Goal: Task Accomplishment & Management: Use online tool/utility

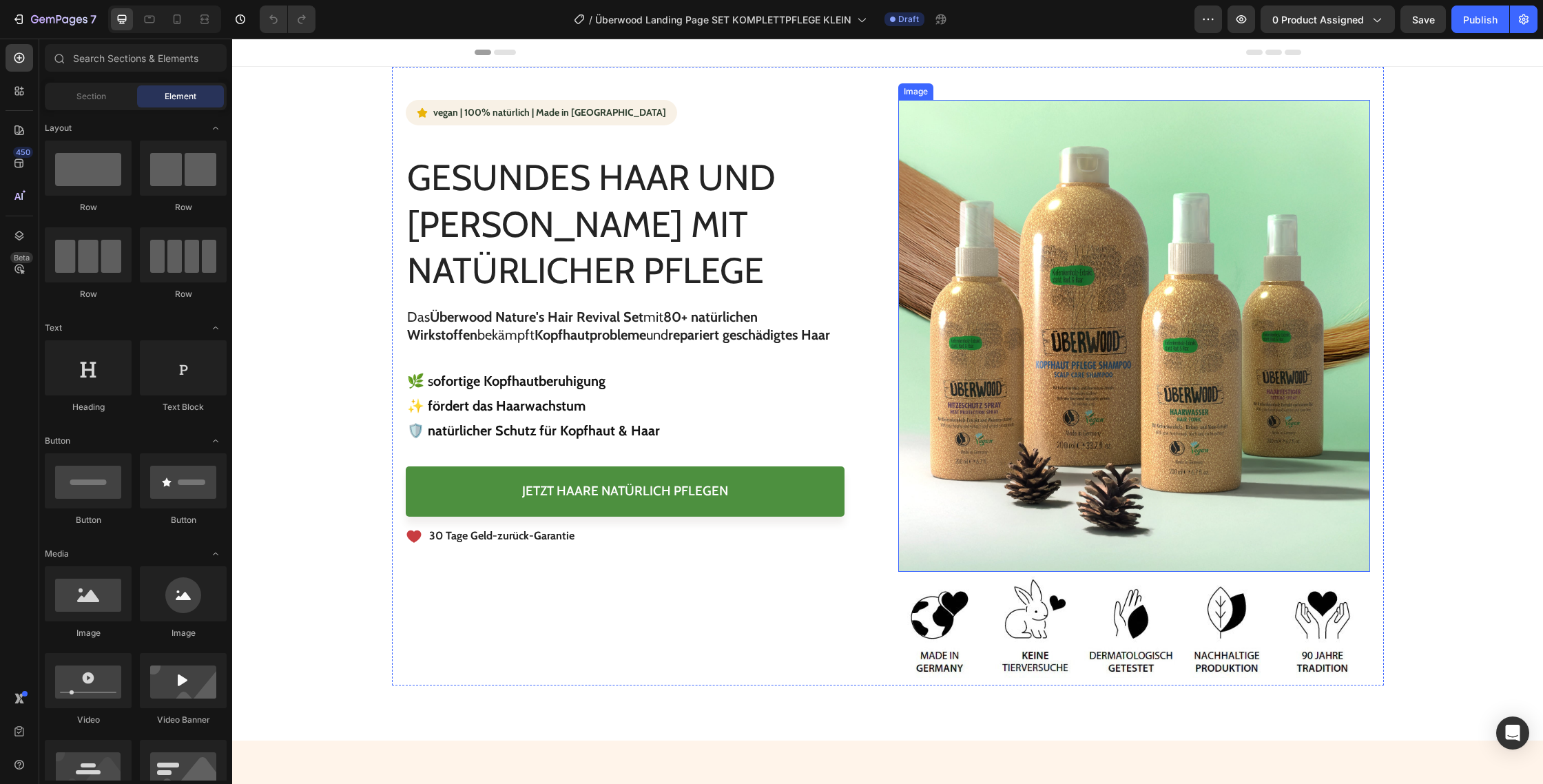
click at [1033, 374] on img at bounding box center [1135, 336] width 472 height 472
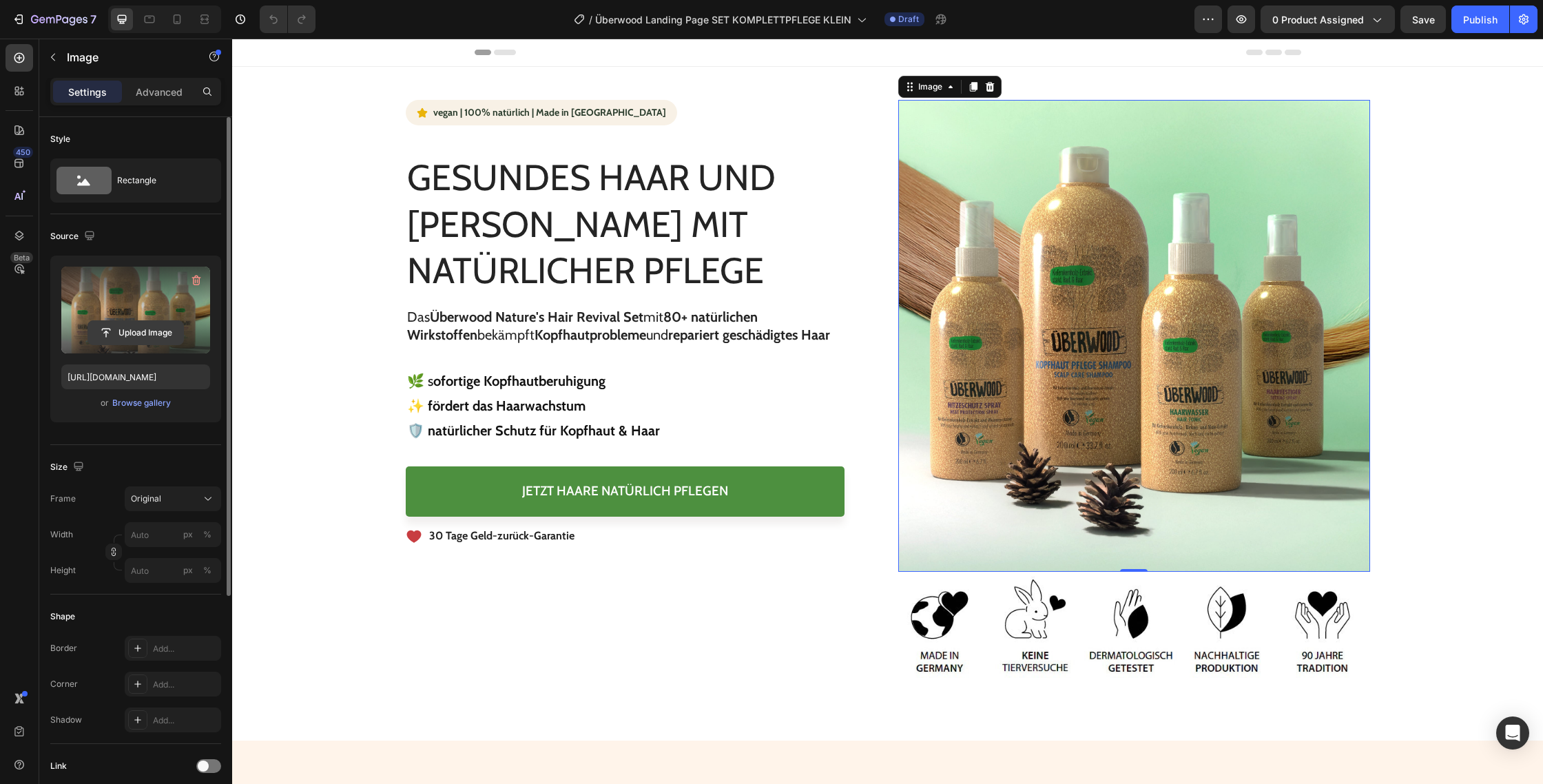
click at [142, 334] on input "file" at bounding box center [136, 332] width 95 height 23
type input "[URL][DOMAIN_NAME]"
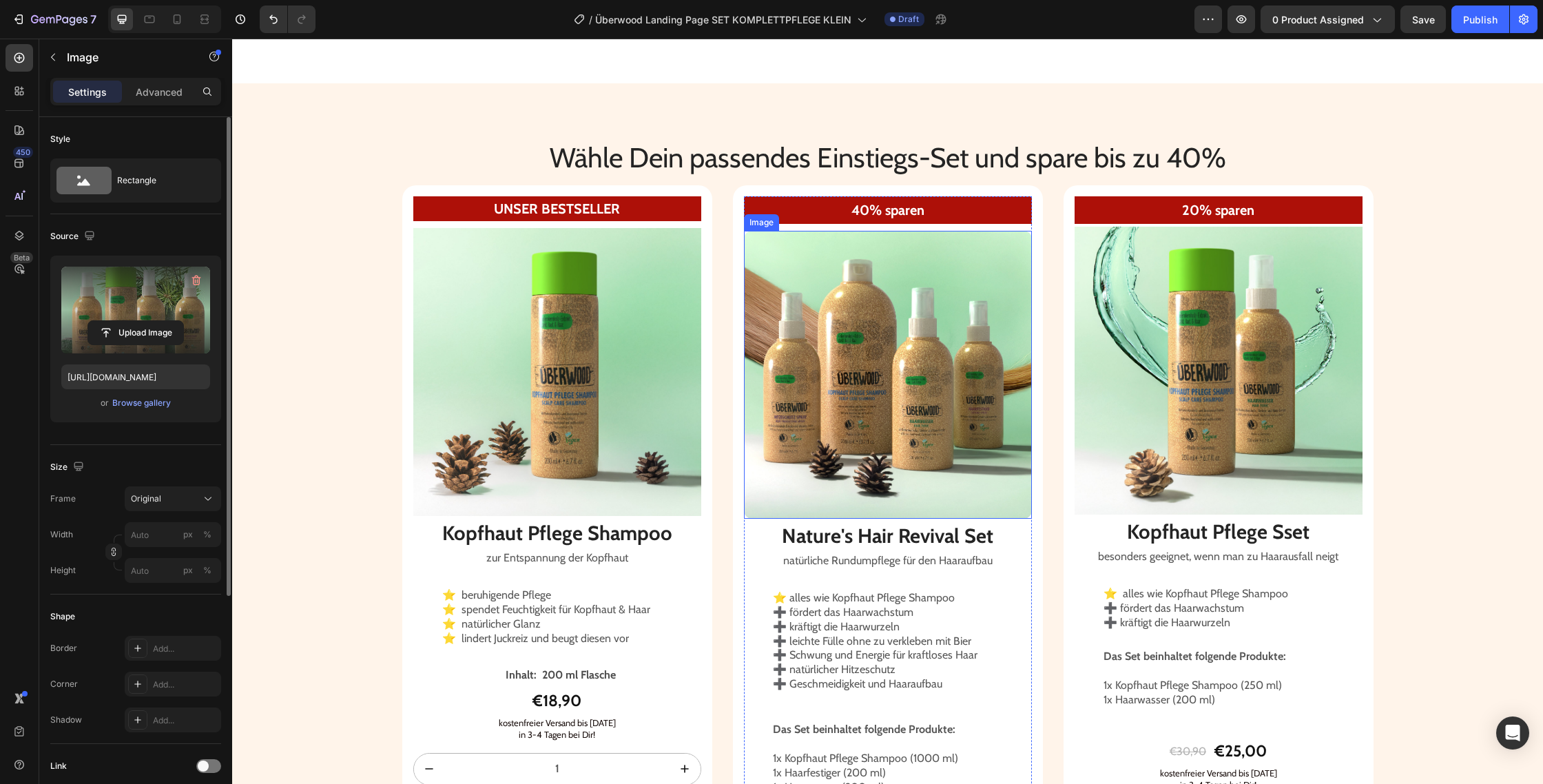
scroll to position [2137, 0]
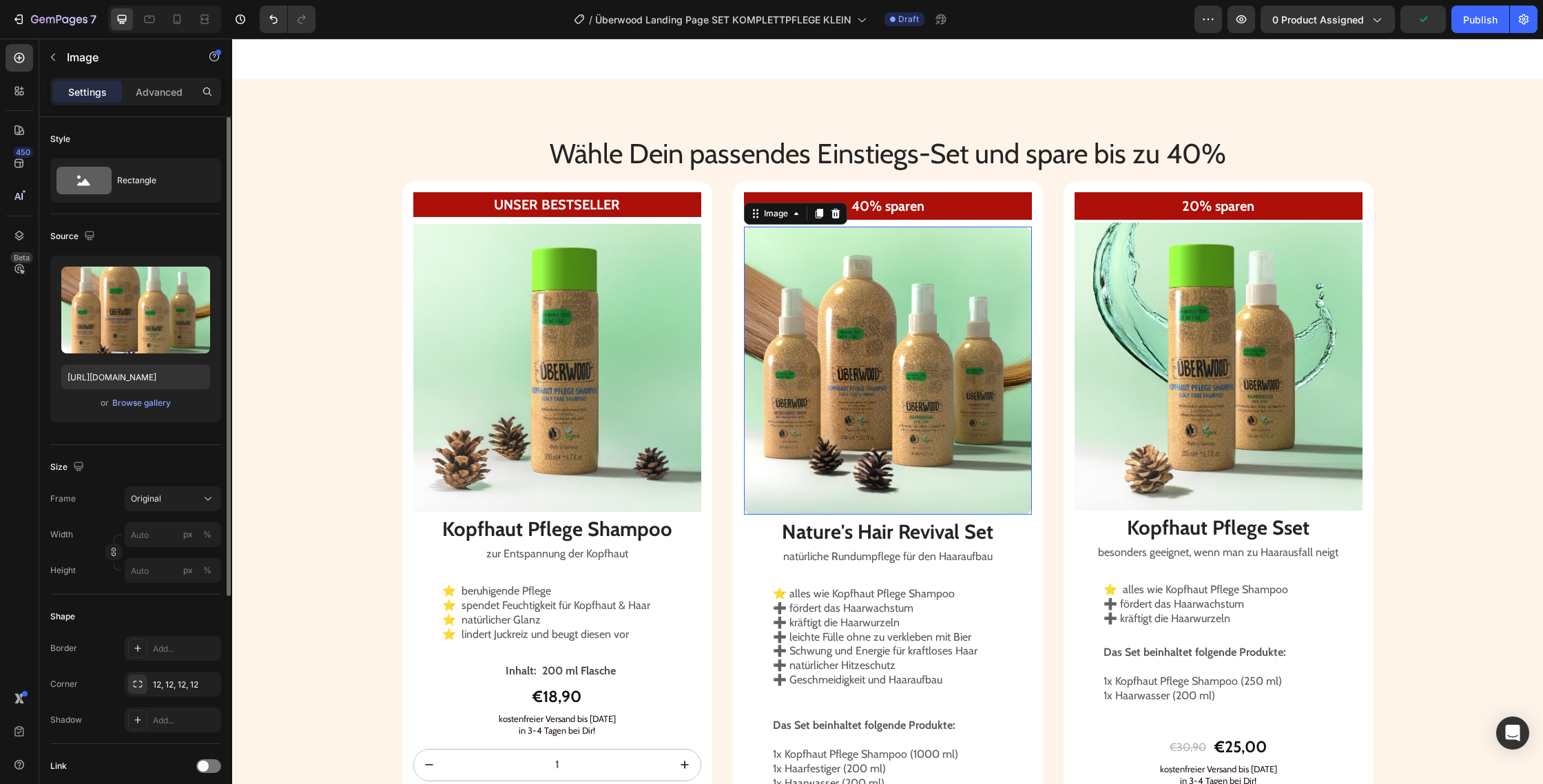
click at [848, 417] on img at bounding box center [888, 370] width 288 height 288
click at [131, 378] on input "[URL][DOMAIN_NAME]" at bounding box center [136, 377] width 149 height 25
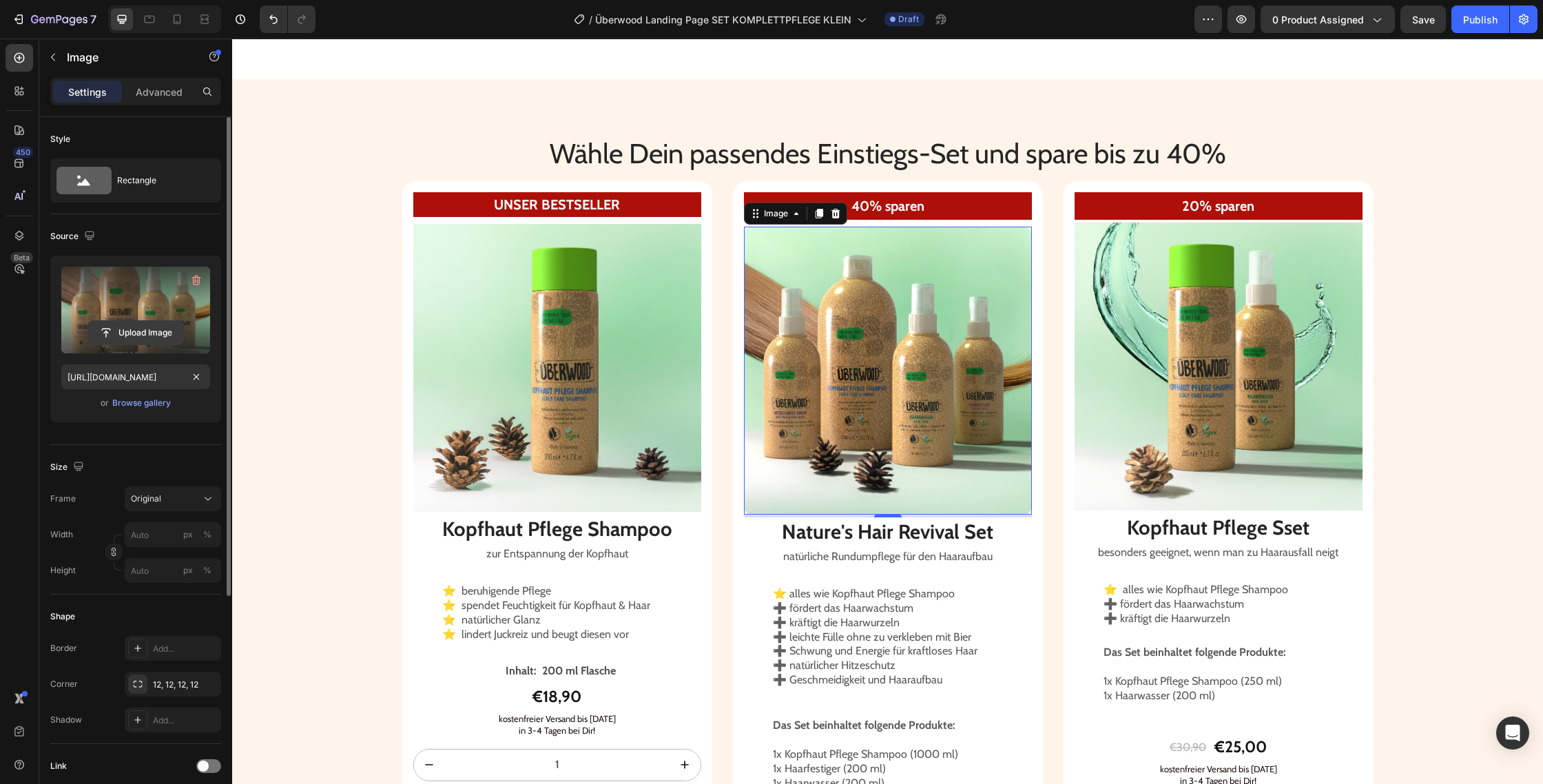
click at [139, 323] on input "file" at bounding box center [136, 332] width 95 height 23
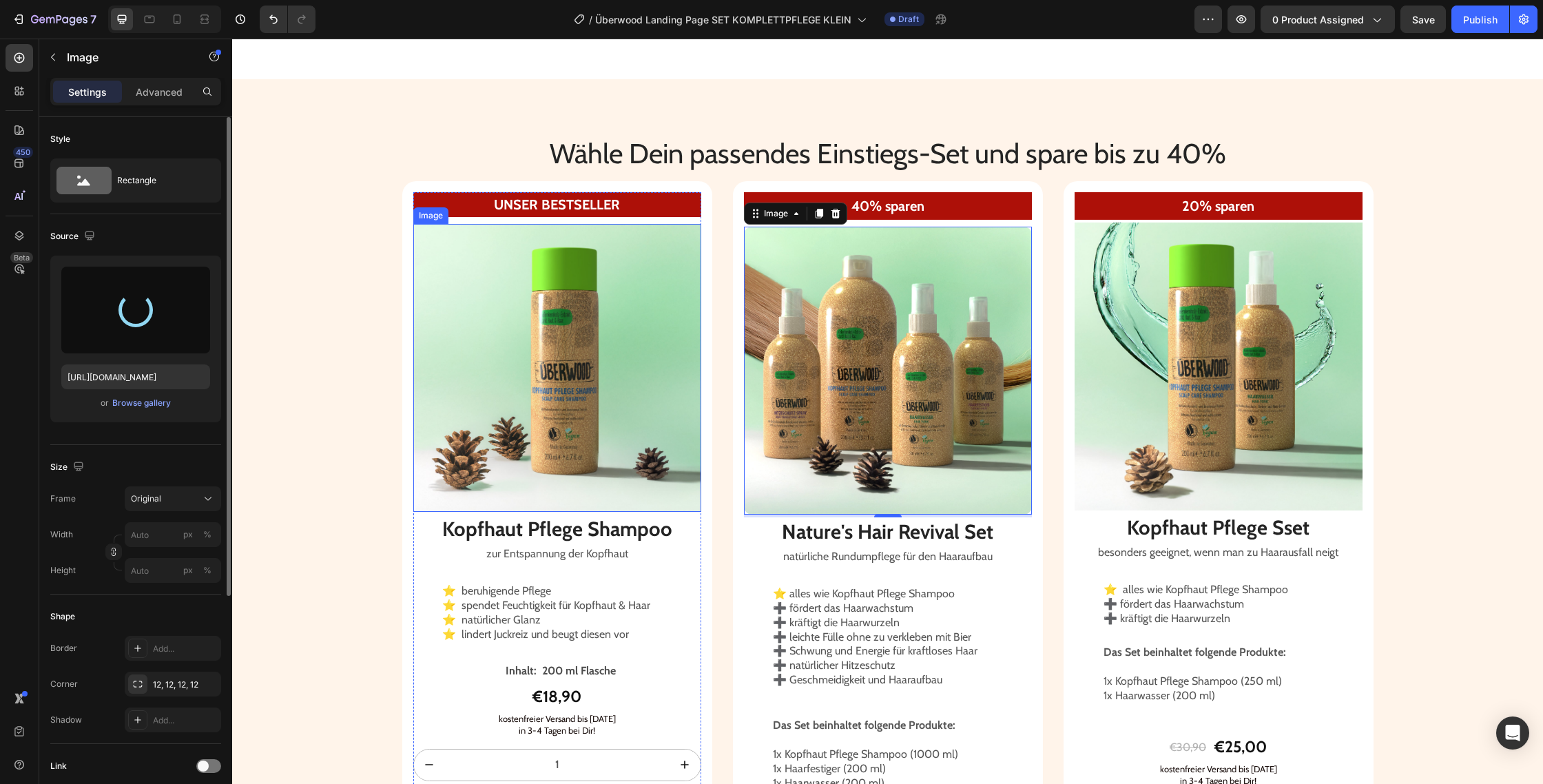
type input "[URL][DOMAIN_NAME]"
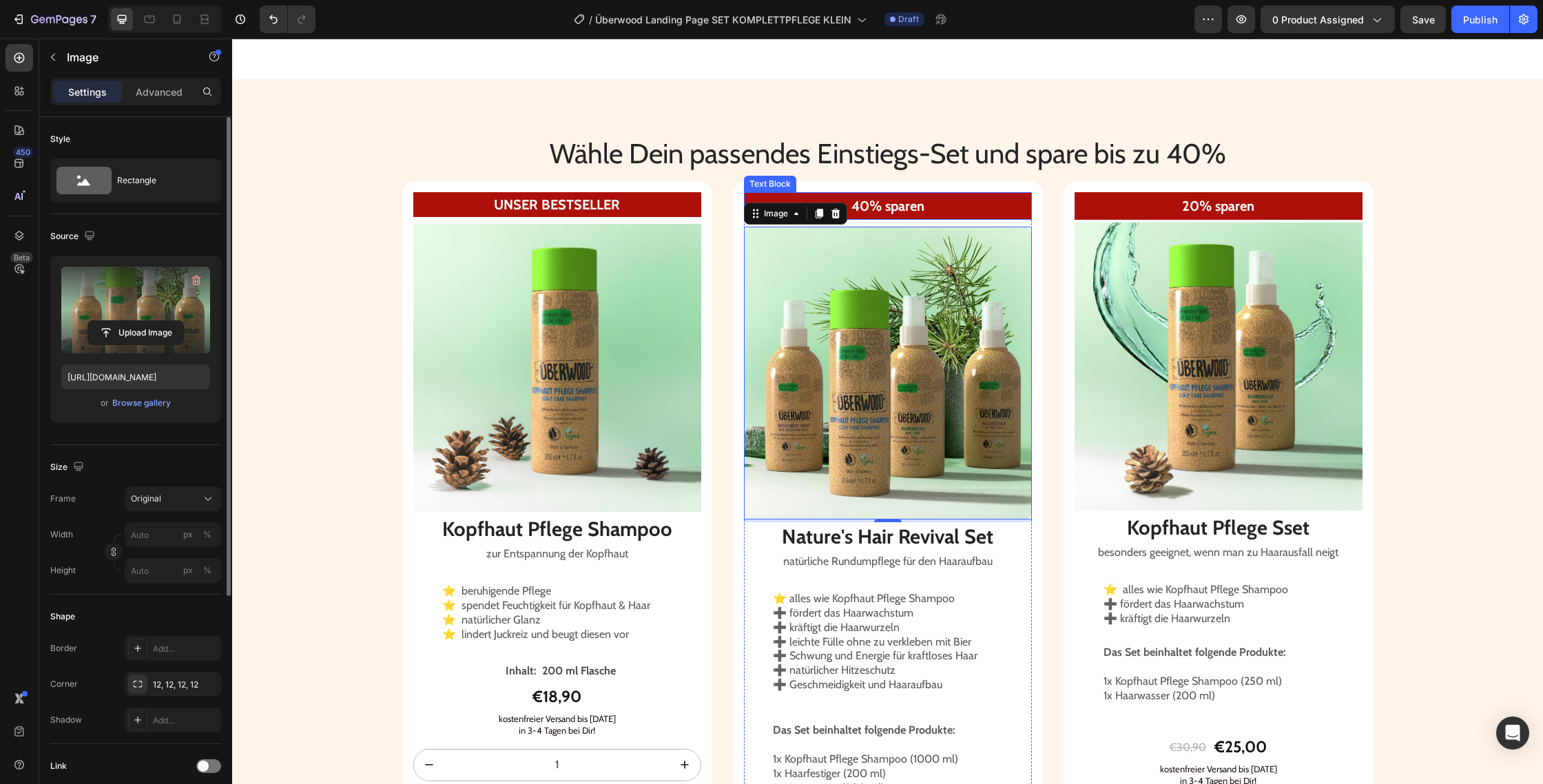
click at [861, 206] on strong "40% sparen" at bounding box center [888, 206] width 73 height 17
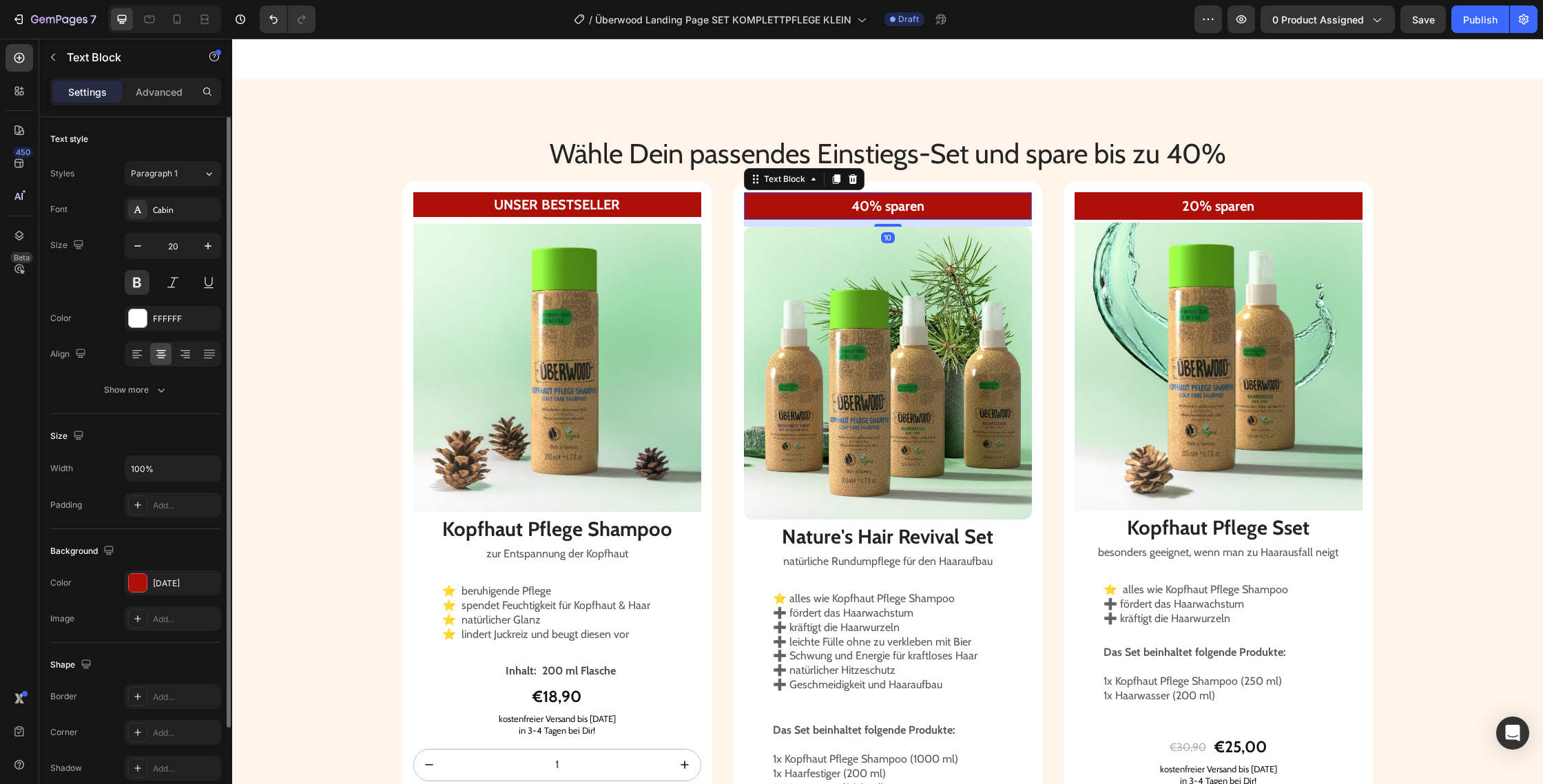
click at [861, 206] on strong "40% sparen" at bounding box center [888, 206] width 73 height 17
click at [868, 207] on strong "40% sparen" at bounding box center [888, 206] width 73 height 17
click at [841, 205] on strong "Komplettpflege 20% sparen" at bounding box center [888, 206] width 168 height 17
click at [849, 207] on strong "Komplettpflege 20% sparen" at bounding box center [888, 206] width 168 height 17
click at [859, 206] on strong "Komplettpflege 20% sparen" at bounding box center [888, 206] width 168 height 17
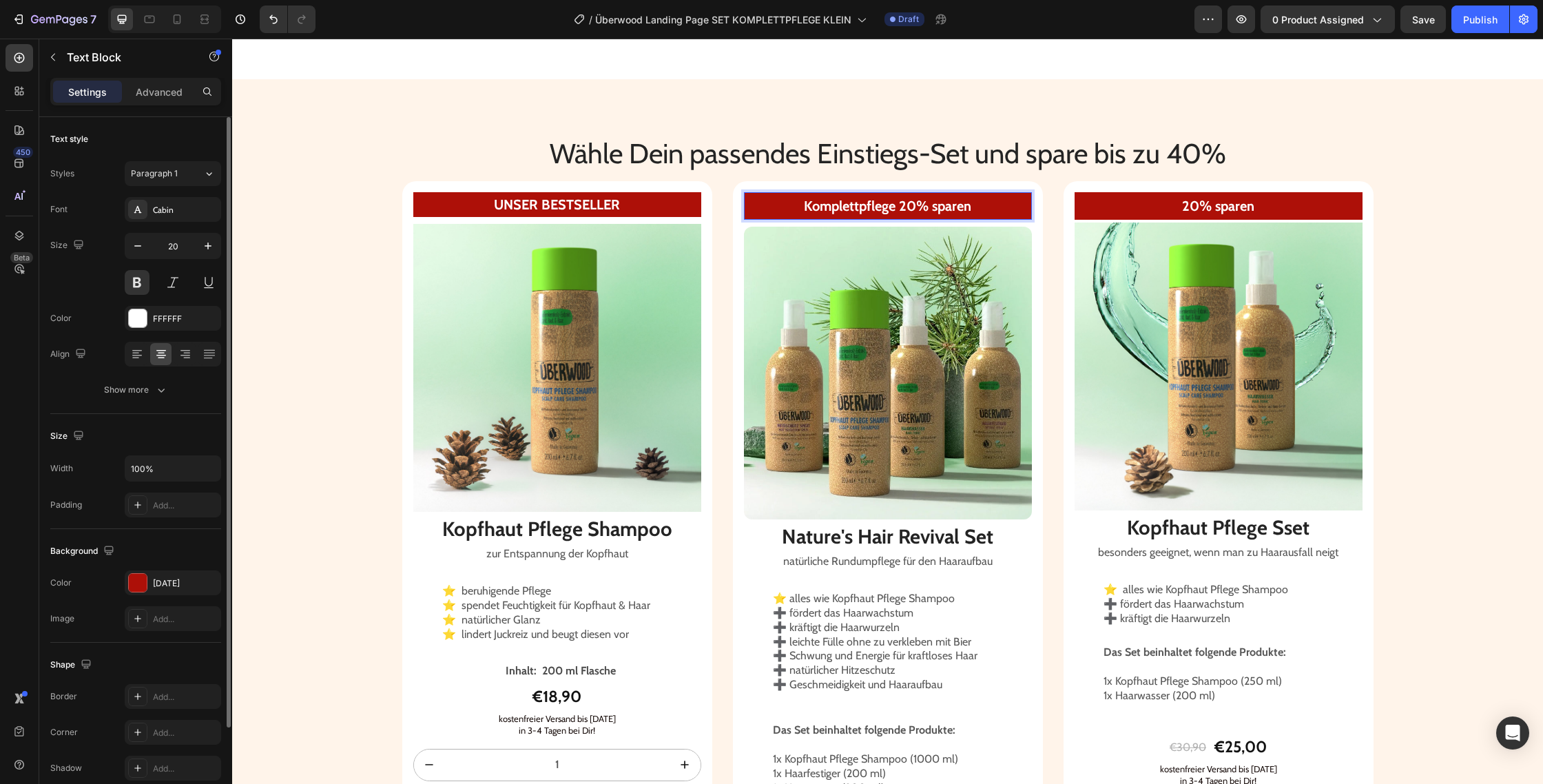
click at [878, 207] on strong "Komplettpflege 20% sparen" at bounding box center [888, 206] width 168 height 17
click at [890, 207] on strong "Komplettpflege 20% sparen" at bounding box center [888, 206] width 168 height 17
click at [893, 207] on strong "Komplettpflege 20% sparen" at bounding box center [888, 206] width 168 height 17
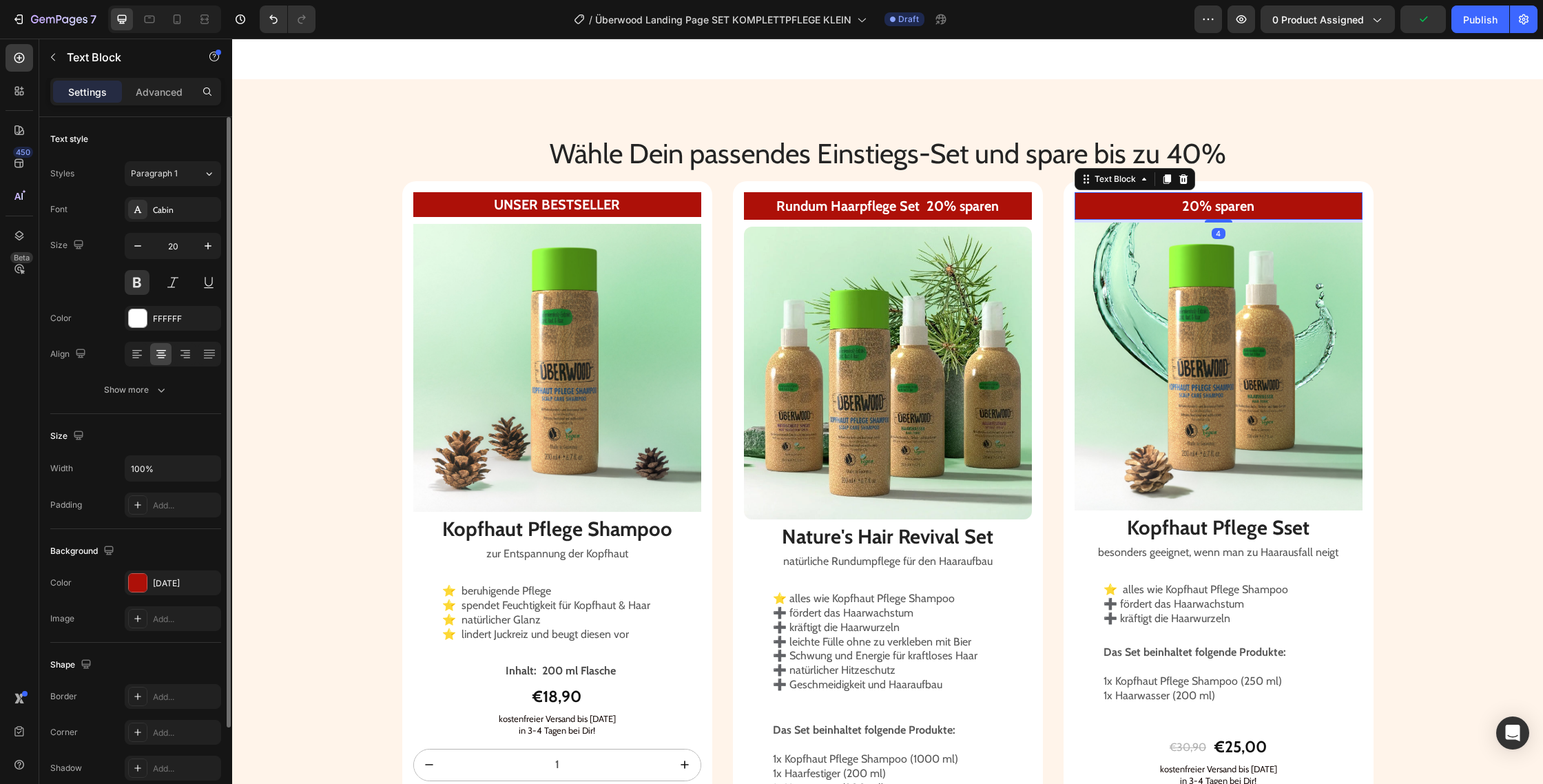
click at [1179, 207] on p "20% sparen" at bounding box center [1219, 206] width 285 height 25
click at [1185, 205] on p "20% sparen" at bounding box center [1219, 206] width 285 height 25
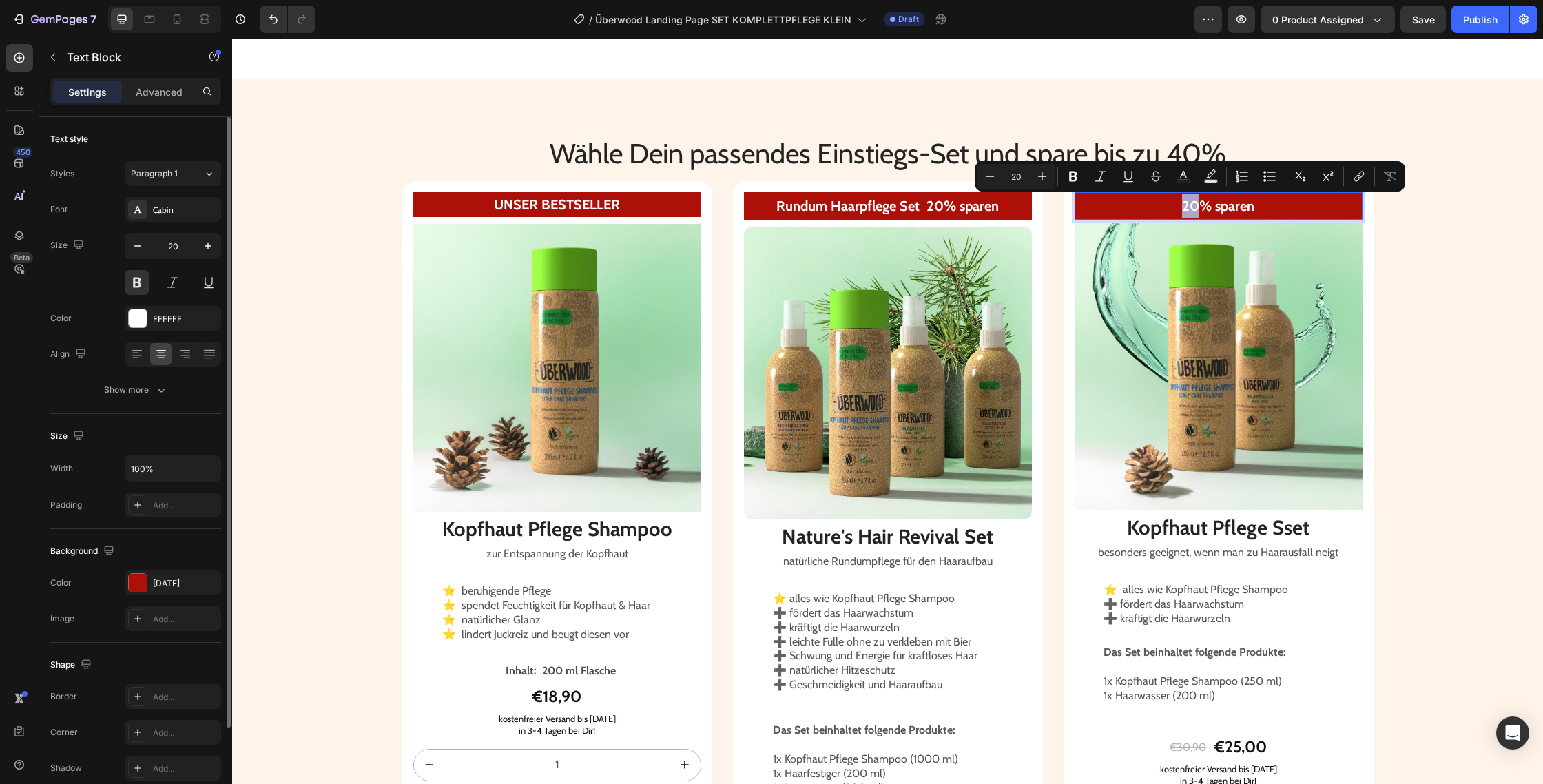
click at [1185, 206] on p "20% sparen" at bounding box center [1219, 206] width 285 height 25
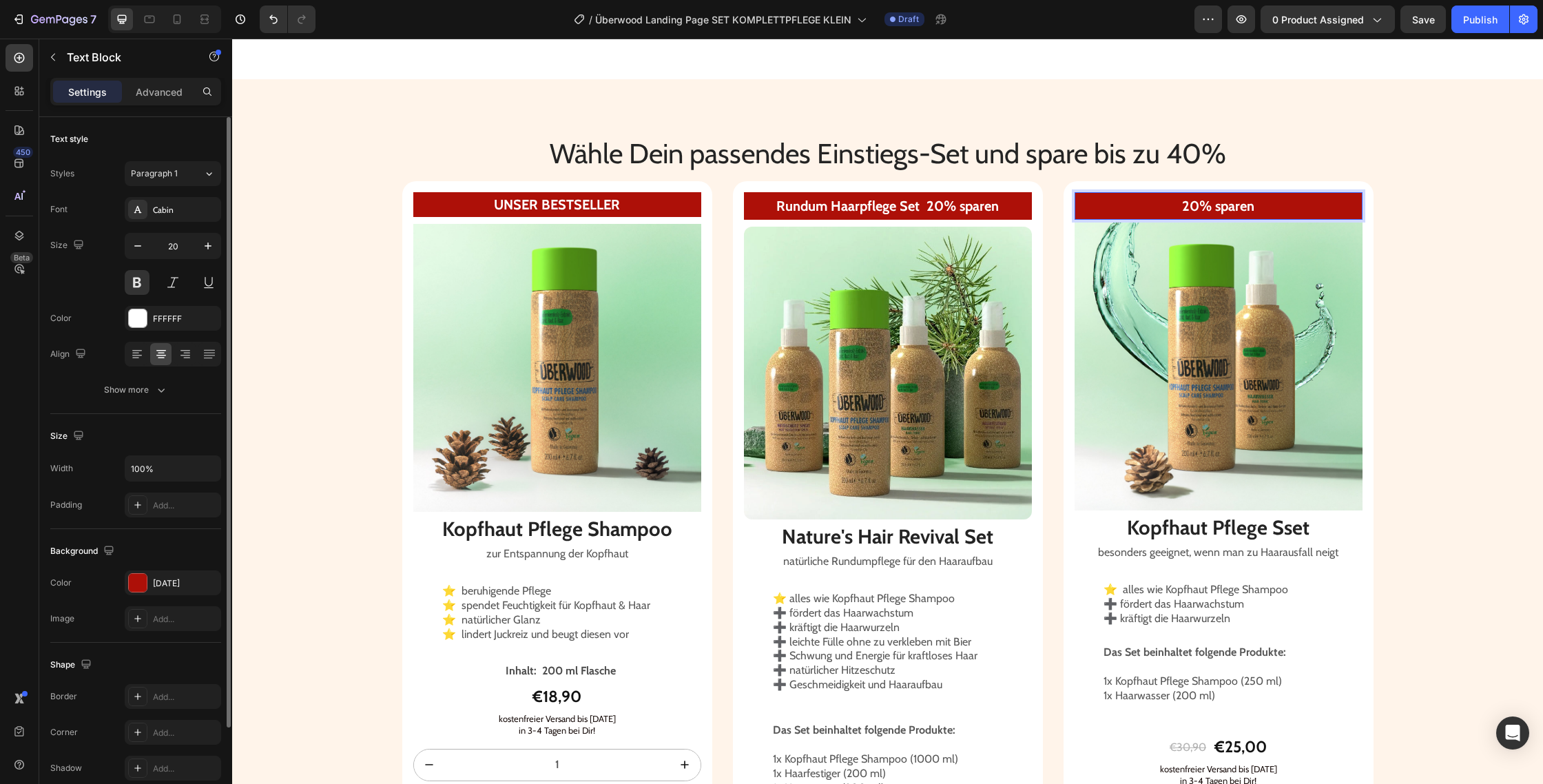
scroll to position [2136, 0]
click at [826, 199] on strong "Rundum Haarpflege Set 20% sparen" at bounding box center [888, 207] width 223 height 17
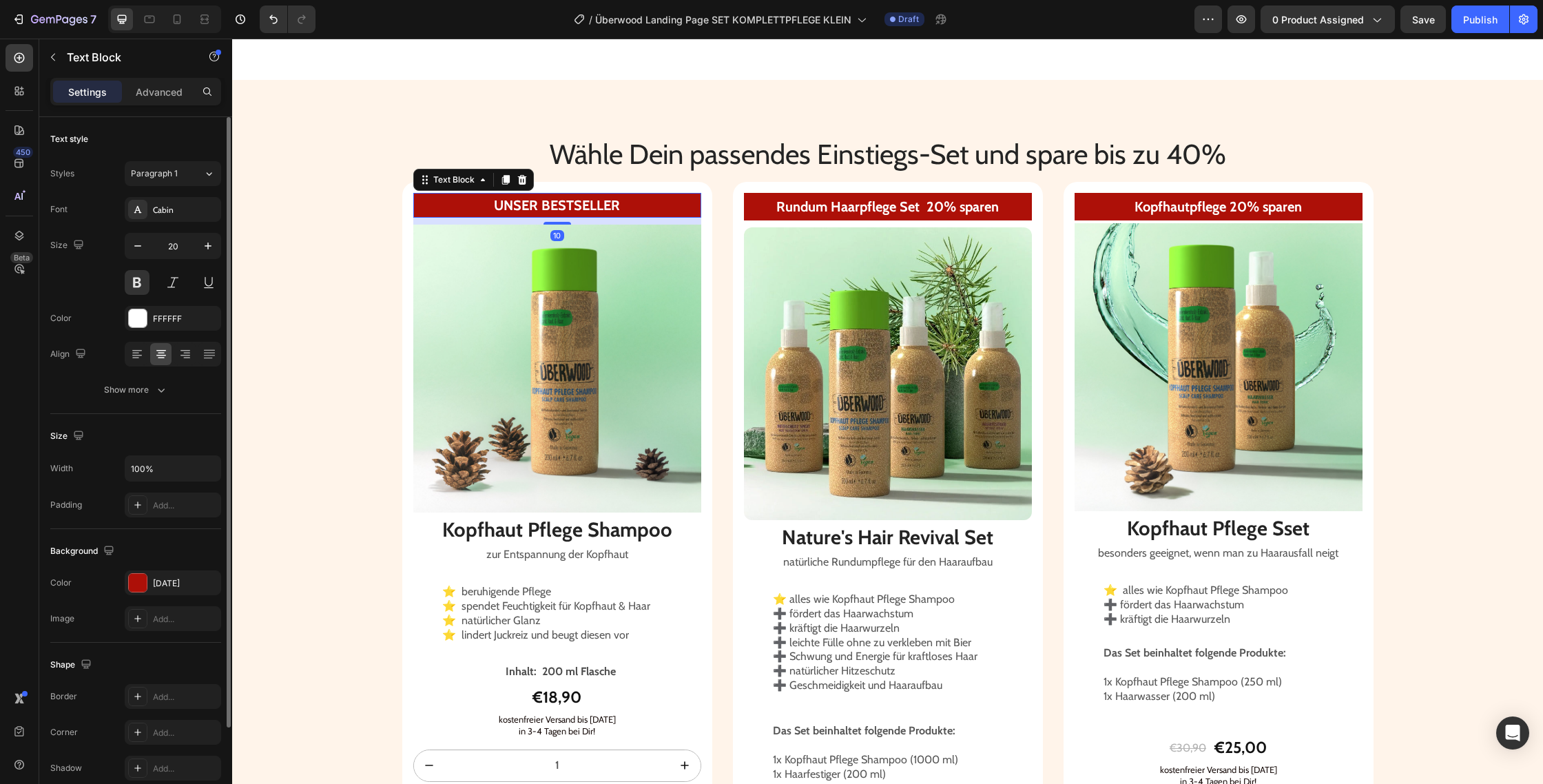
click at [531, 200] on strong "UNSER BESTSELLER" at bounding box center [557, 205] width 126 height 17
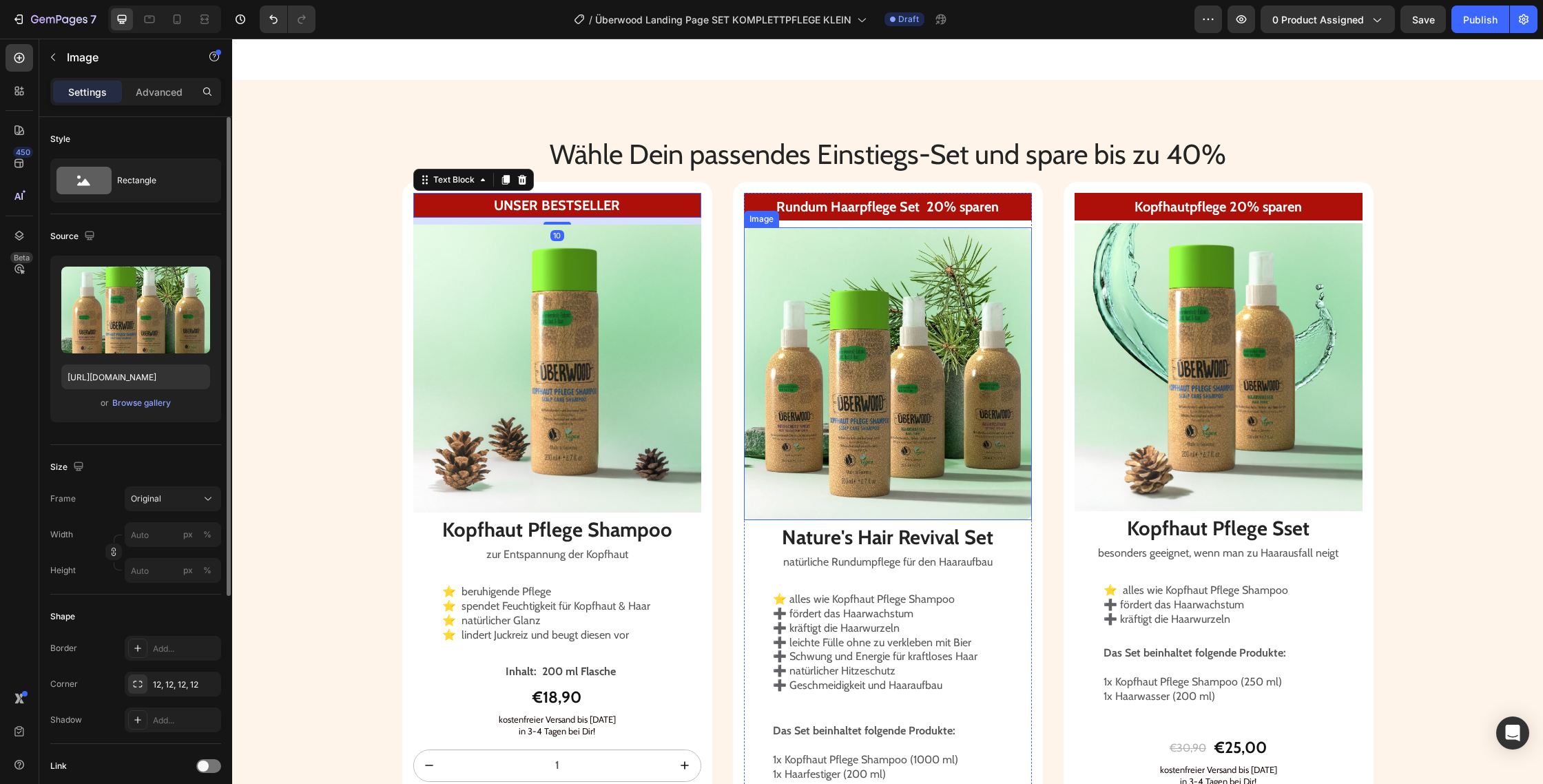
click at [972, 352] on img at bounding box center [888, 374] width 288 height 293
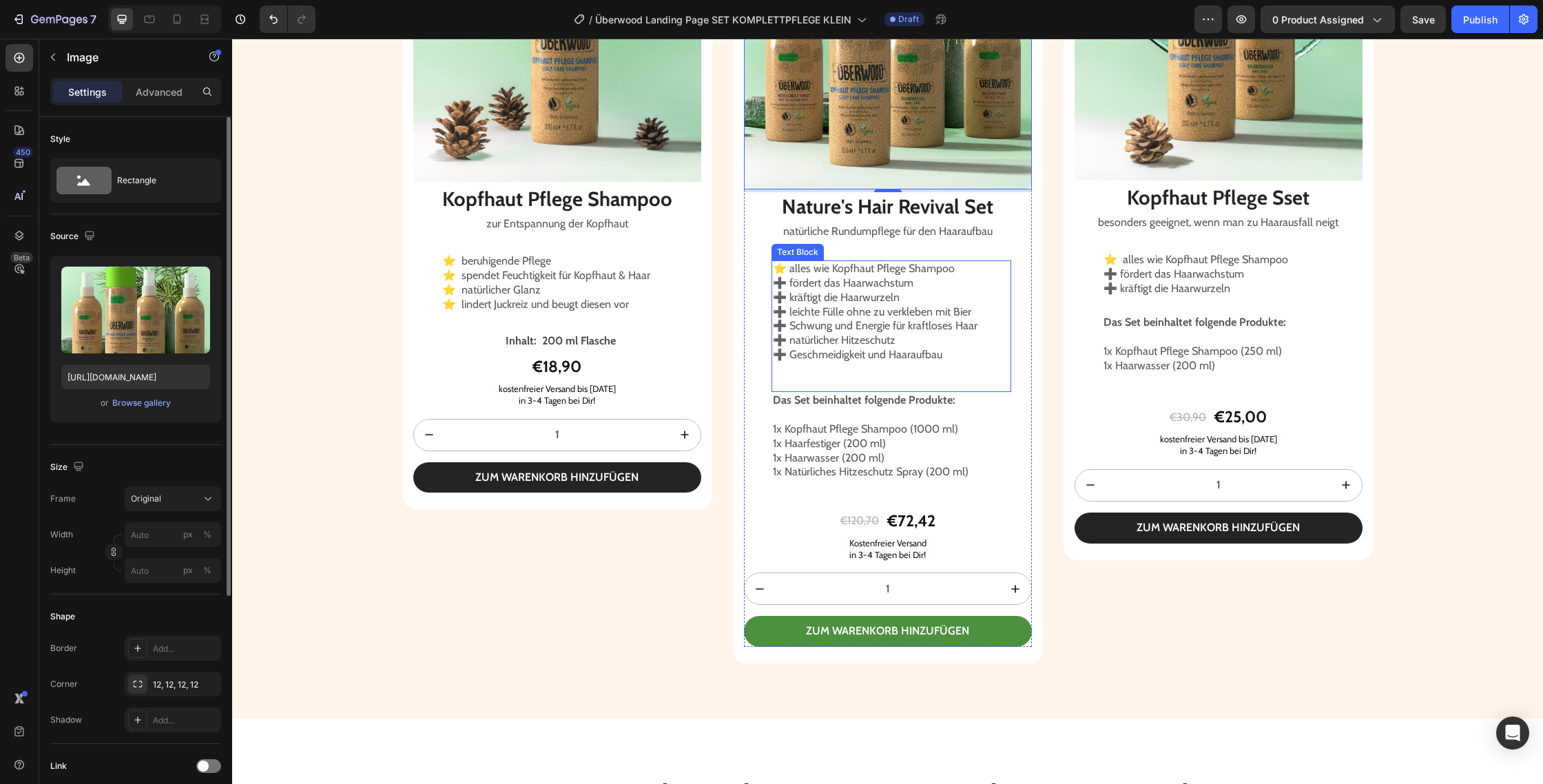
scroll to position [2486, 0]
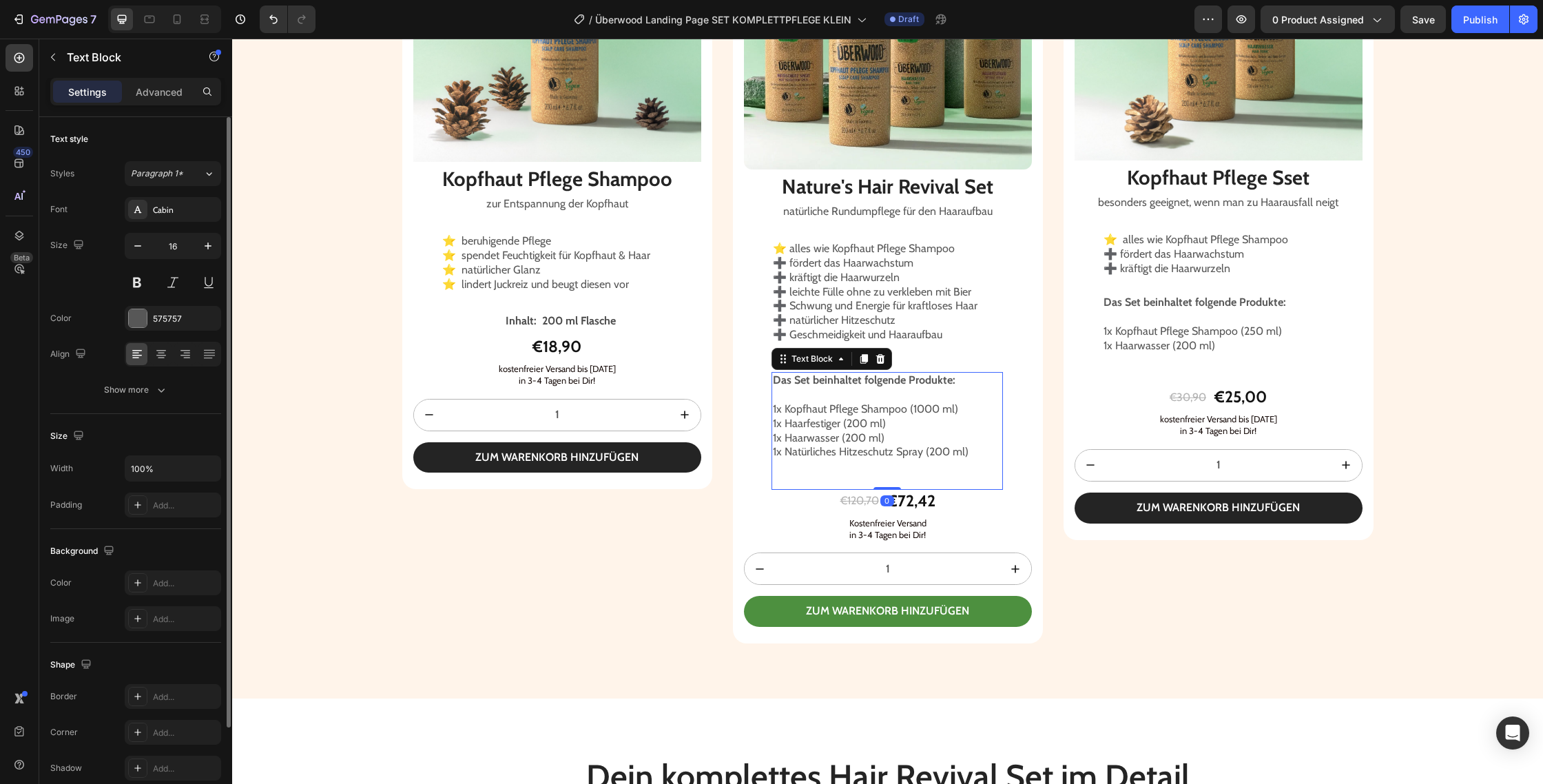
click at [929, 409] on p "1x Kopfhaut Pflege Shampoo (1000 ml)" at bounding box center [887, 410] width 228 height 15
click at [933, 502] on div "€72,42" at bounding box center [911, 501] width 51 height 23
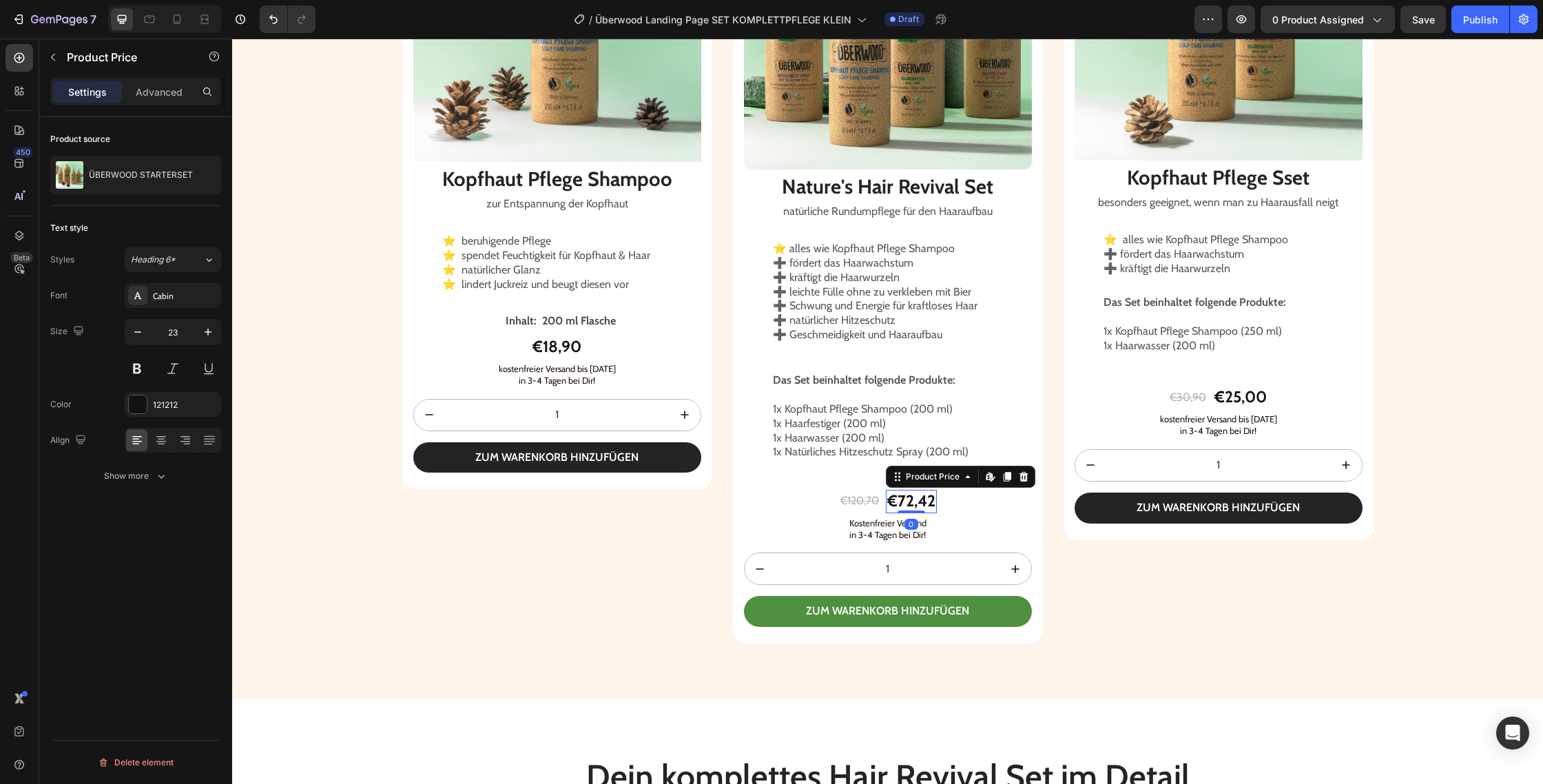
click at [928, 503] on div "€72,42" at bounding box center [911, 501] width 51 height 23
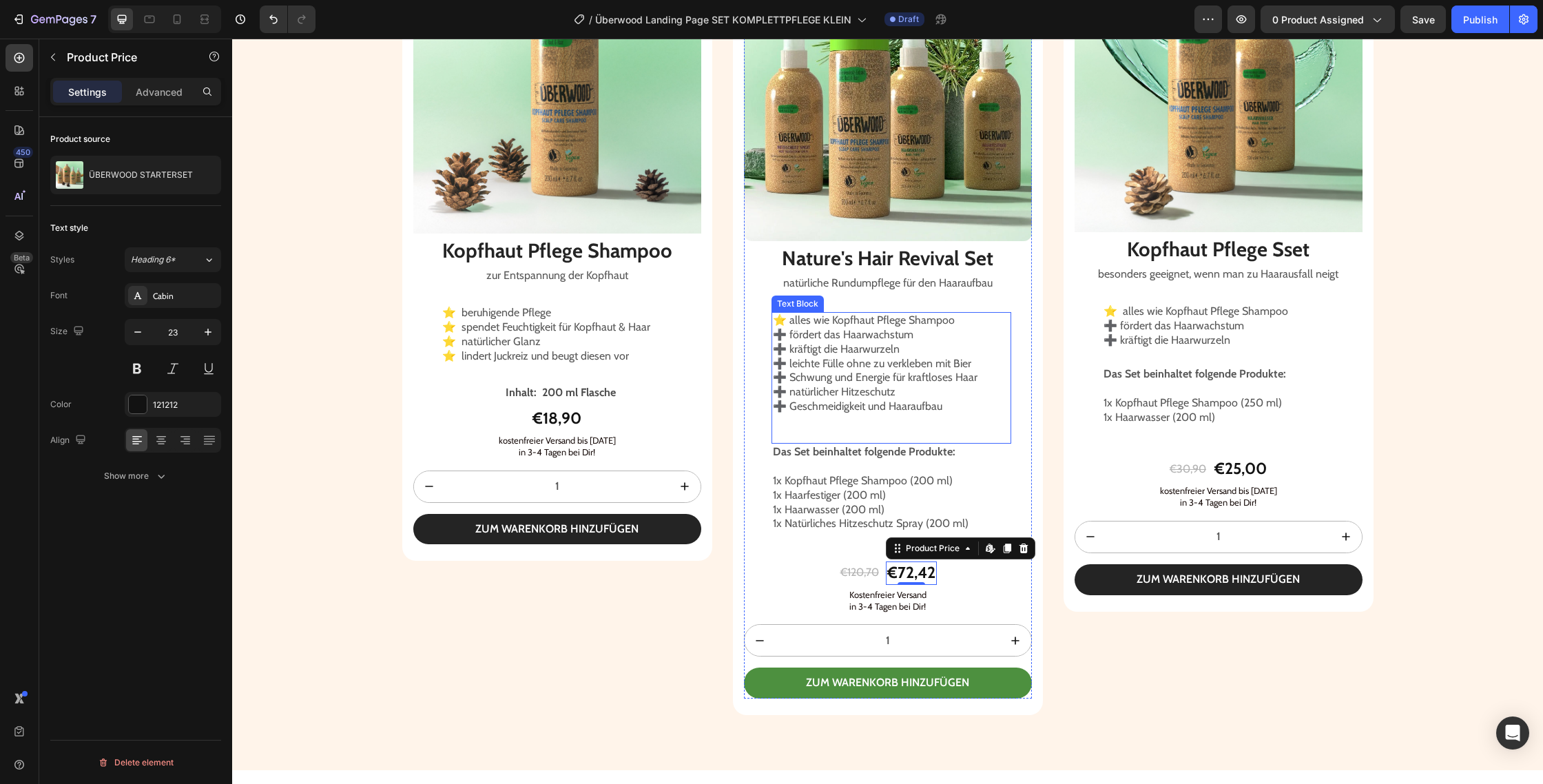
scroll to position [2391, 0]
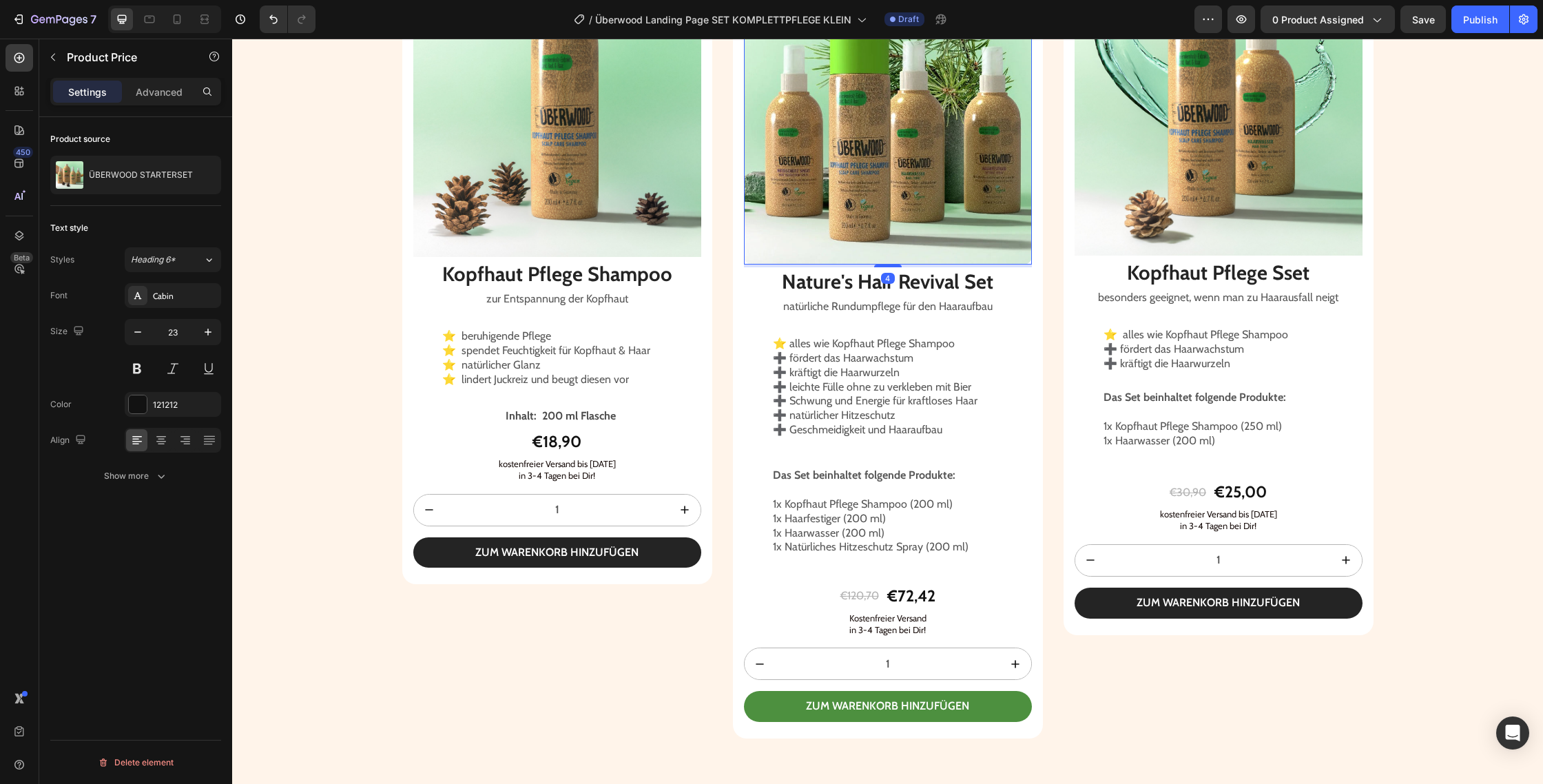
click at [929, 229] on img at bounding box center [888, 118] width 288 height 293
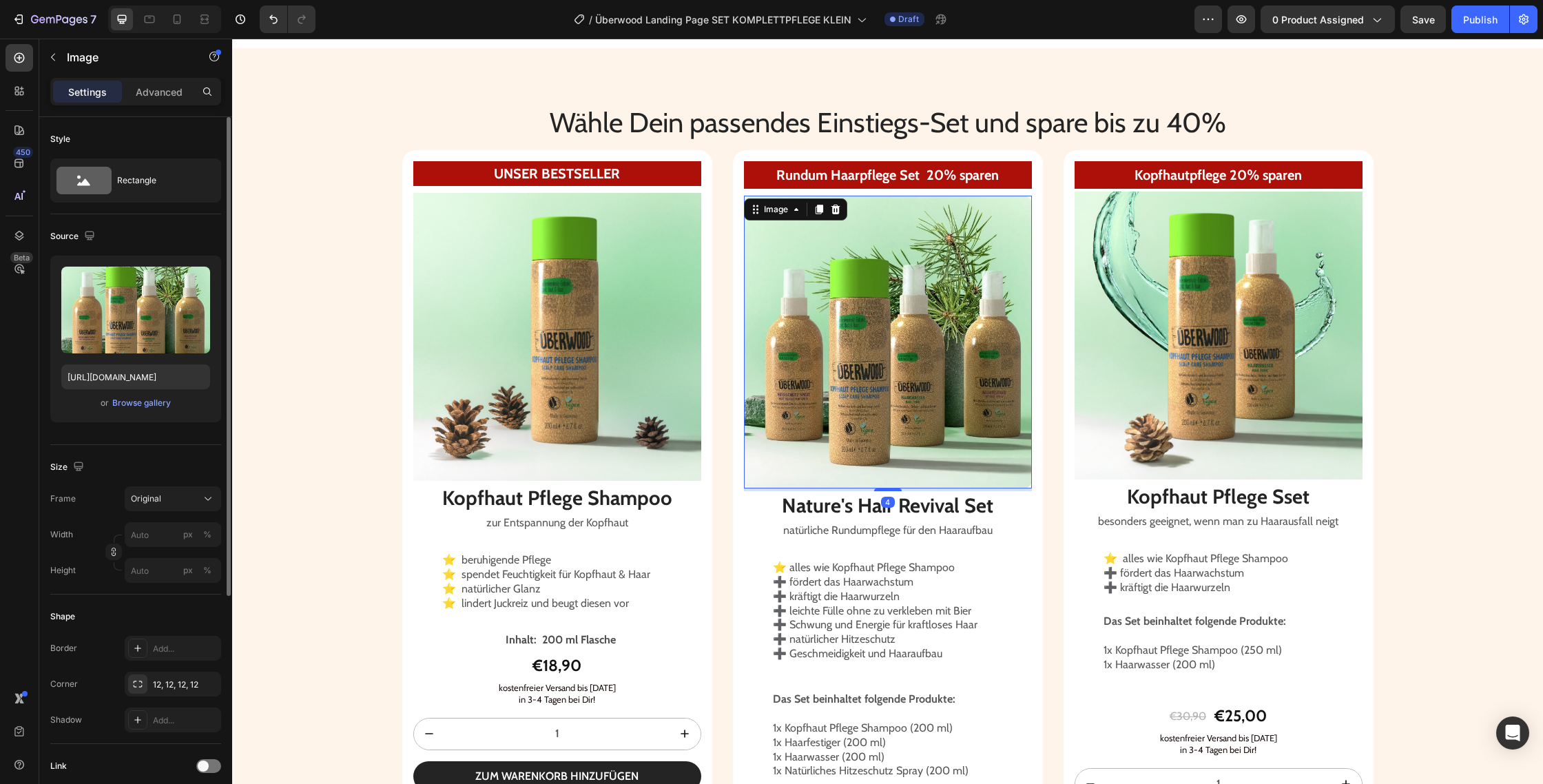
scroll to position [2166, 0]
click at [1326, 24] on span "0 product assigned" at bounding box center [1318, 20] width 91 height 15
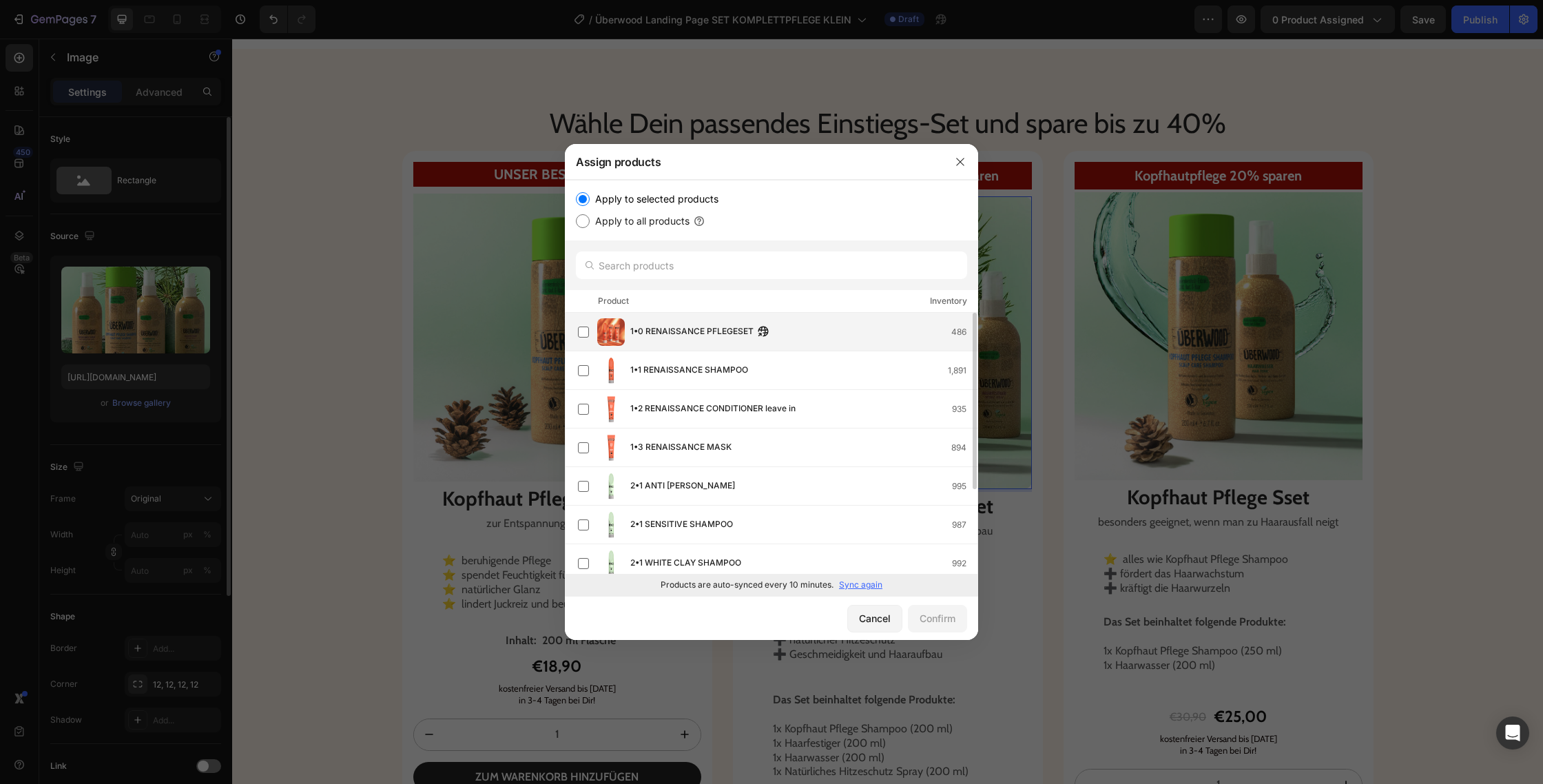
scroll to position [1, 0]
click at [667, 273] on input "text" at bounding box center [772, 266] width 392 height 28
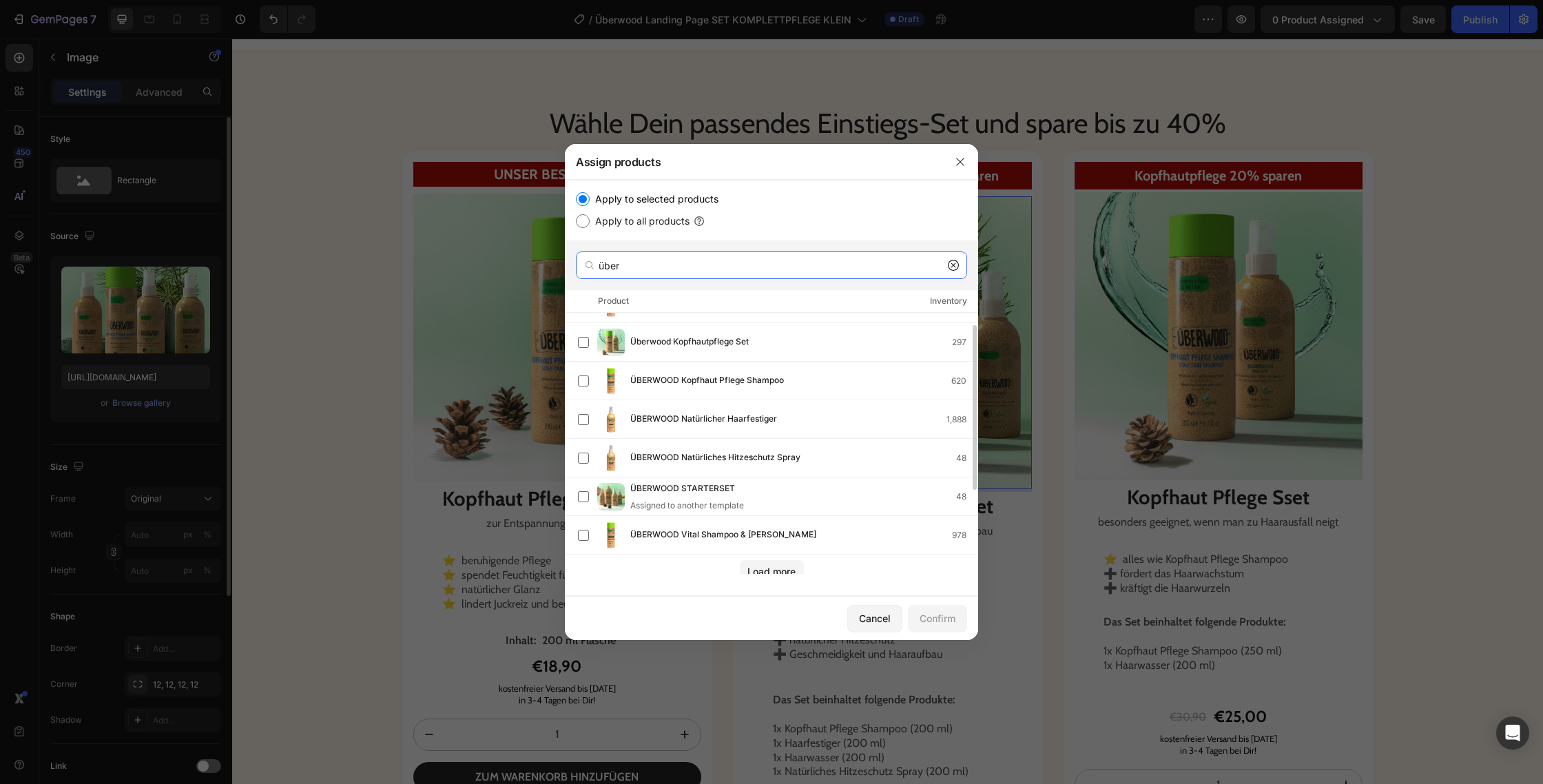
scroll to position [152, 0]
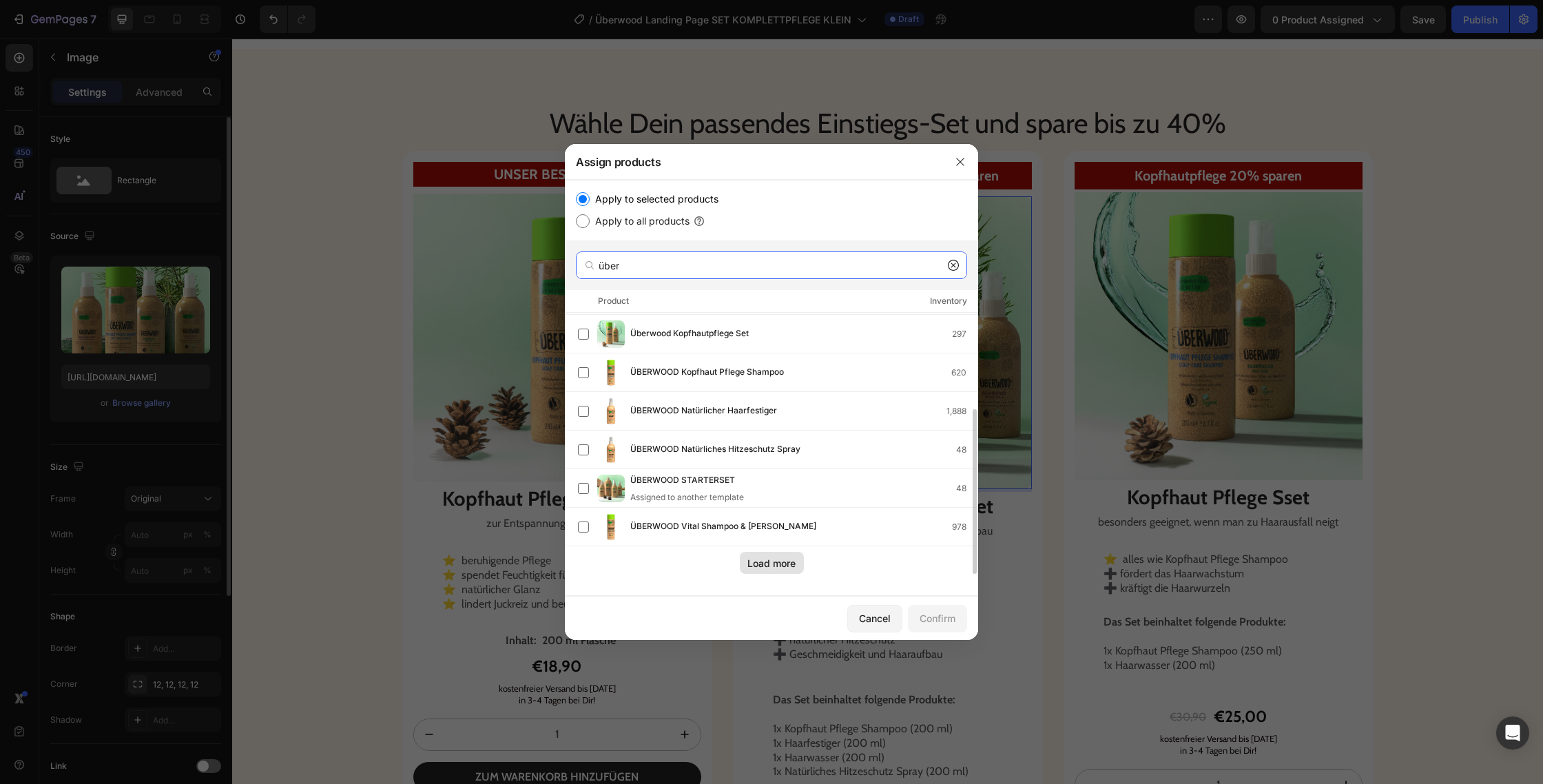
type input "über"
click at [794, 563] on div "Load more" at bounding box center [772, 563] width 48 height 15
click at [873, 613] on div "Cancel" at bounding box center [875, 618] width 32 height 15
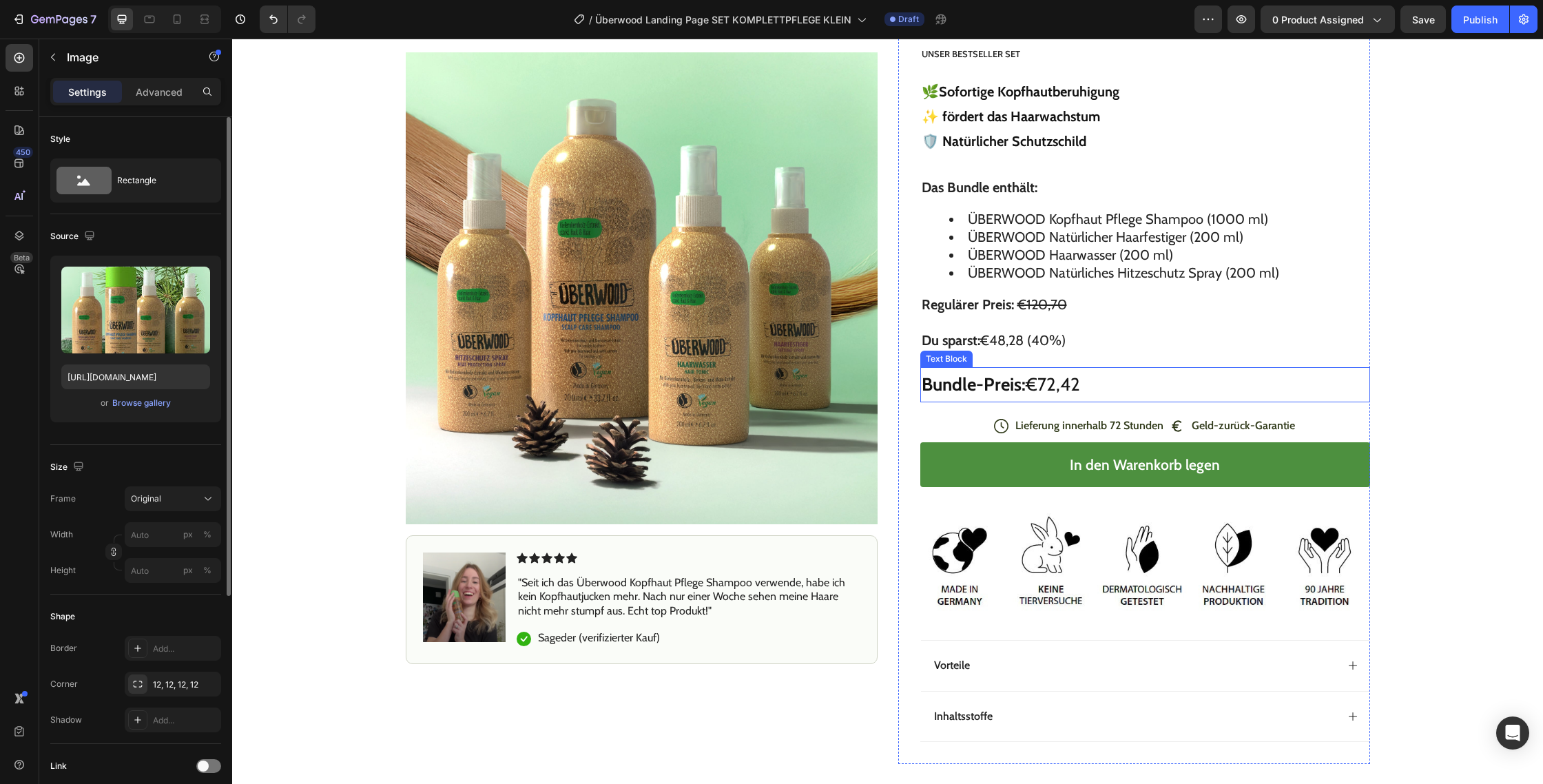
scroll to position [6637, 0]
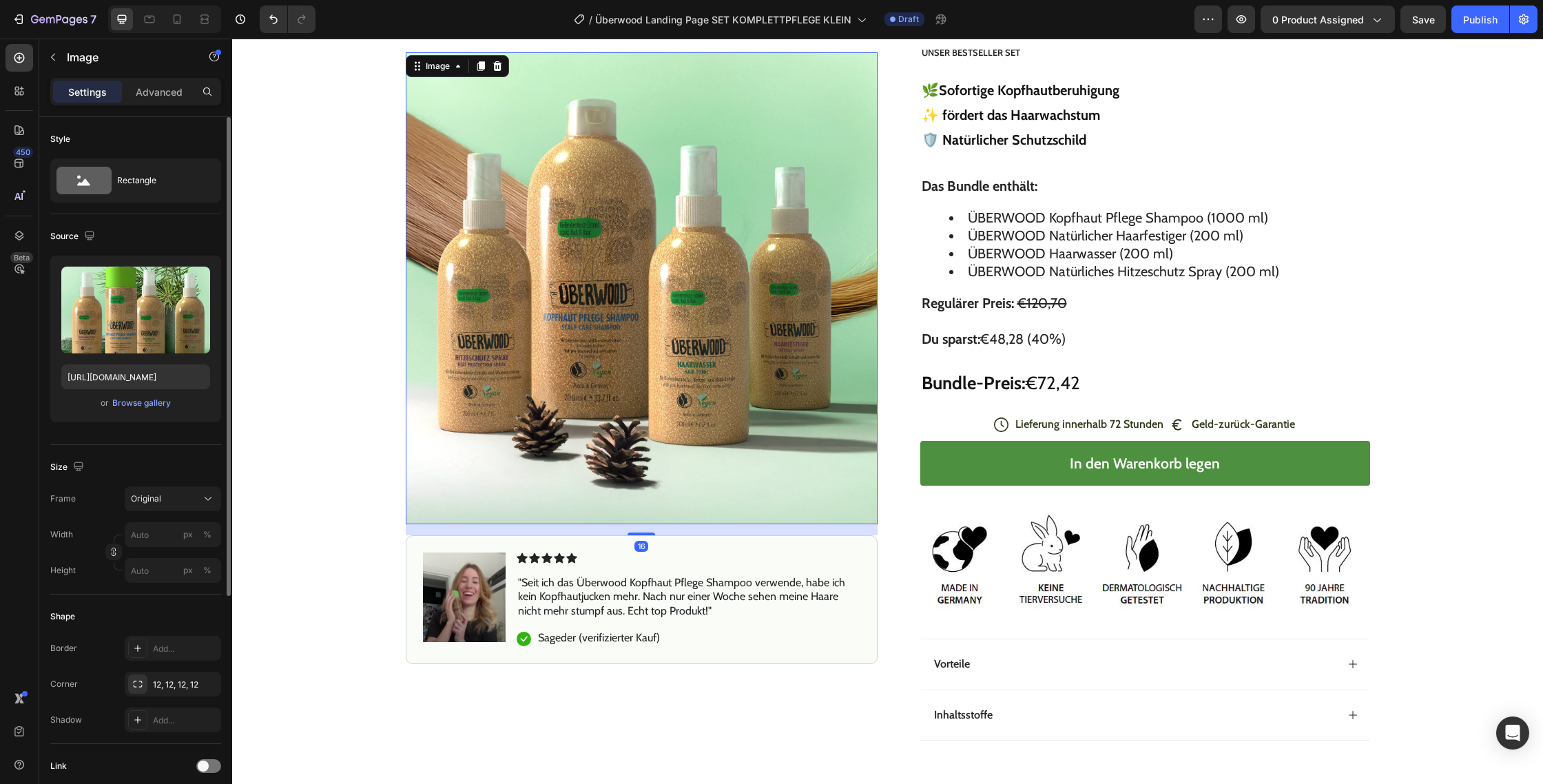
click at [682, 322] on img at bounding box center [641, 288] width 472 height 472
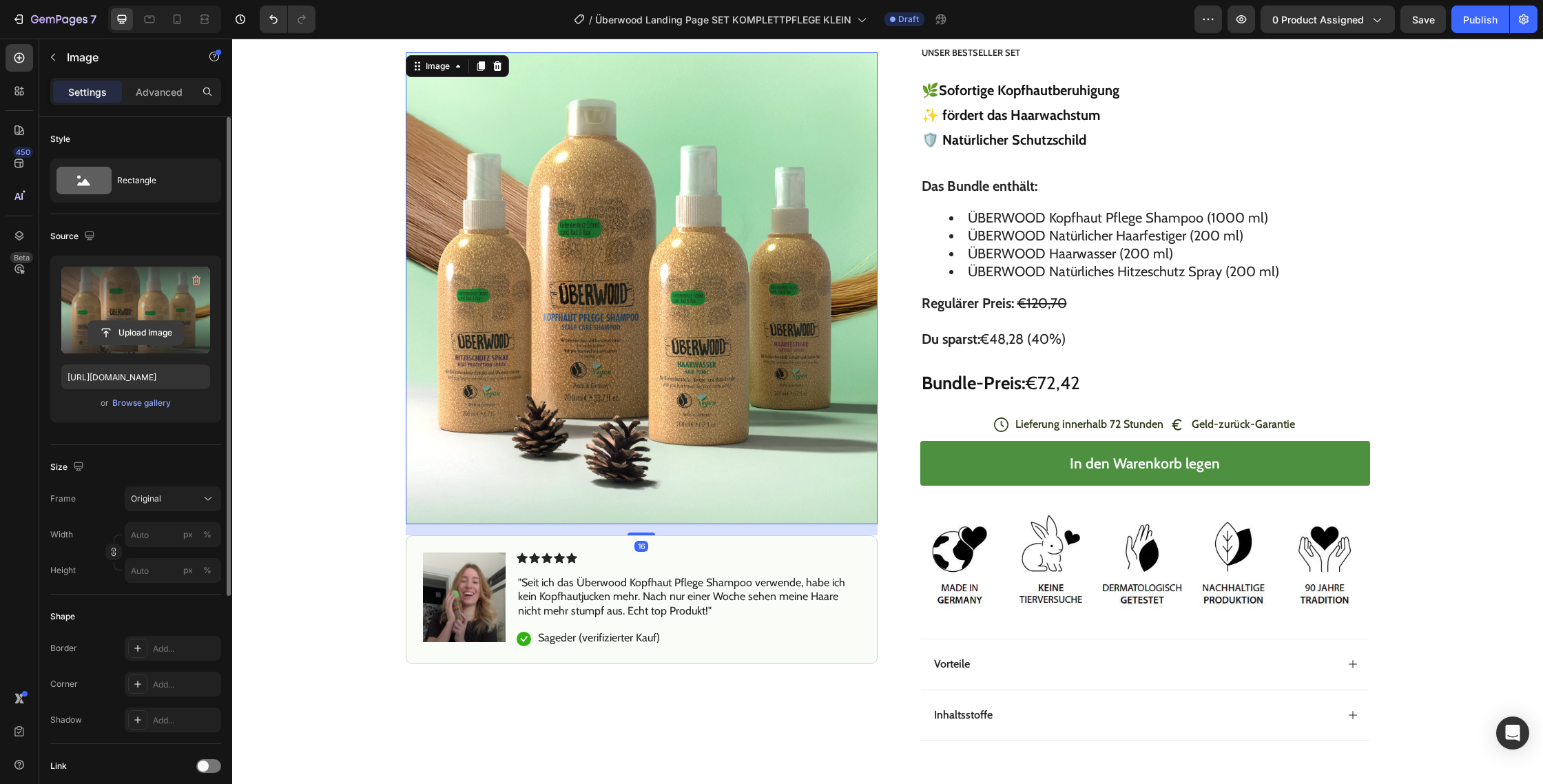
click at [140, 331] on input "file" at bounding box center [136, 332] width 95 height 23
type input "[URL][DOMAIN_NAME]"
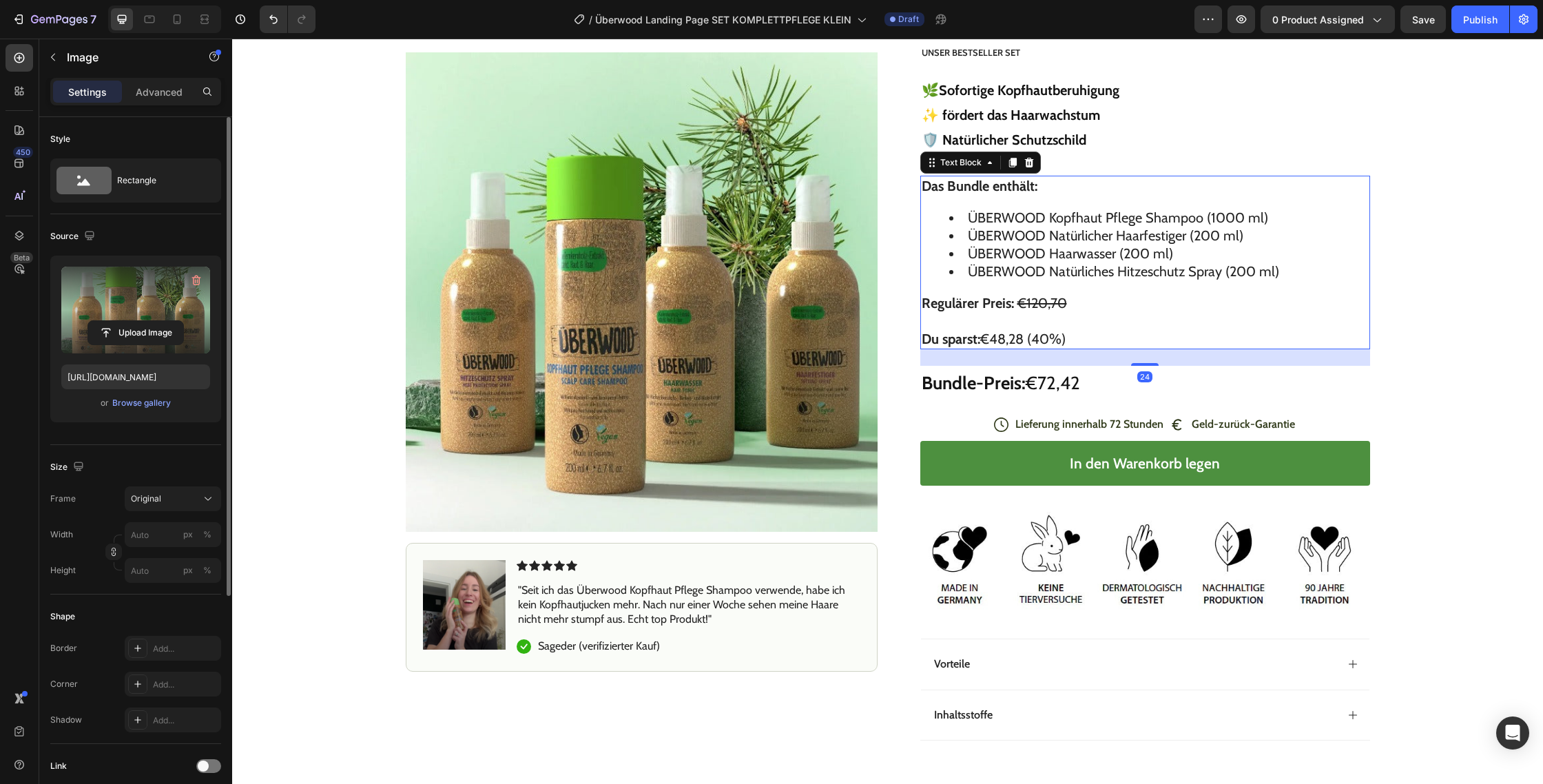
click at [1231, 223] on li "ÜBERWOOD Kopfhaut Pflege Shampoo (1000 ml)" at bounding box center [1159, 217] width 420 height 18
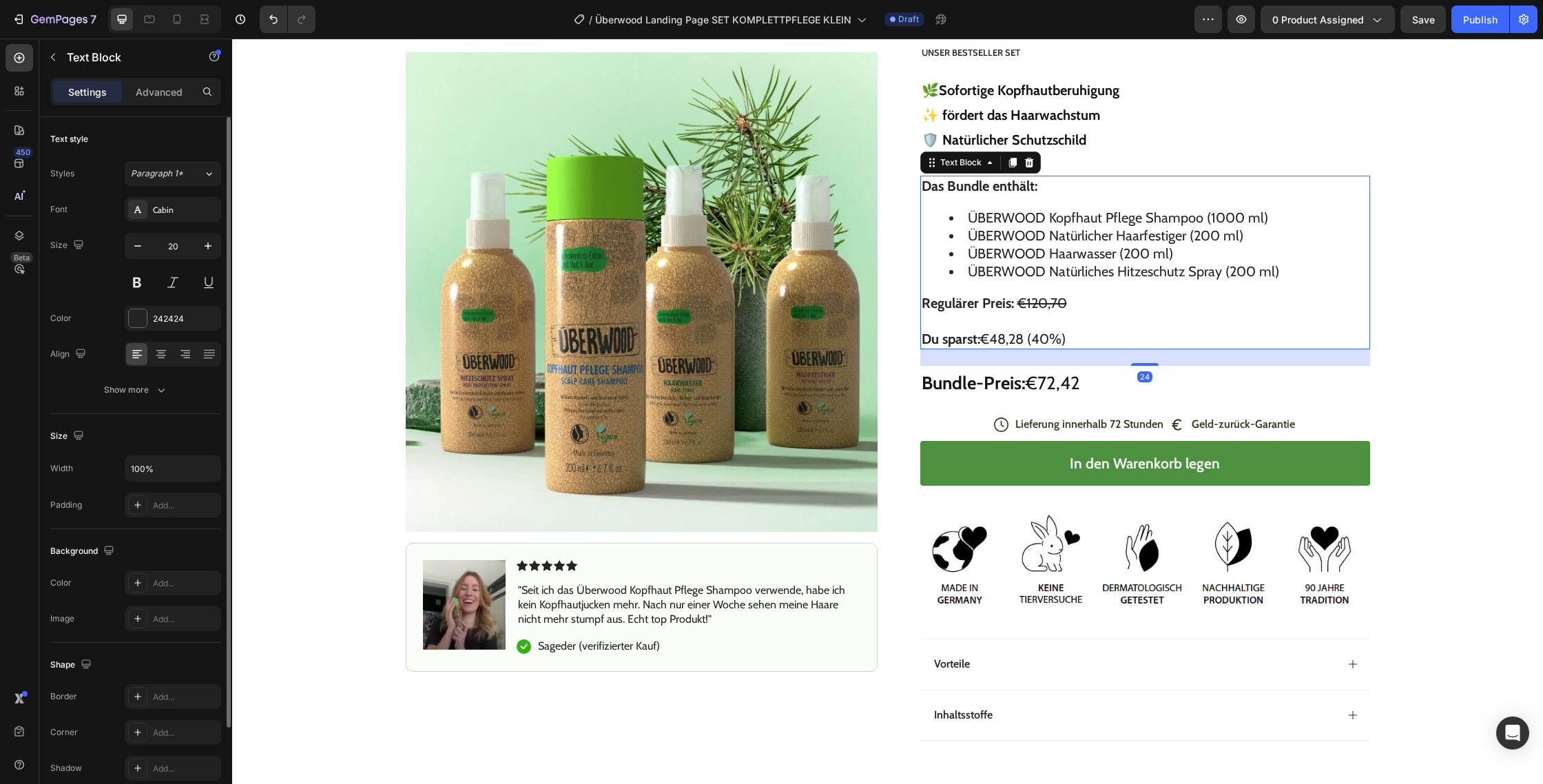
click at [1231, 222] on li "ÜBERWOOD Kopfhaut Pflege Shampoo (1000 ml)" at bounding box center [1159, 217] width 420 height 18
click at [1239, 219] on li "ÜBERWOOD Kopfhaut Pflege Shampoo (1000 ml)" at bounding box center [1159, 217] width 420 height 18
click at [1062, 384] on p "Bundle-Preis: €72,42" at bounding box center [1146, 383] width 448 height 33
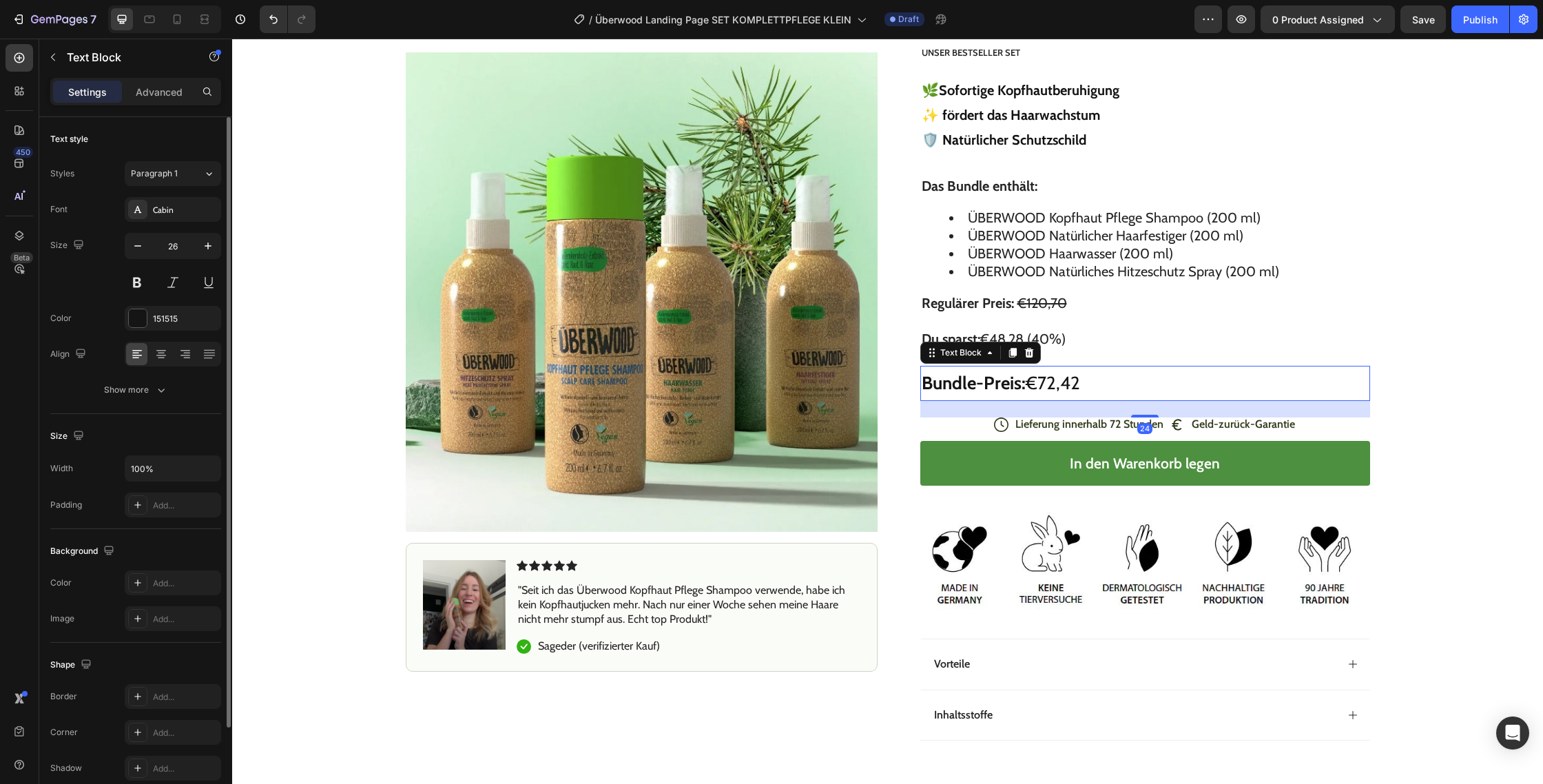
click at [1062, 384] on p "Bundle-Preis: €72,42" at bounding box center [1146, 383] width 448 height 33
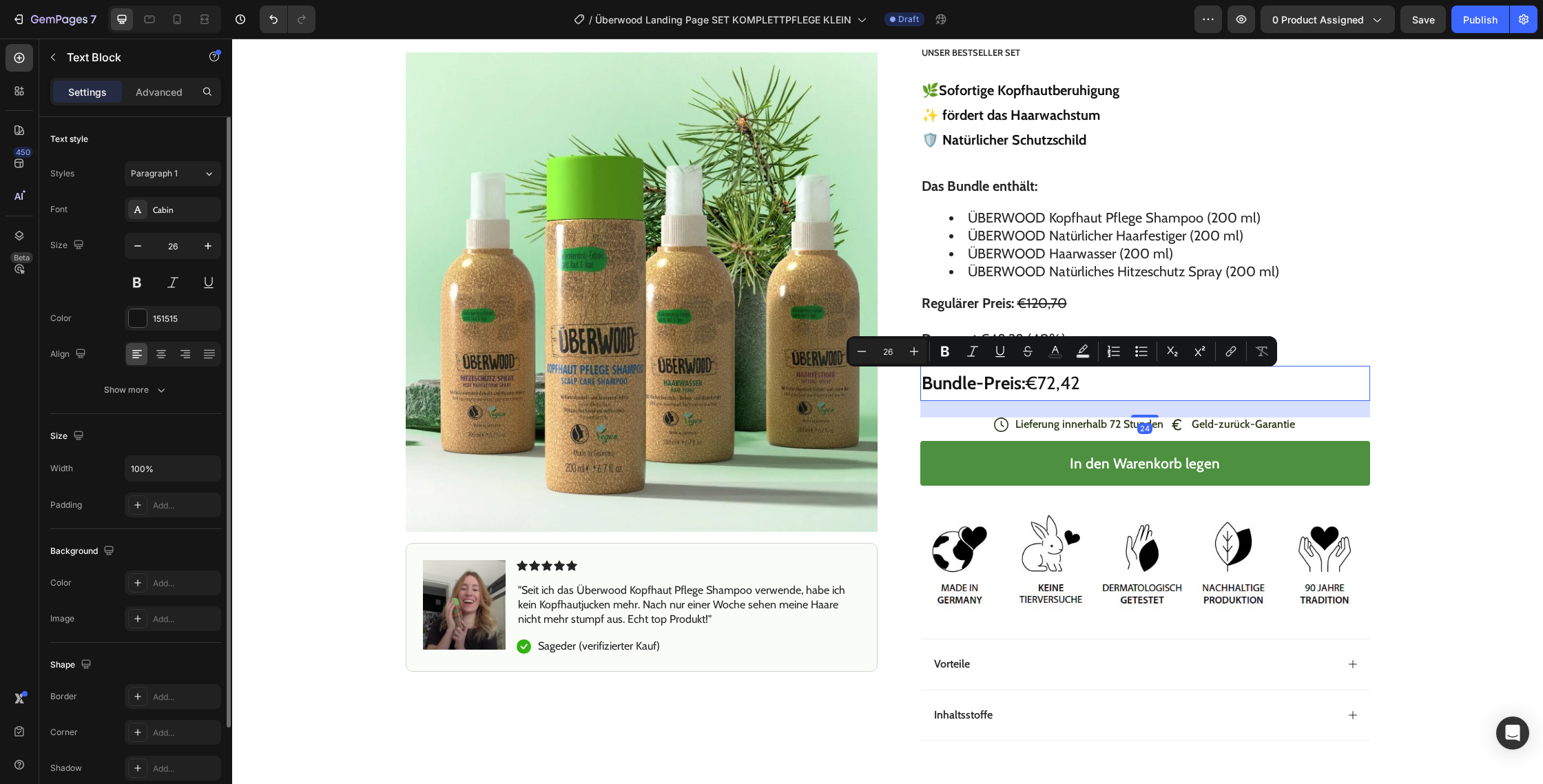
click at [1062, 384] on p "Bundle-Preis: €72,42" at bounding box center [1146, 383] width 448 height 33
click at [1063, 384] on p "Bundle-Preis: €72,42" at bounding box center [1146, 383] width 448 height 33
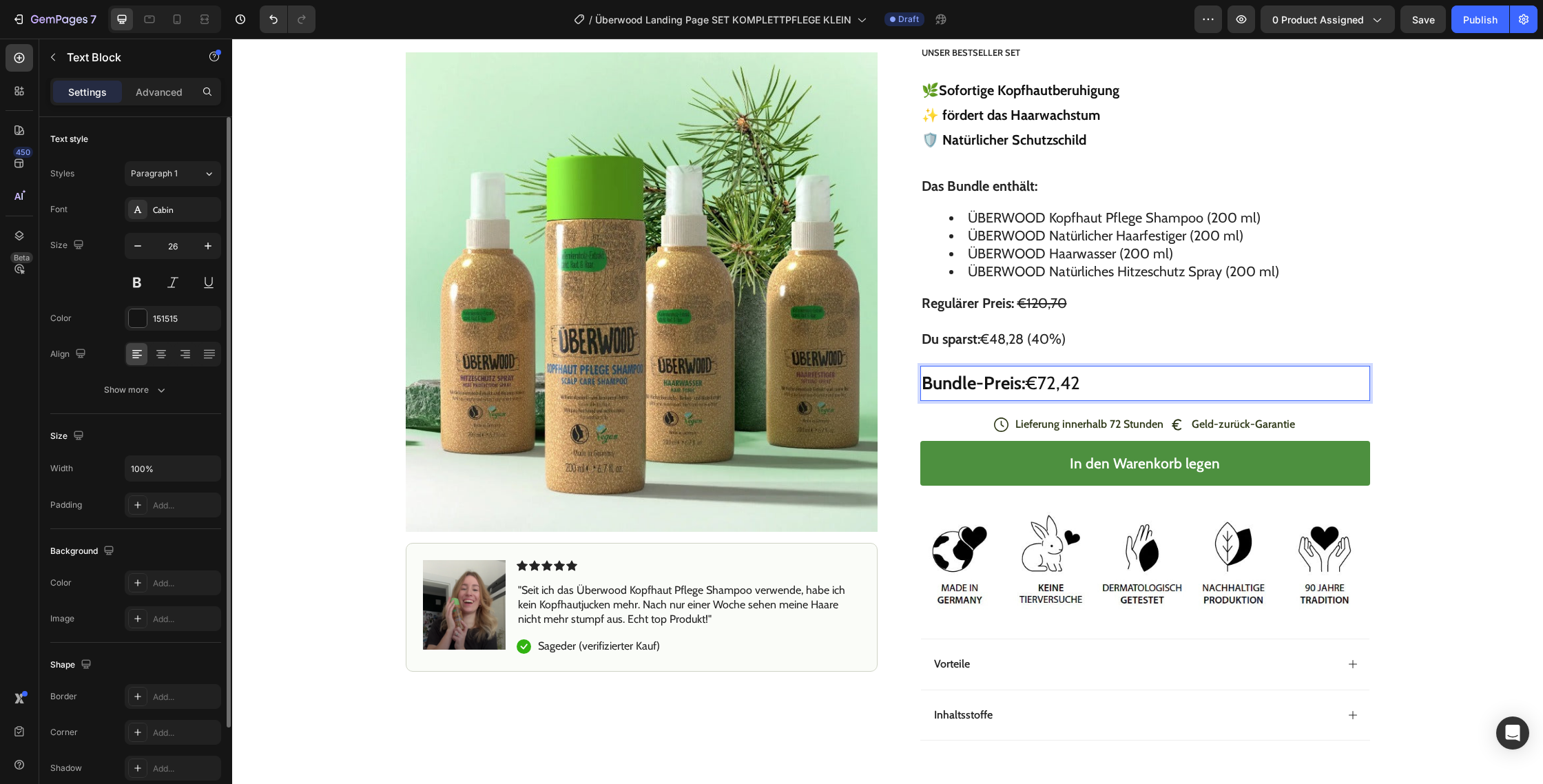
click at [1023, 385] on strong "Bundle-Preis:" at bounding box center [974, 383] width 104 height 22
click at [1038, 383] on p "Bundle-Preis: €72,42" at bounding box center [1146, 383] width 448 height 33
click at [975, 384] on strong "Bundle-Preis:" at bounding box center [974, 383] width 104 height 22
click at [1068, 383] on p "Bundle-Preis: € 72,42" at bounding box center [1146, 383] width 448 height 33
click at [1081, 386] on p "Bundle-Preis: € 72,42" at bounding box center [1146, 383] width 448 height 33
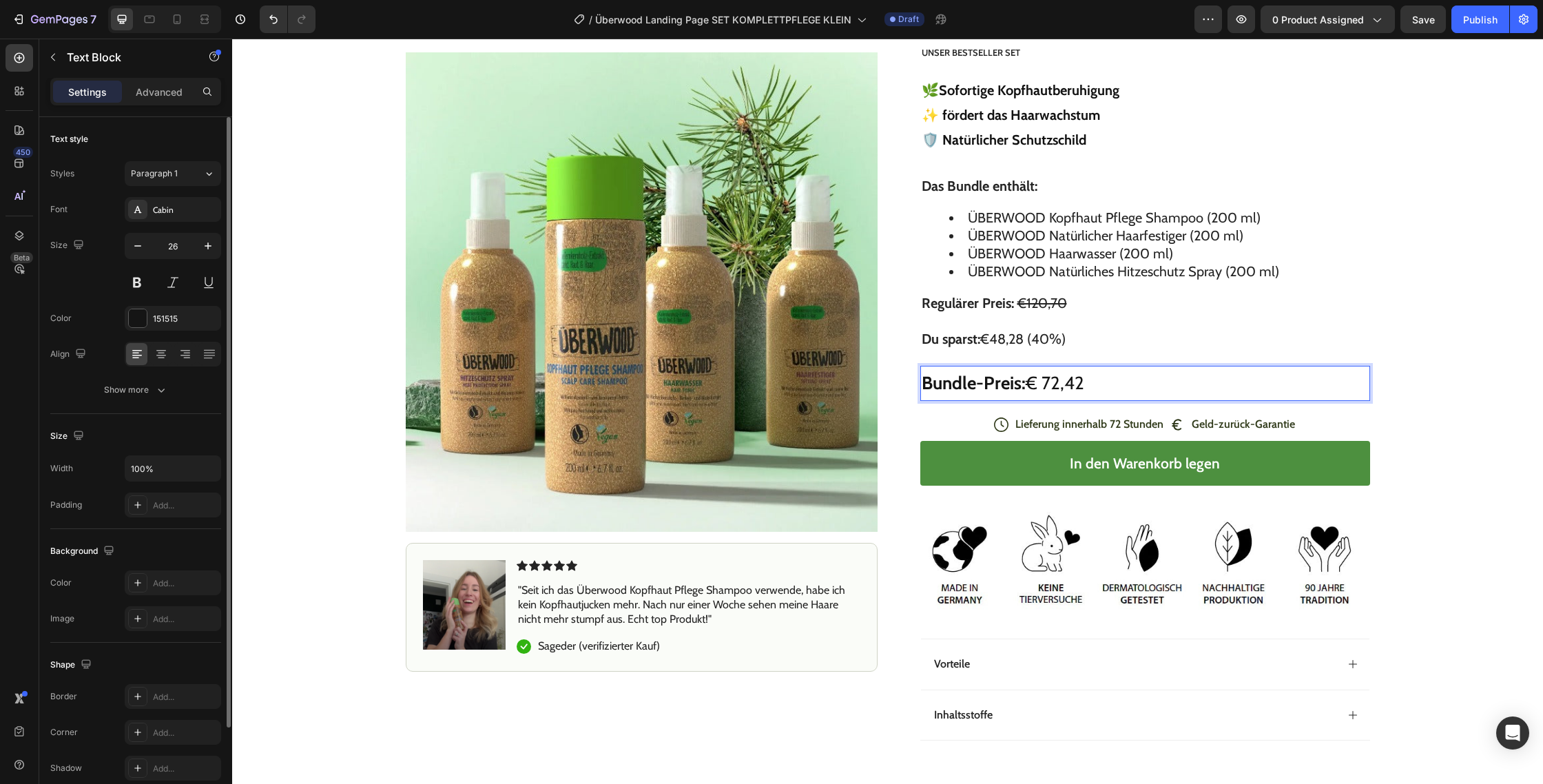
click at [1084, 386] on p "Bundle-Preis: € 72,42" at bounding box center [1146, 383] width 448 height 33
click at [1079, 353] on div "Icon Icon Icon Icon Icon Icon List (349 Bewertungen) Text Block Row [DOMAIN_NAM…" at bounding box center [1145, 329] width 450 height 867
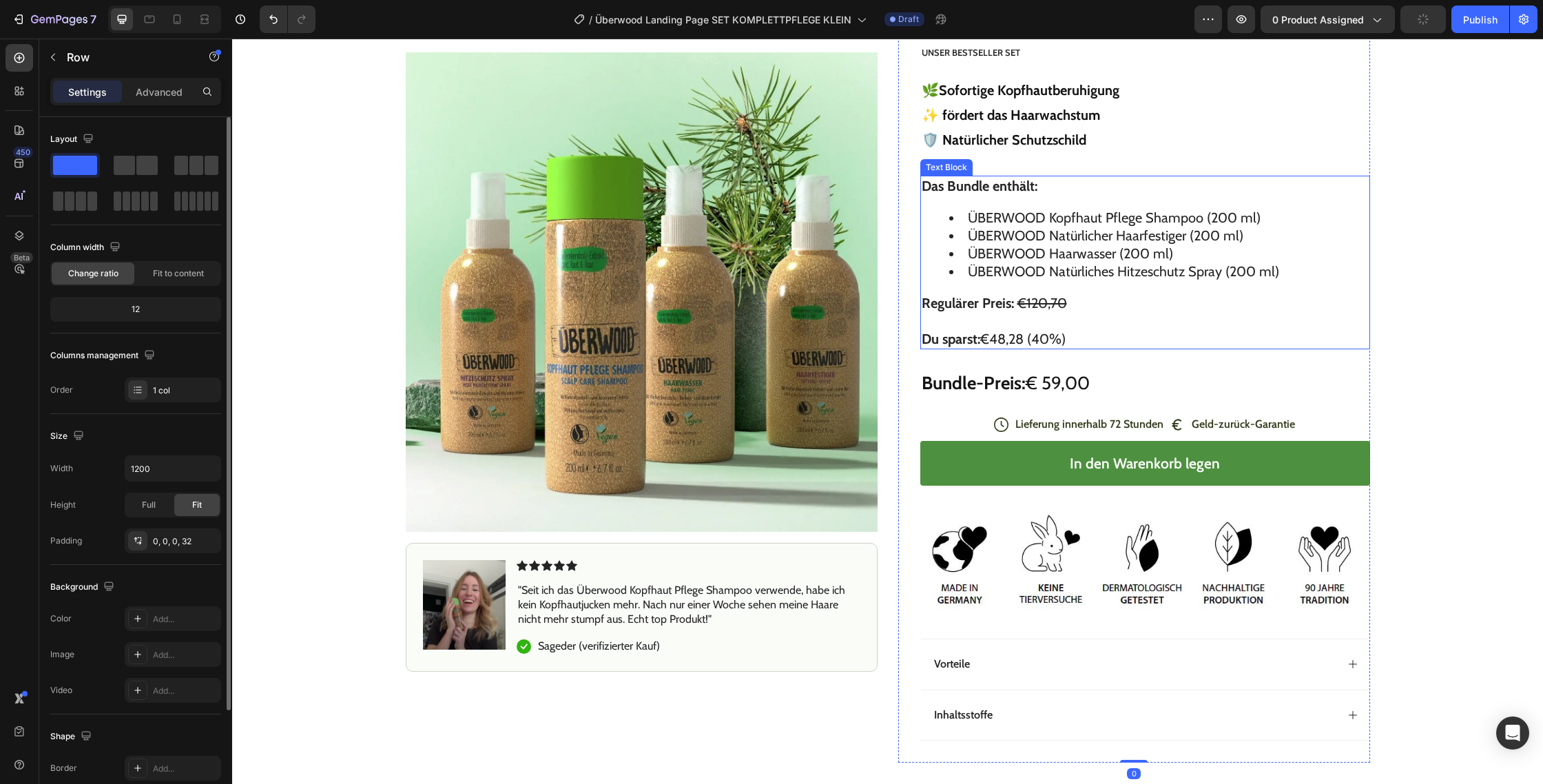
click at [1045, 305] on s "€120,70" at bounding box center [1042, 303] width 49 height 17
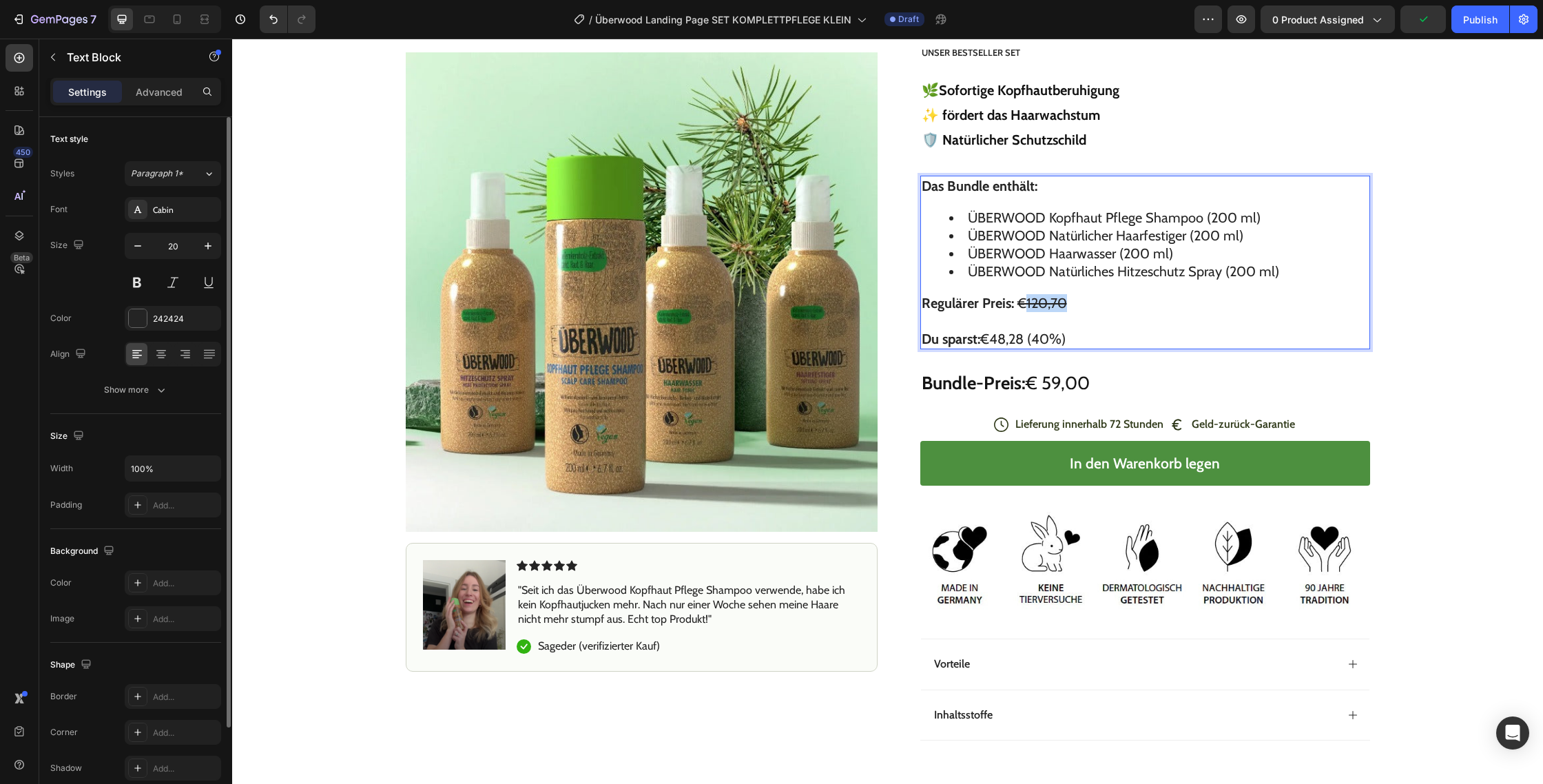
click at [1056, 305] on s "€120,70" at bounding box center [1042, 303] width 49 height 17
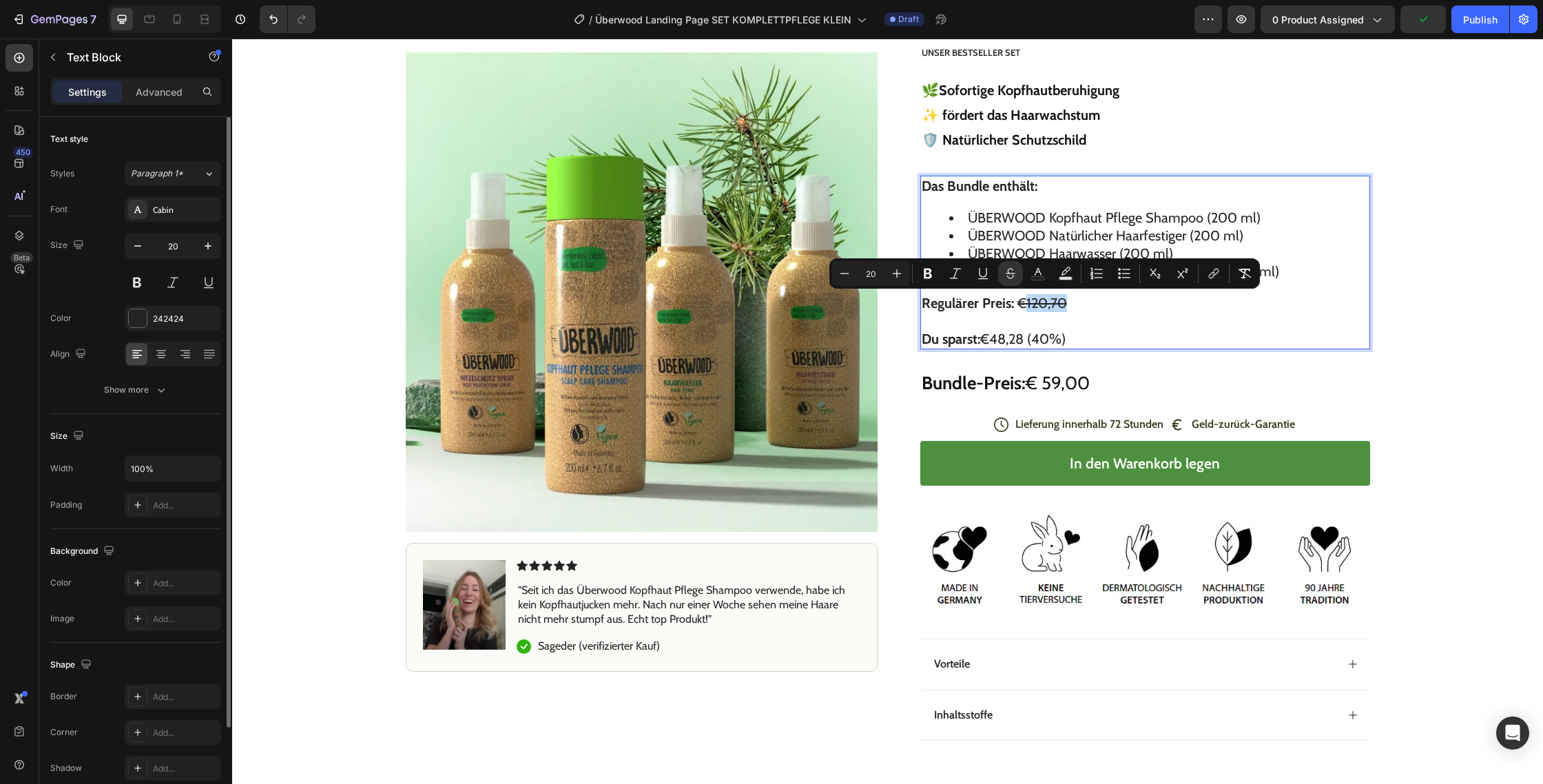
click at [1063, 304] on s "€120,70" at bounding box center [1042, 303] width 49 height 17
drag, startPoint x: 1081, startPoint y: 305, endPoint x: 1018, endPoint y: 302, distance: 63.1
click at [1018, 302] on p "Regulärer Preis: 73,70 EUR Du sparst: €48,28 (40%)" at bounding box center [1146, 322] width 448 height 54
click at [1017, 273] on icon "Editor contextual toolbar" at bounding box center [1013, 273] width 14 height 14
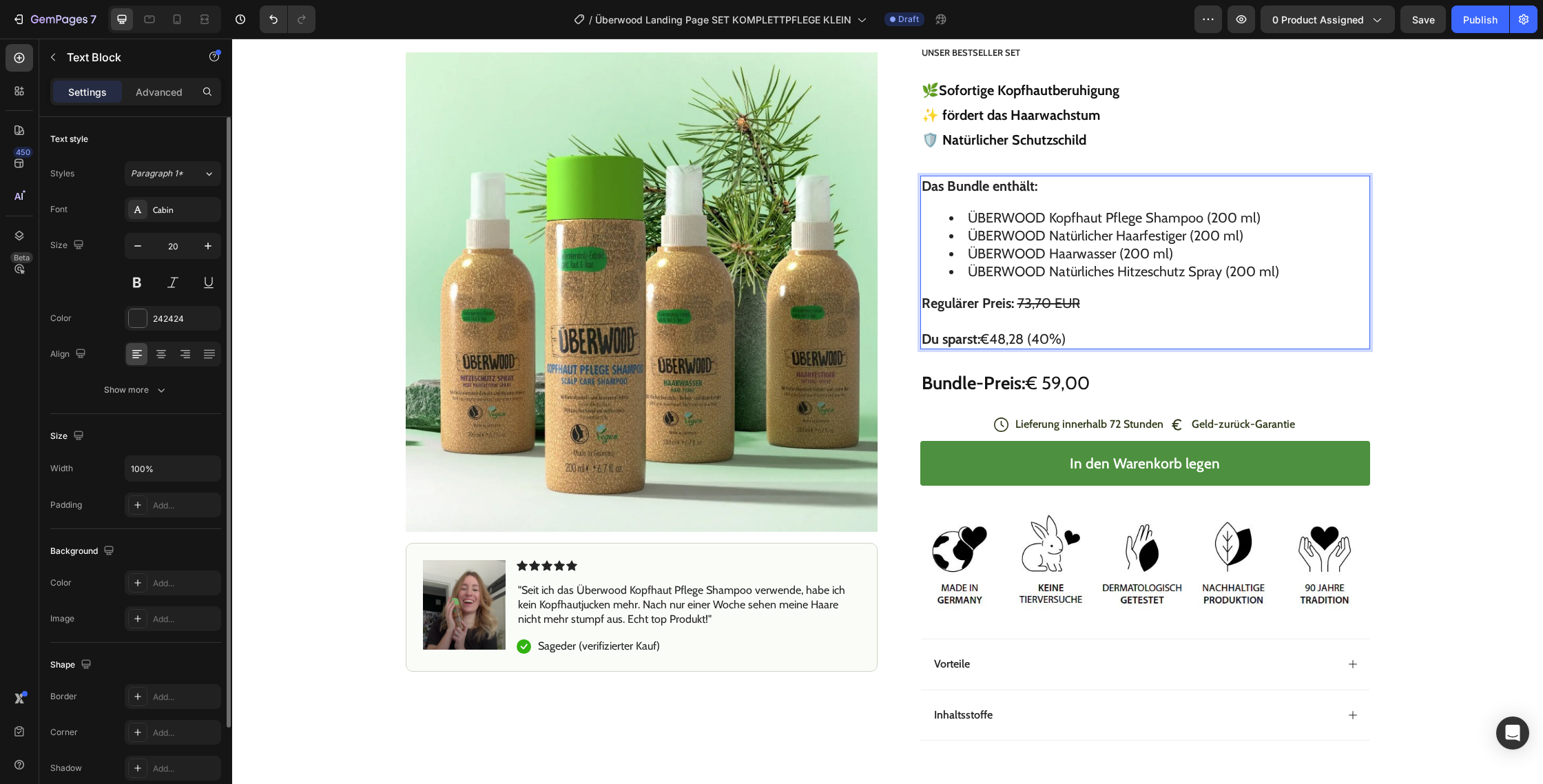
click at [1108, 332] on p "Regulärer Preis: 73,70 EUR Du sparst: €48,28 (40%)" at bounding box center [1146, 322] width 448 height 54
click at [1048, 340] on p "Regulärer Preis: 73,70 EUR Du sparst: €48,28 (40%)" at bounding box center [1146, 322] width 448 height 54
click at [1044, 341] on p "Regulärer Preis: 73,70 EUR Du sparst: €48,28 (40%)" at bounding box center [1146, 322] width 448 height 54
click at [1023, 337] on p "Regulärer Preis: 73,70 EUR Du sparst: €48,28 (20%)" at bounding box center [1146, 320] width 448 height 54
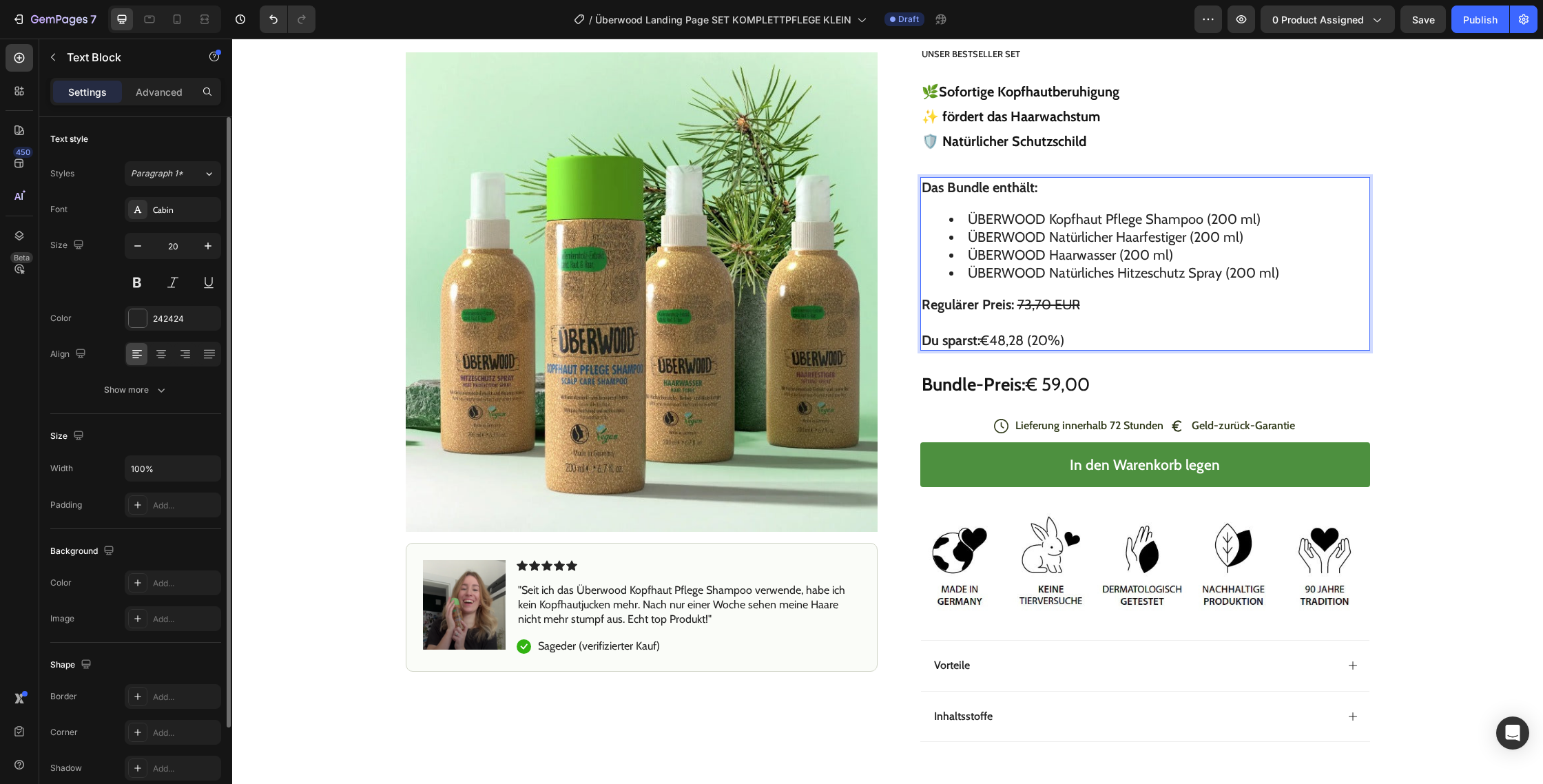
click at [1026, 337] on p "Regulärer Preis: 73,70 EUR Du sparst: €48,28 (20%)" at bounding box center [1146, 323] width 448 height 54
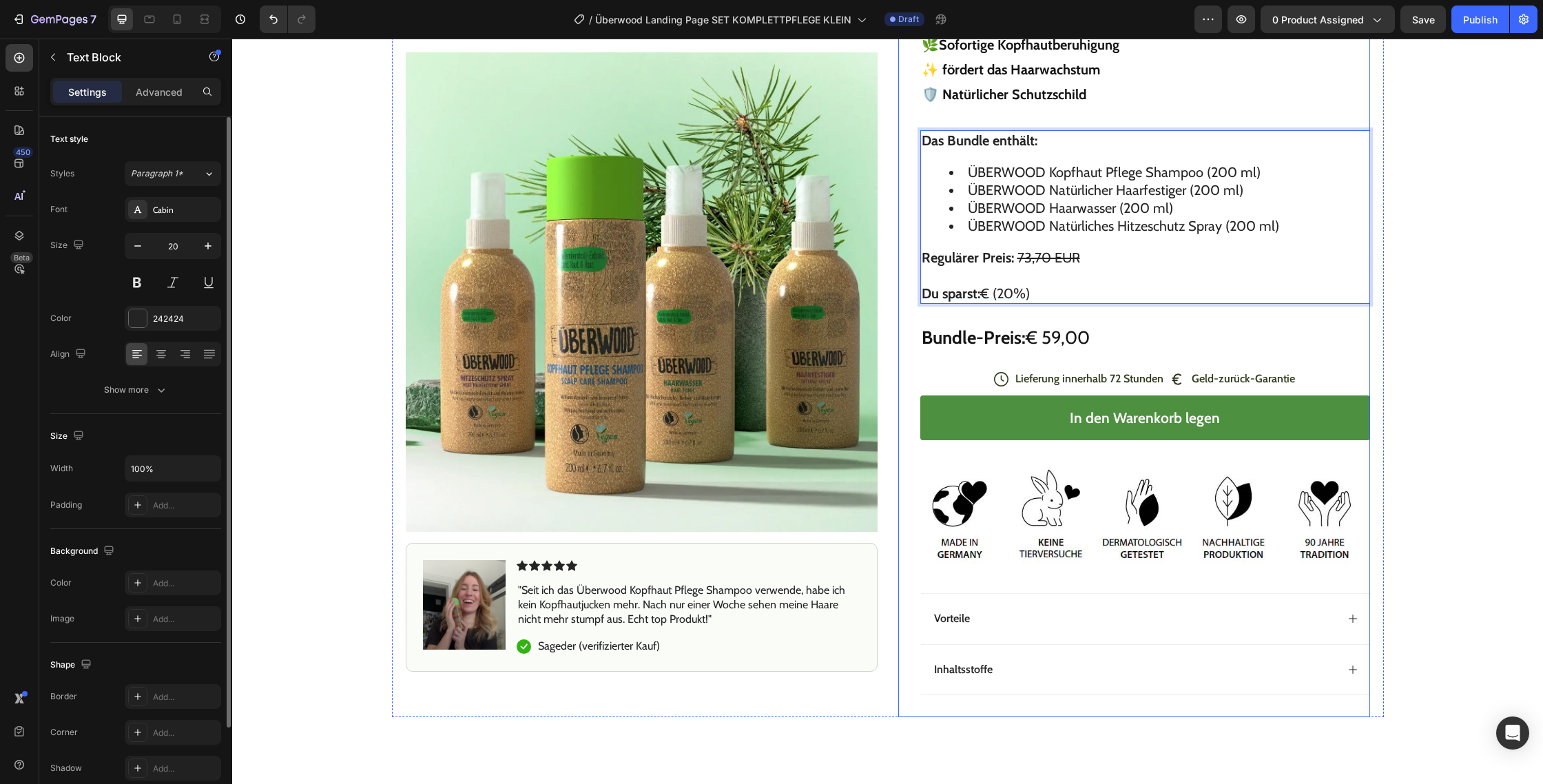
scroll to position [6694, 0]
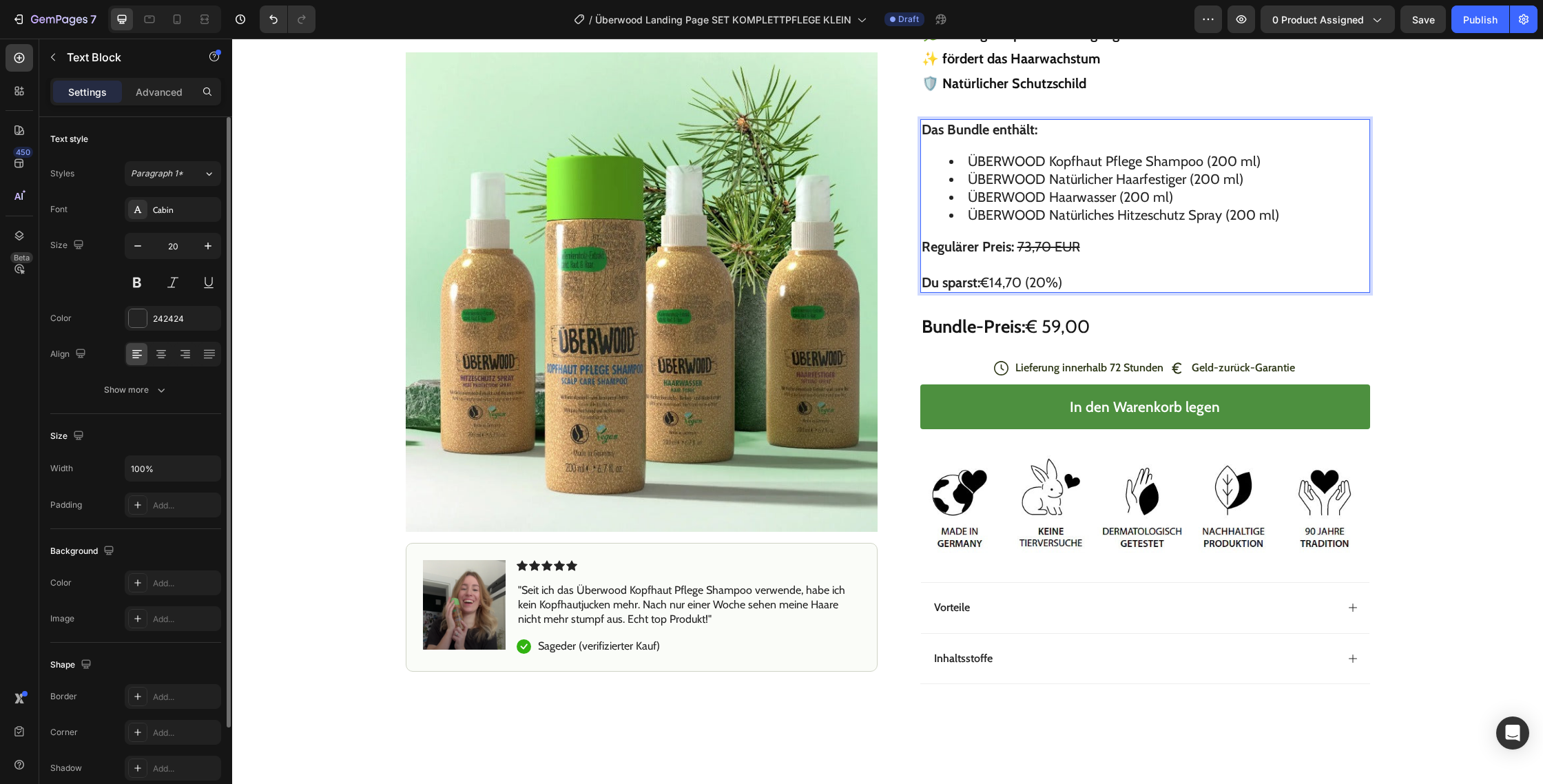
click at [991, 285] on p "Regulärer Preis: 73,70 EUR Du sparst: €14,70 (20%)" at bounding box center [1146, 265] width 448 height 54
click at [1062, 282] on p "Regulärer Preis: 73,70 EUR Du sparst: 14,70 (20%)€" at bounding box center [1146, 265] width 448 height 54
click at [1075, 282] on p "Regulärer Preis: 73,70 EUR Du sparst: 14,70 (20%)€" at bounding box center [1146, 265] width 448 height 54
click at [1016, 280] on p "Regulärer Preis: 73,70 EUR Du sparst: 14,70 (20%)" at bounding box center [1146, 265] width 448 height 54
click at [1015, 282] on p "Regulärer Preis: 73,70 EUR Du sparst: 14,70 € (20%)" at bounding box center [1146, 265] width 448 height 54
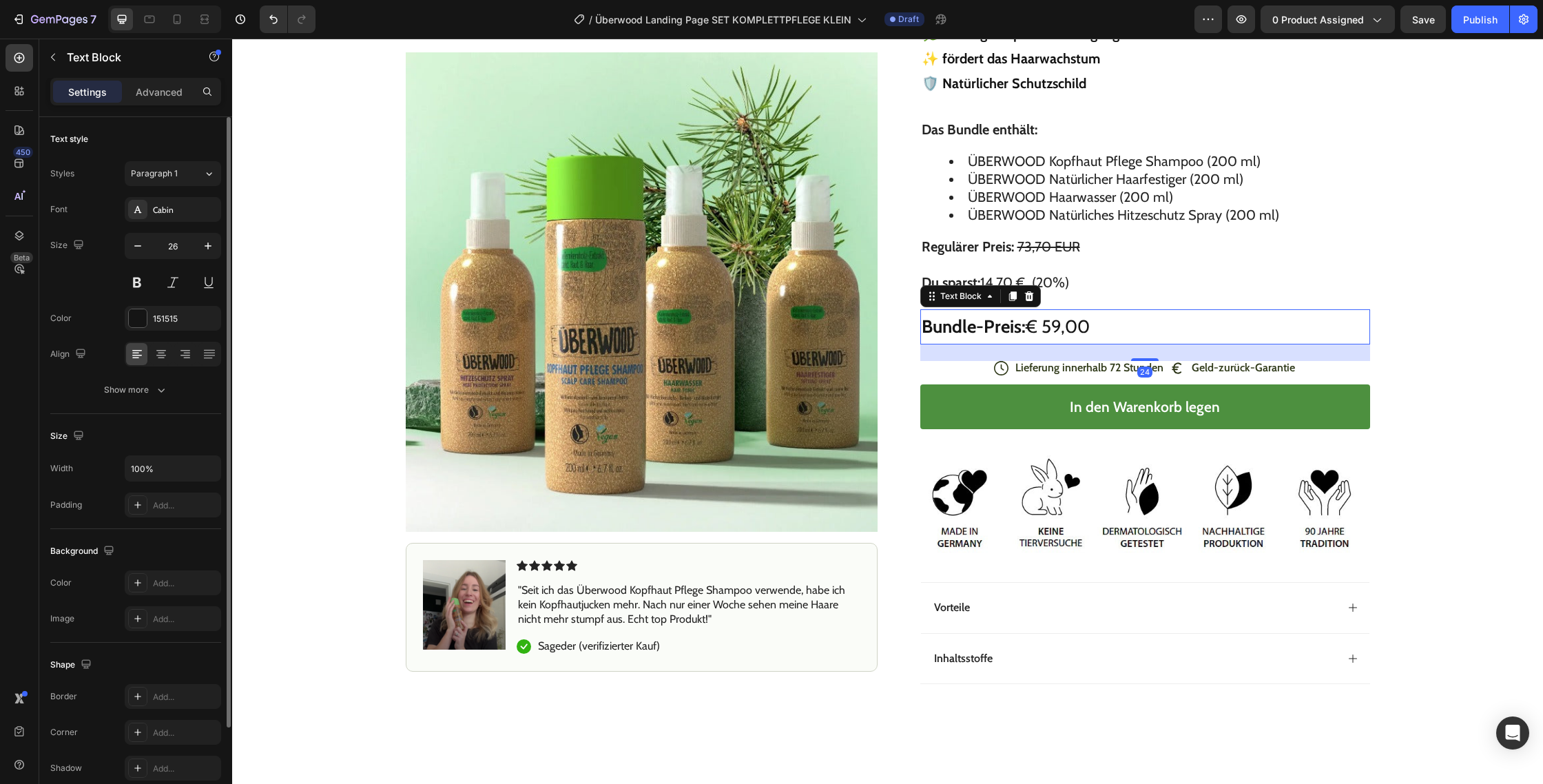
click at [1055, 326] on p "Bundle-Preis: € 59,00" at bounding box center [1146, 326] width 448 height 33
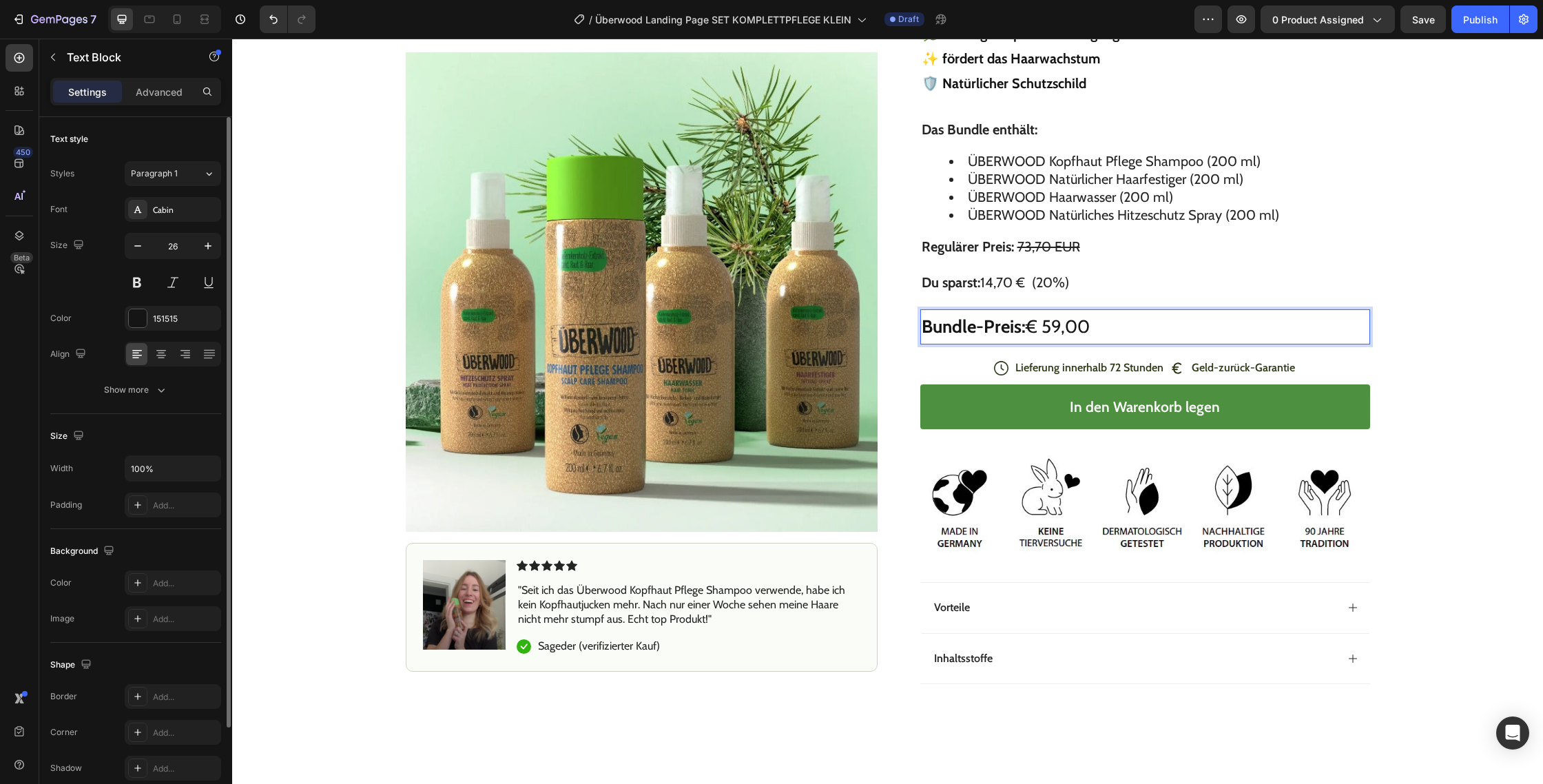
click at [1061, 326] on p "Bundle-Preis: € 59,00" at bounding box center [1146, 326] width 448 height 33
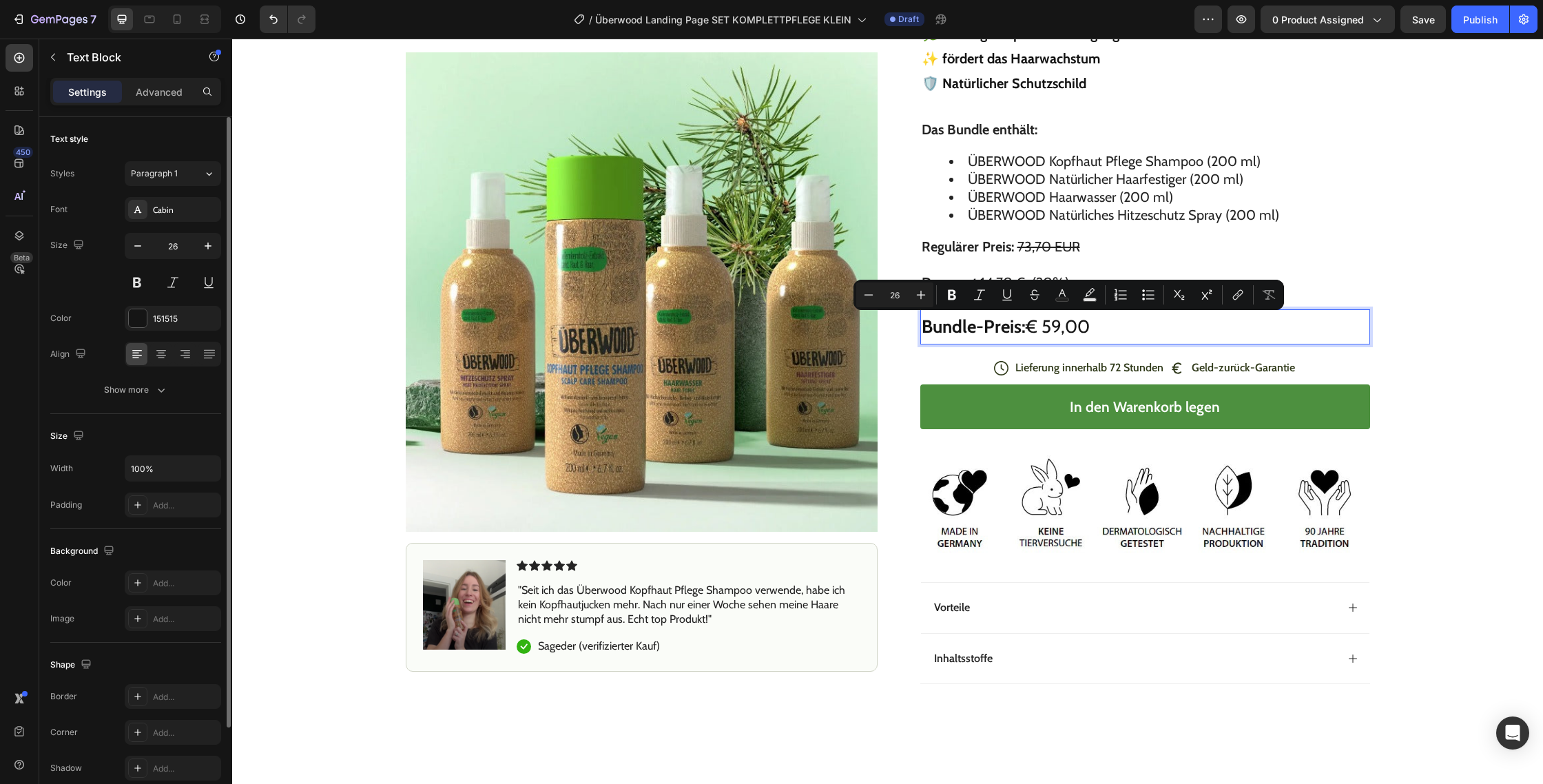
click at [1061, 326] on p "Bundle-Preis: € 59,00" at bounding box center [1146, 326] width 448 height 33
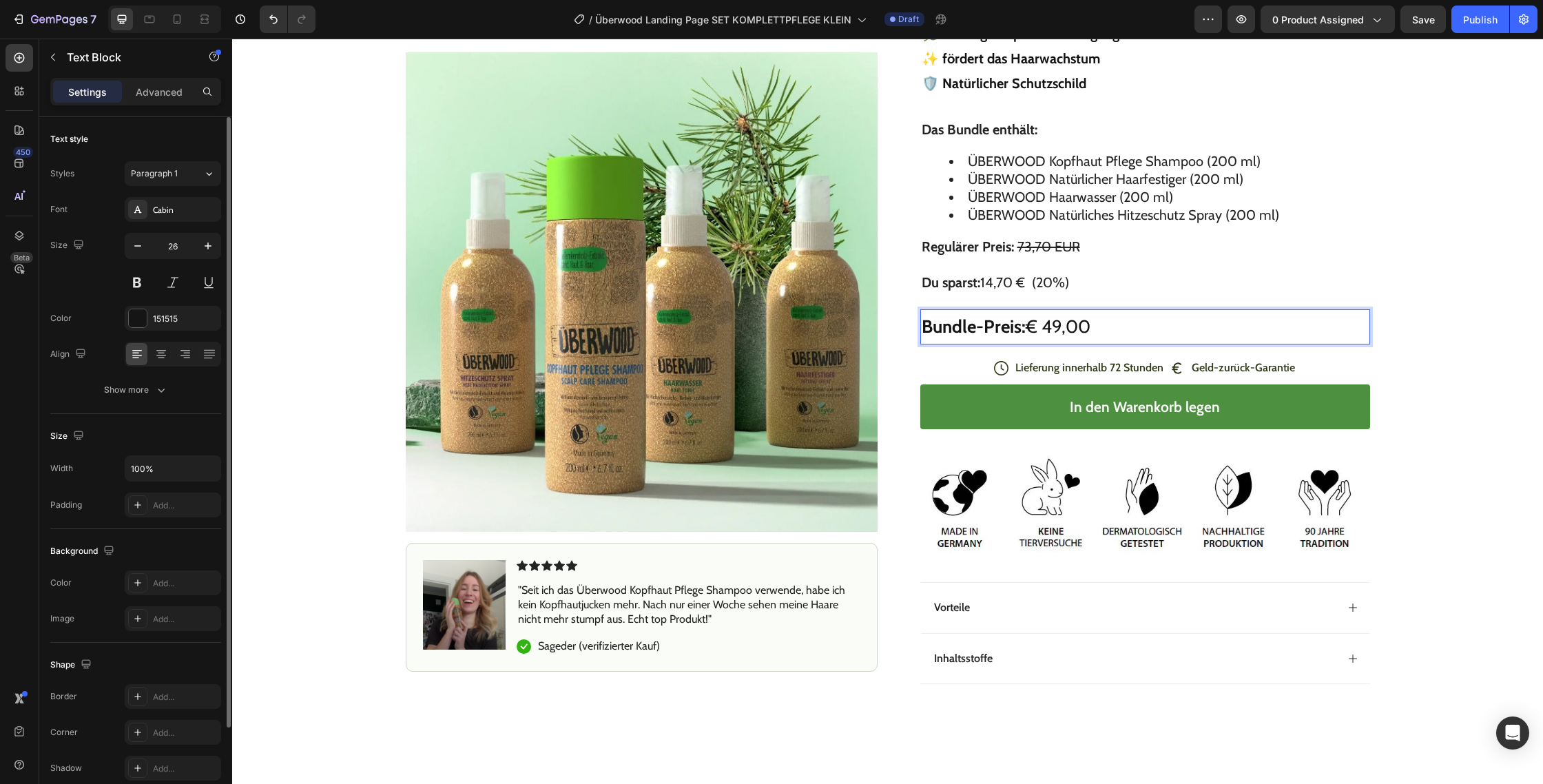
click at [1049, 322] on p "Bundle-Preis: € 49,00" at bounding box center [1146, 326] width 448 height 33
click at [1092, 323] on p "Bundle-Preis: 49,00" at bounding box center [1146, 326] width 448 height 33
click at [1081, 282] on p "Regulärer Preis: 73,70 EUR Du sparst: 14,70 € (20%)" at bounding box center [1146, 265] width 448 height 54
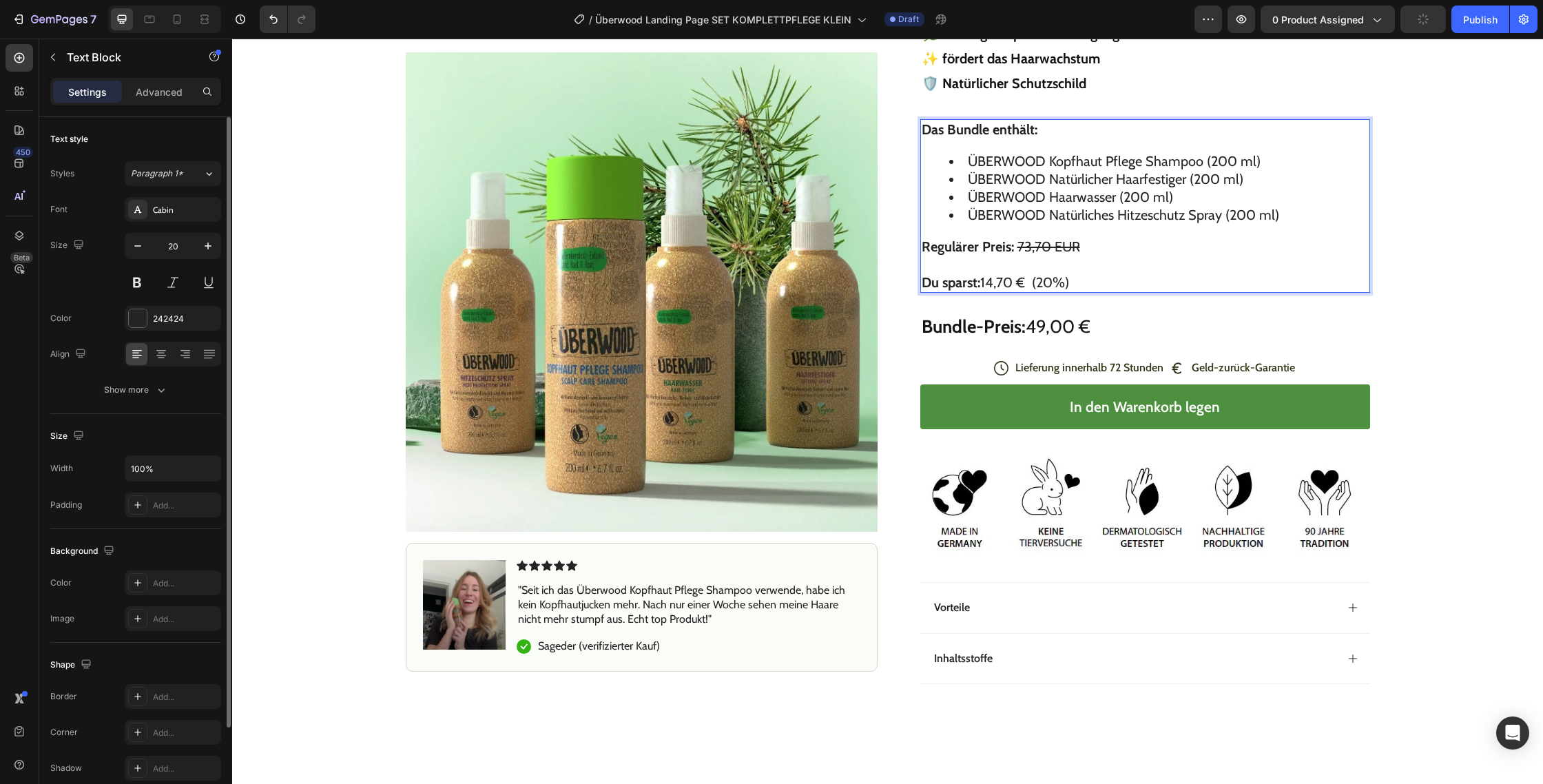
click at [1038, 247] on s "73,70 EUR" at bounding box center [1049, 247] width 62 height 17
click at [1046, 246] on s "73,70 EUR" at bounding box center [1049, 247] width 62 height 17
click at [1012, 281] on p "Regulärer Preis: 73,70 EUR Du sparst: 14,70 € (20%)" at bounding box center [1146, 265] width 448 height 54
click at [989, 282] on p "Regulärer Preis: 73,70 EUR Du sparst: 14,70 € (20%)" at bounding box center [1146, 265] width 448 height 54
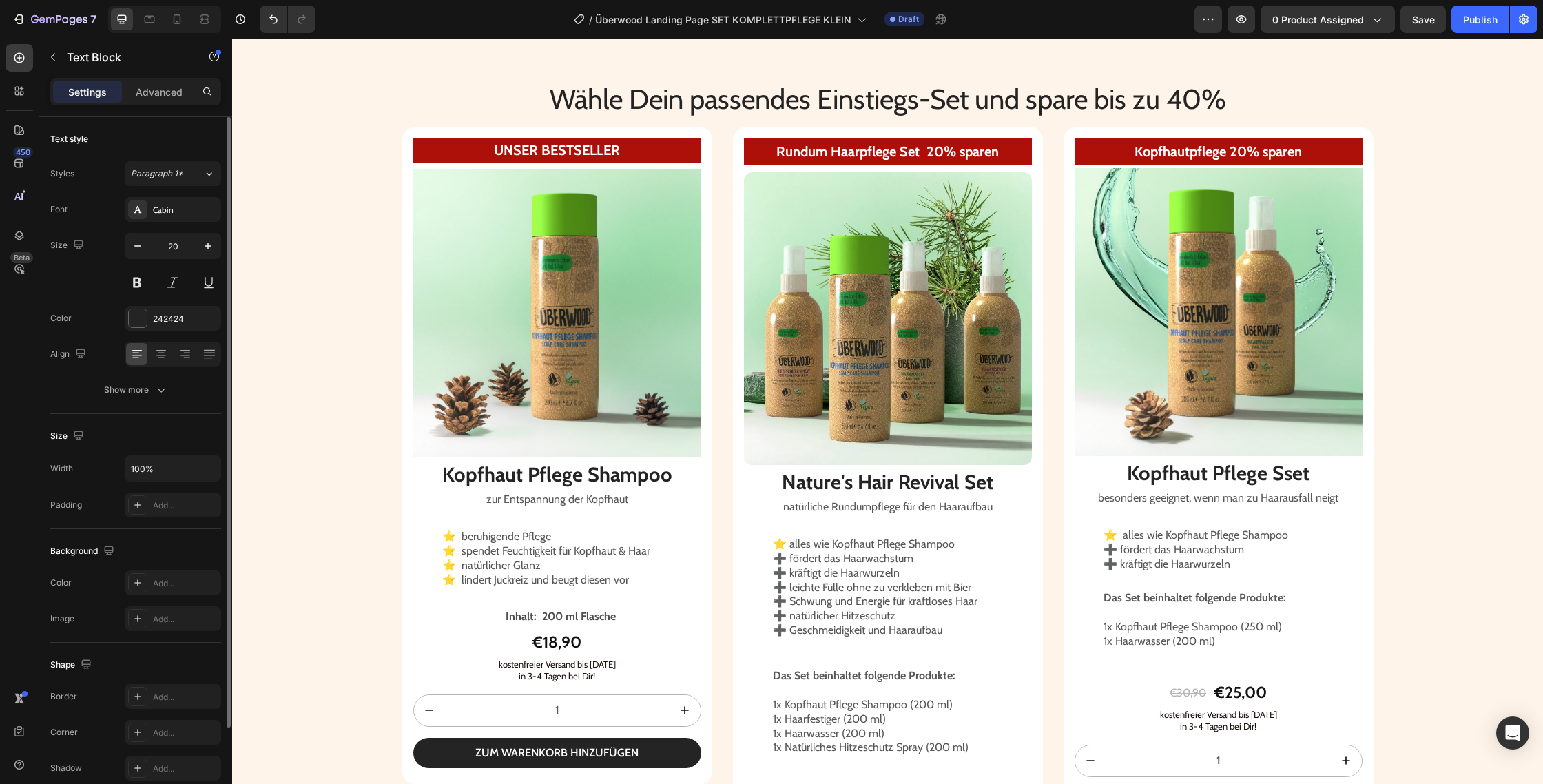
scroll to position [2034, 0]
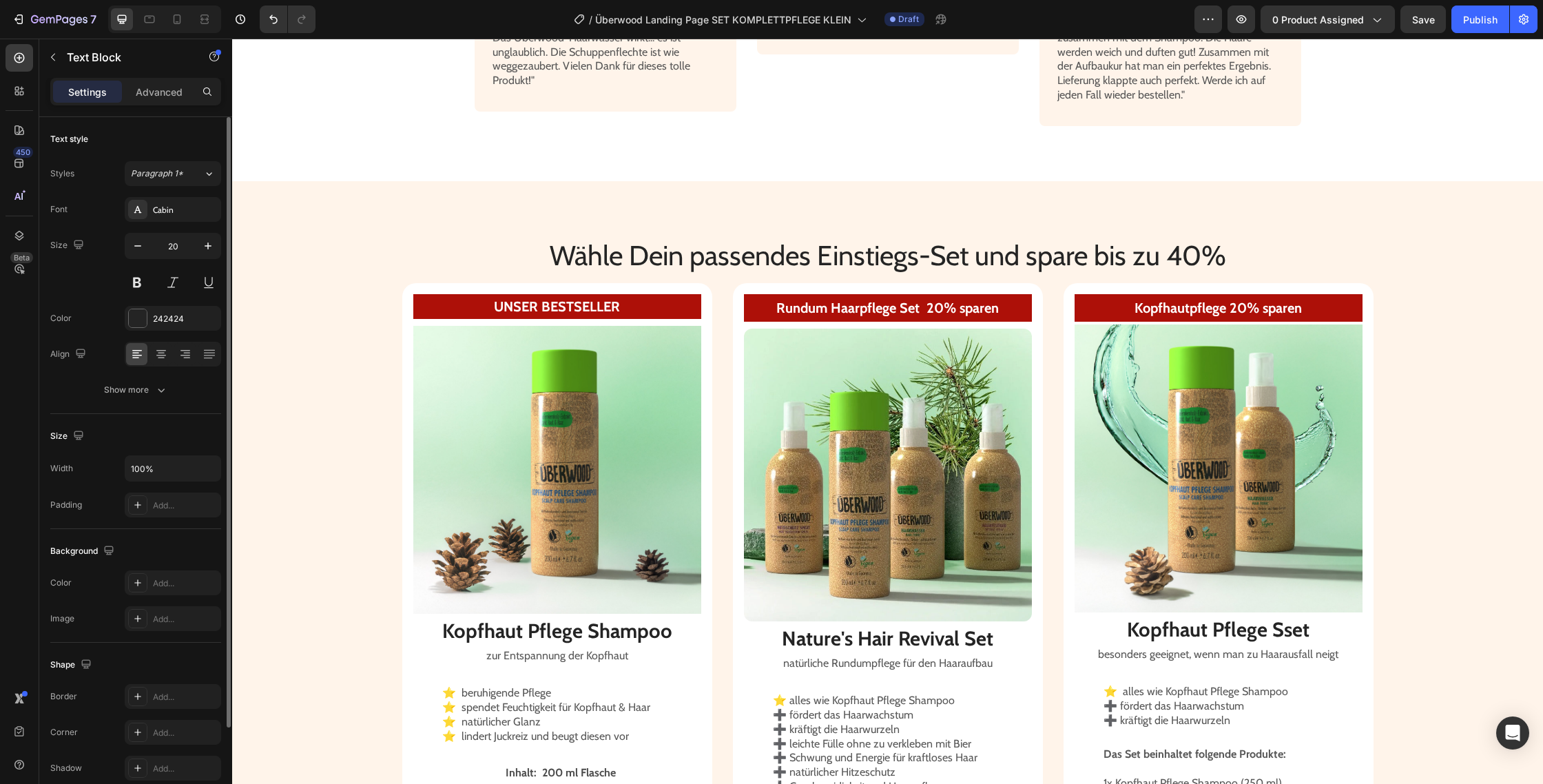
click at [932, 309] on strong "Rundum Haarpflege Set 20% sparen" at bounding box center [888, 308] width 223 height 17
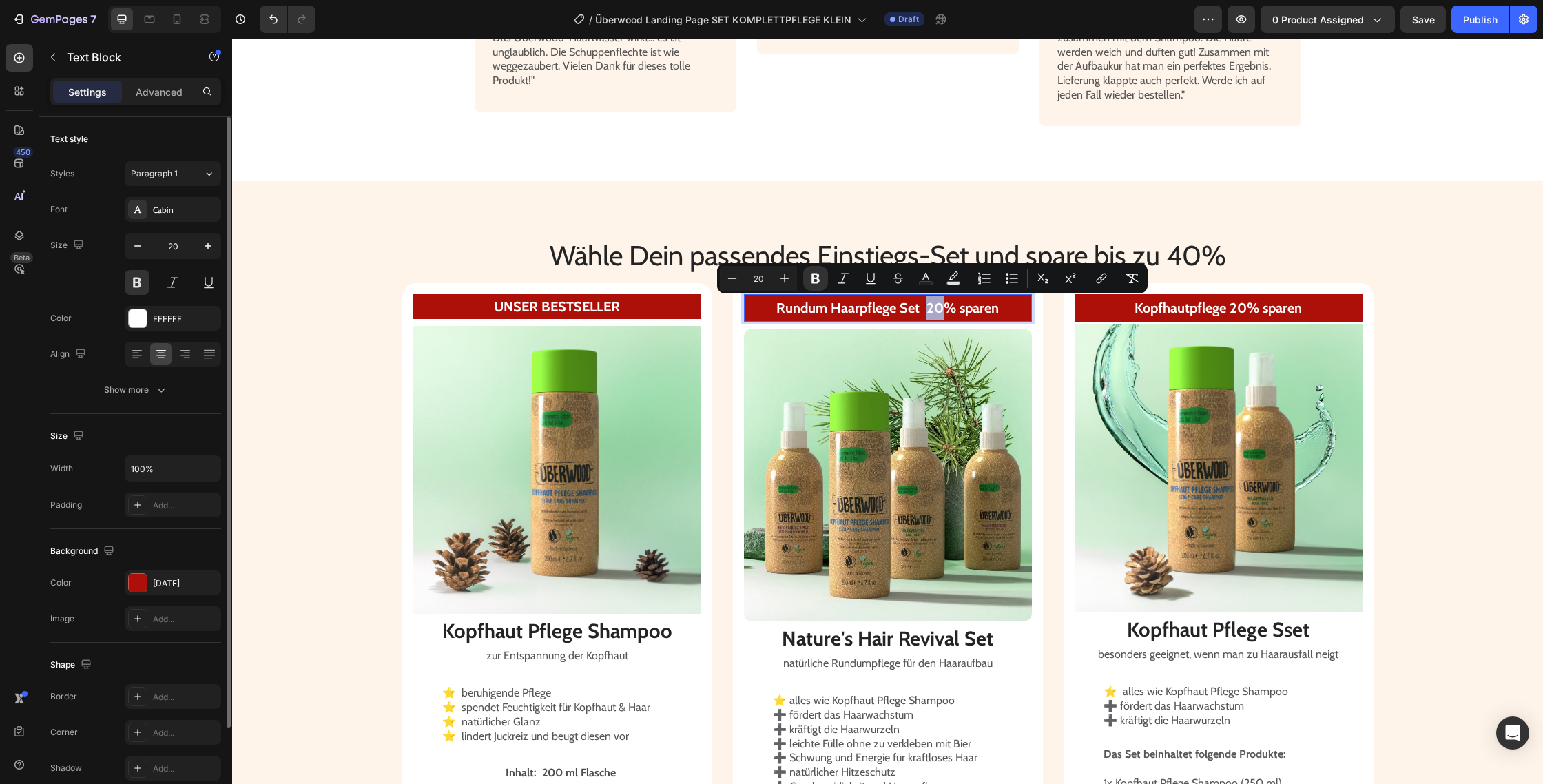
click at [939, 307] on strong "Rundum Haarpflege Set 20% sparen" at bounding box center [888, 308] width 223 height 17
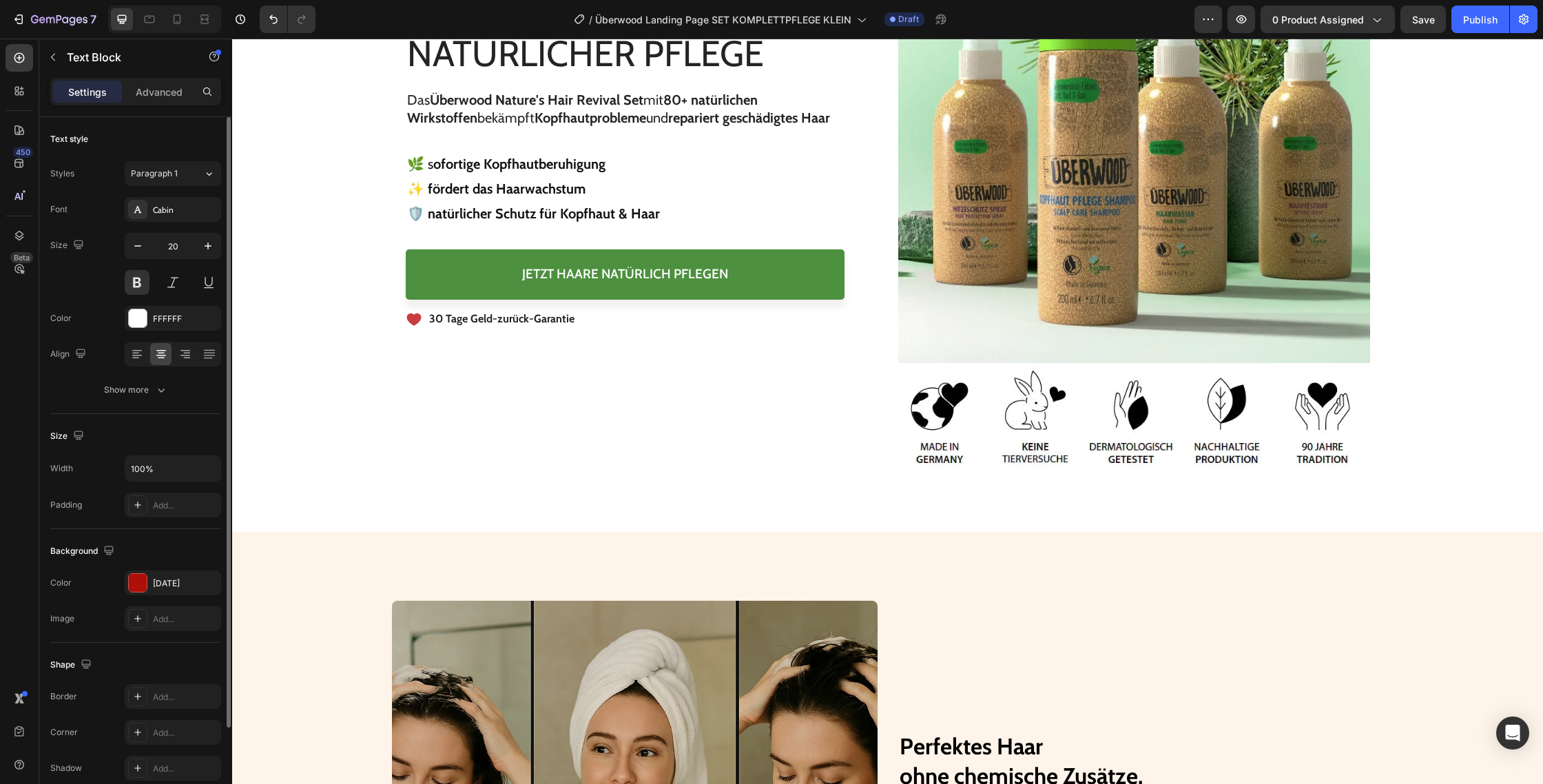
scroll to position [0, 0]
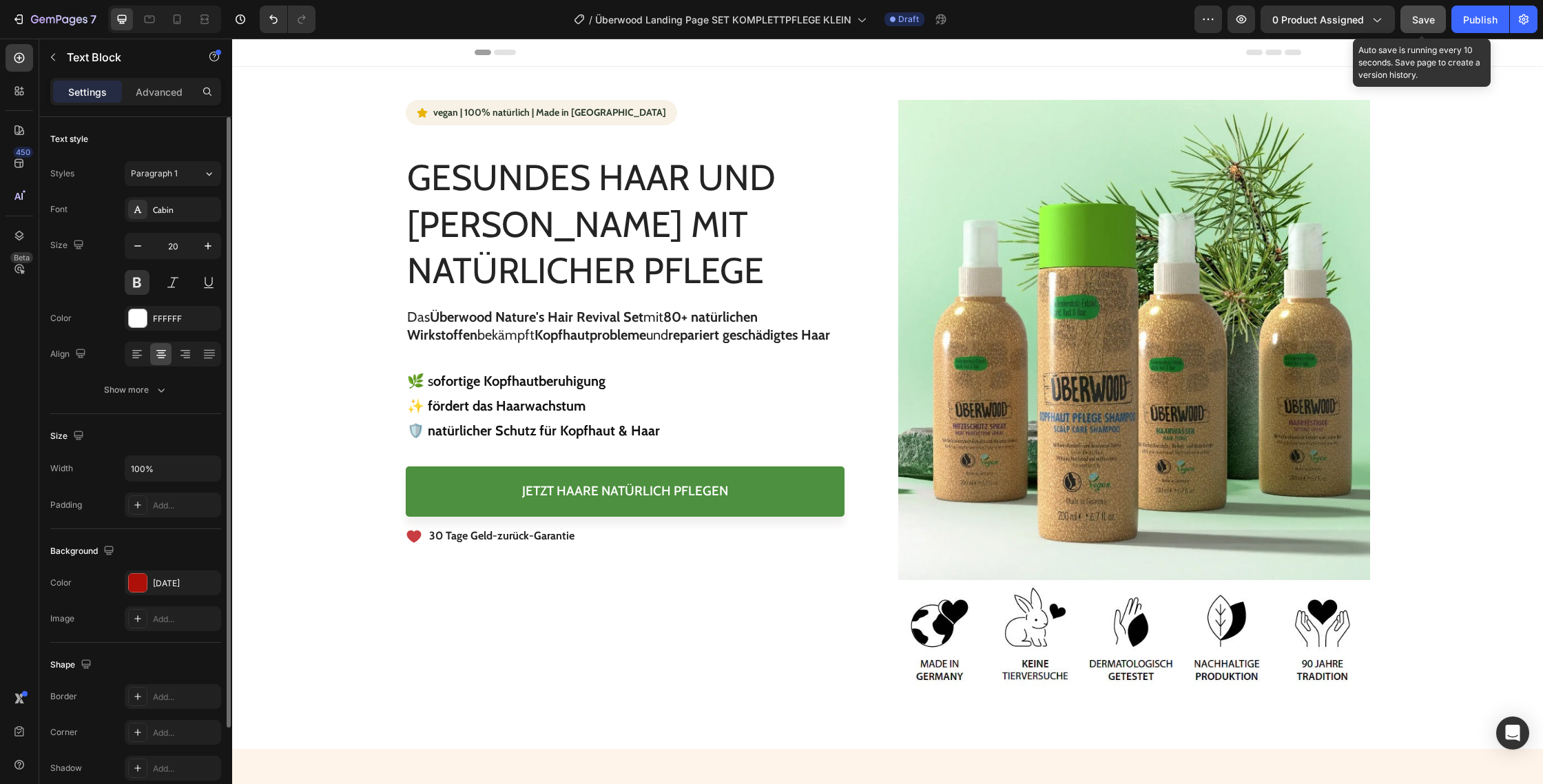
click at [1422, 13] on button "Save" at bounding box center [1423, 20] width 46 height 28
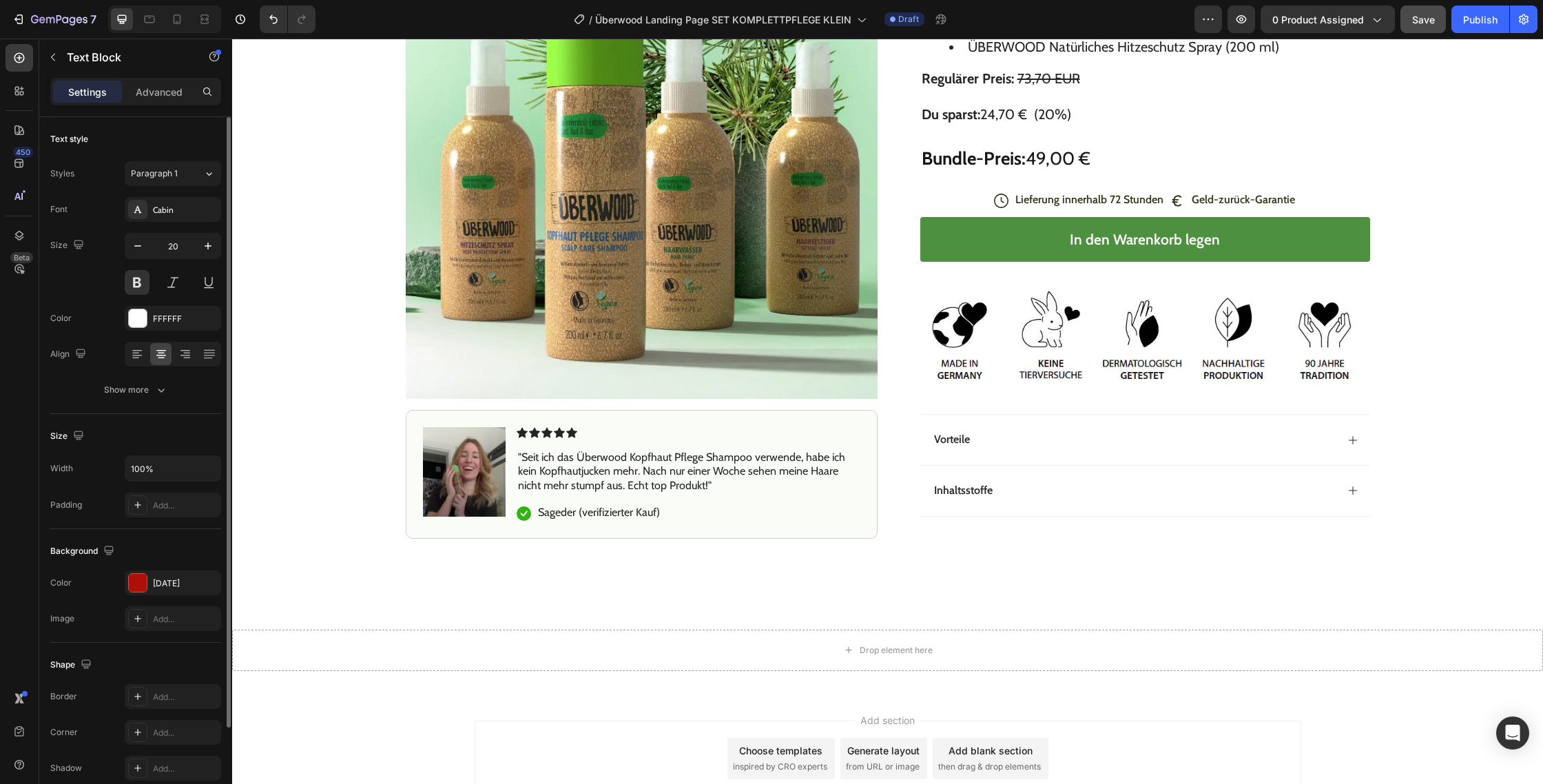
scroll to position [7033, 0]
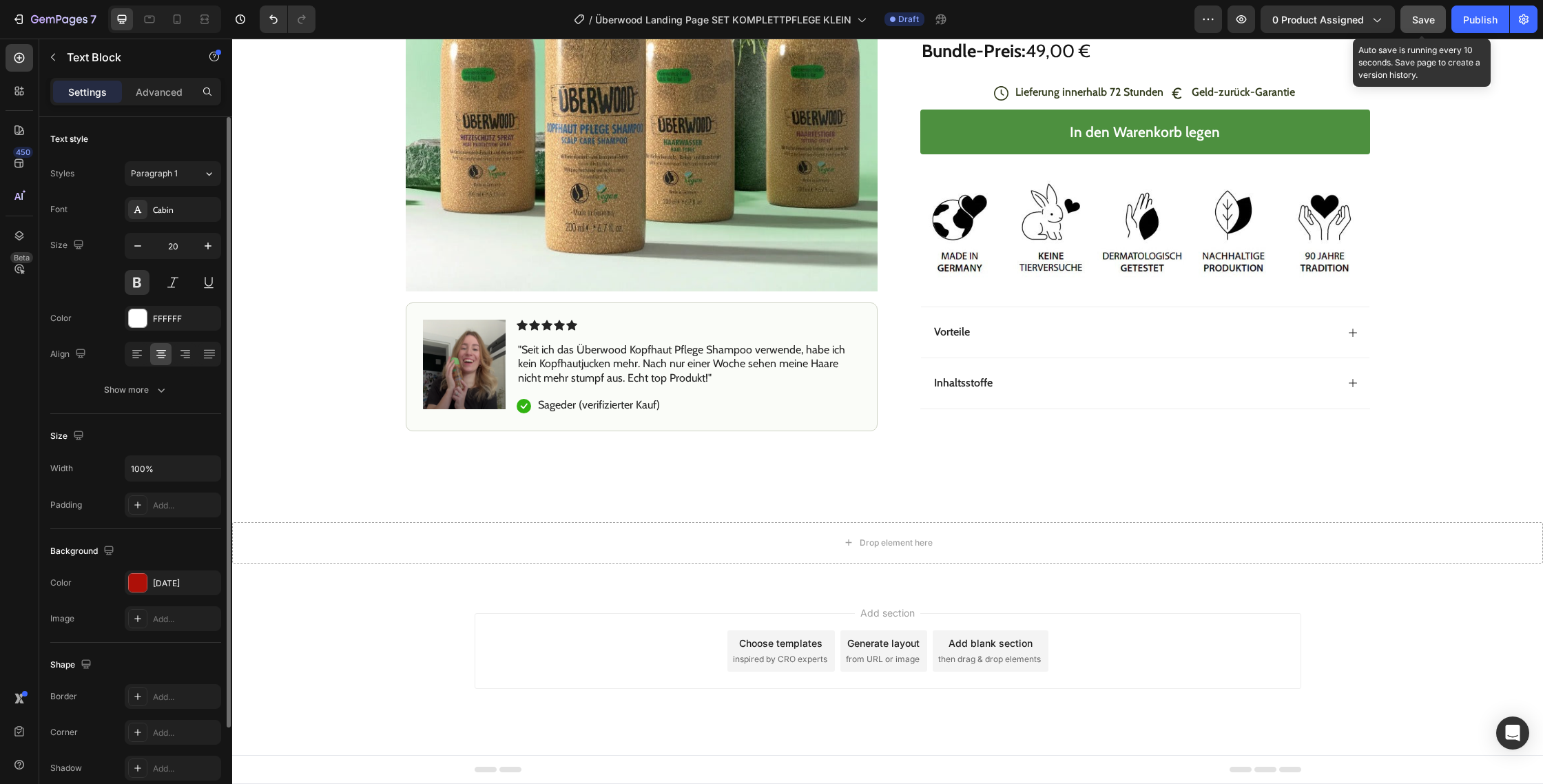
click at [1425, 24] on span "Save" at bounding box center [1424, 20] width 22 height 12
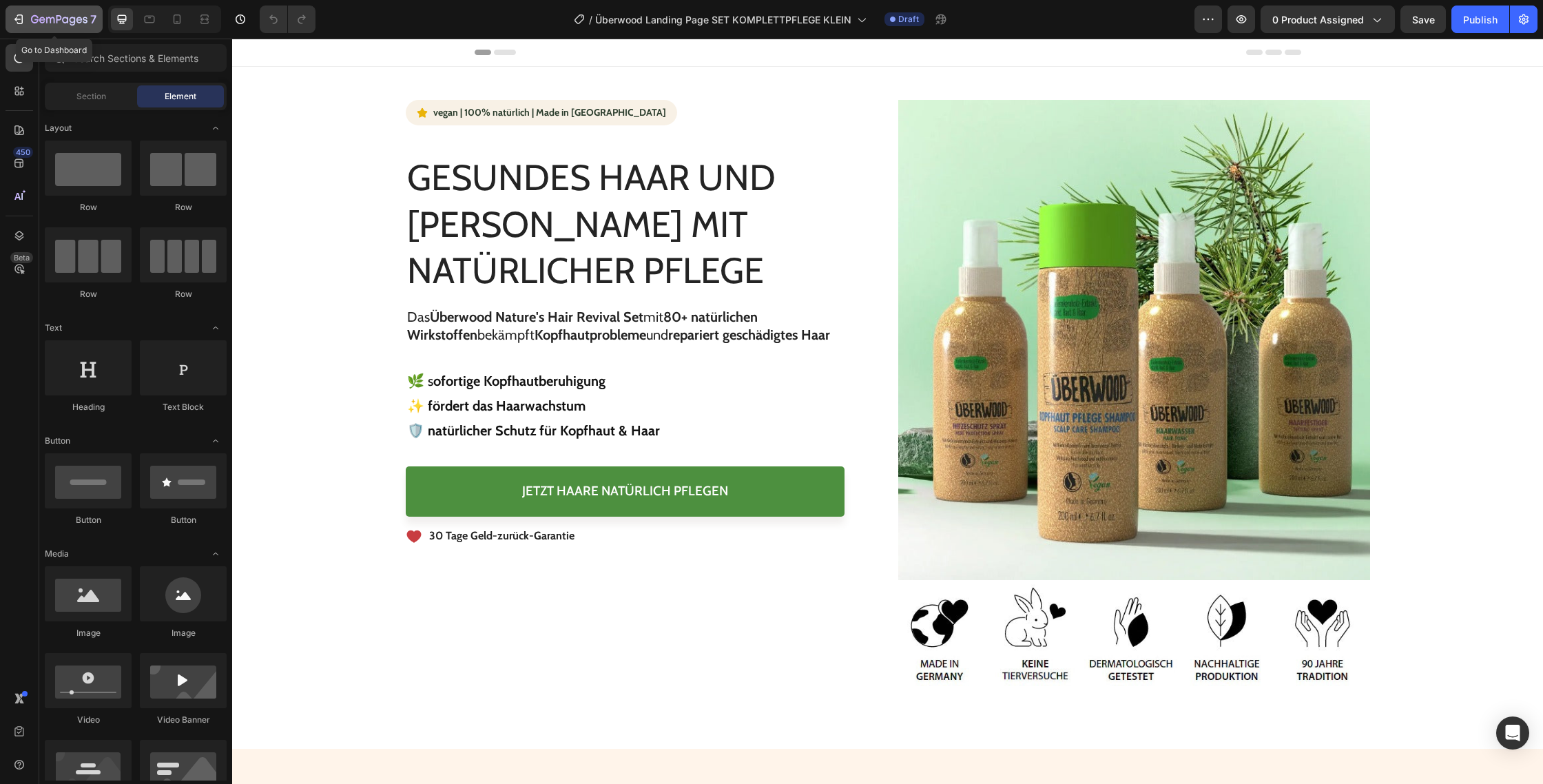
click at [49, 18] on icon "button" at bounding box center [50, 20] width 8 height 7
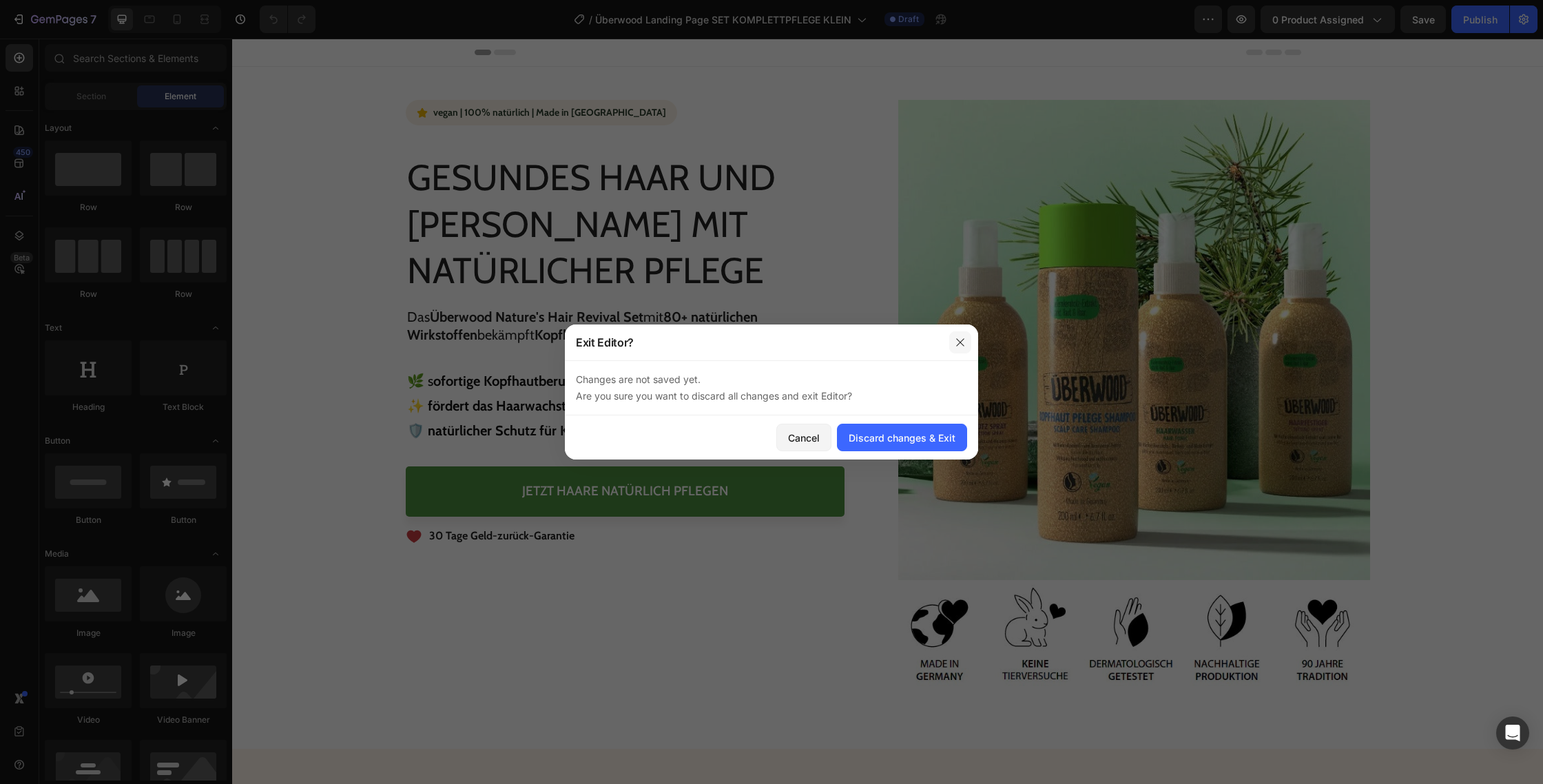
click at [963, 345] on icon "button" at bounding box center [960, 342] width 7 height 7
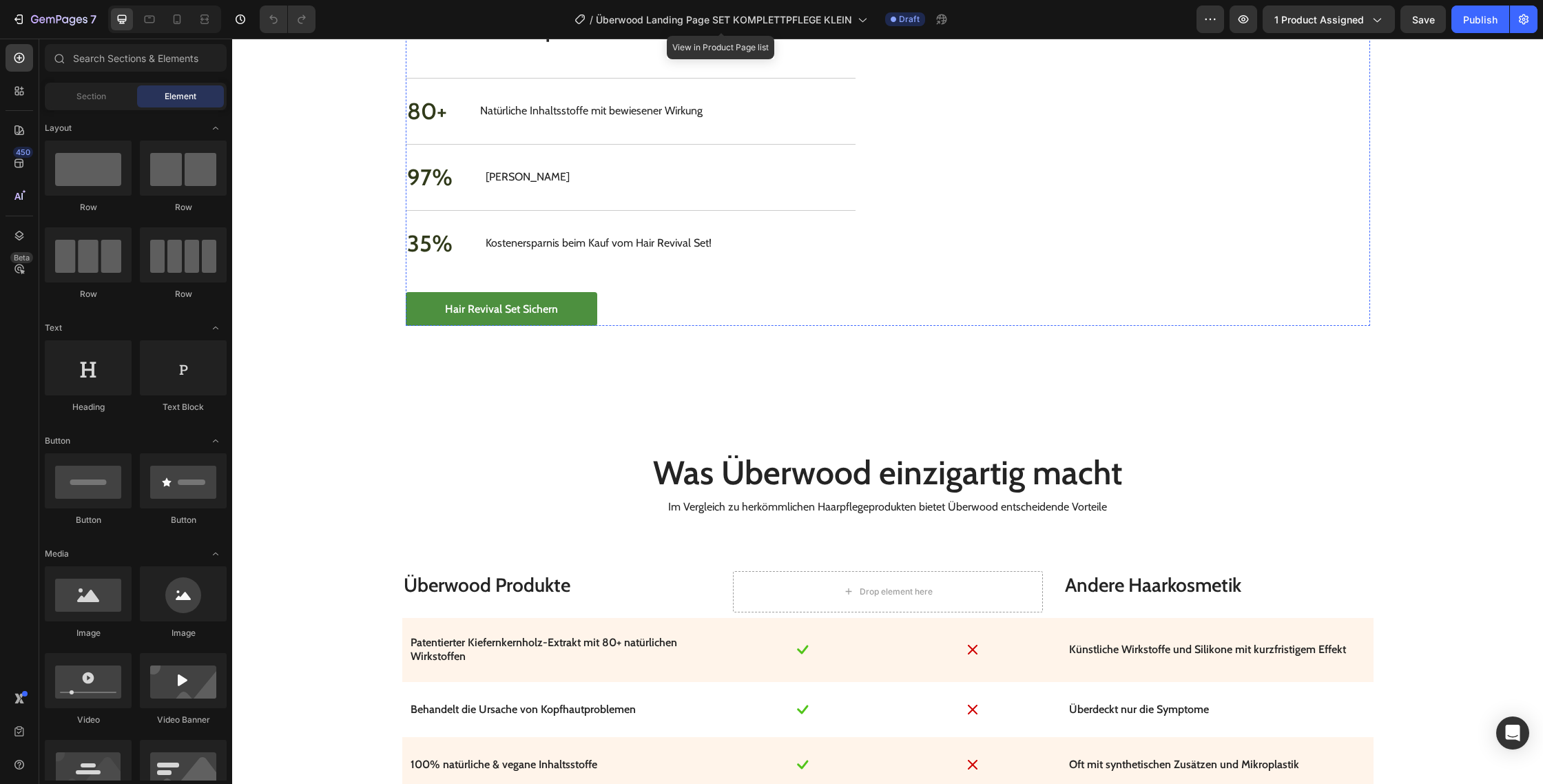
scroll to position [5378, 0]
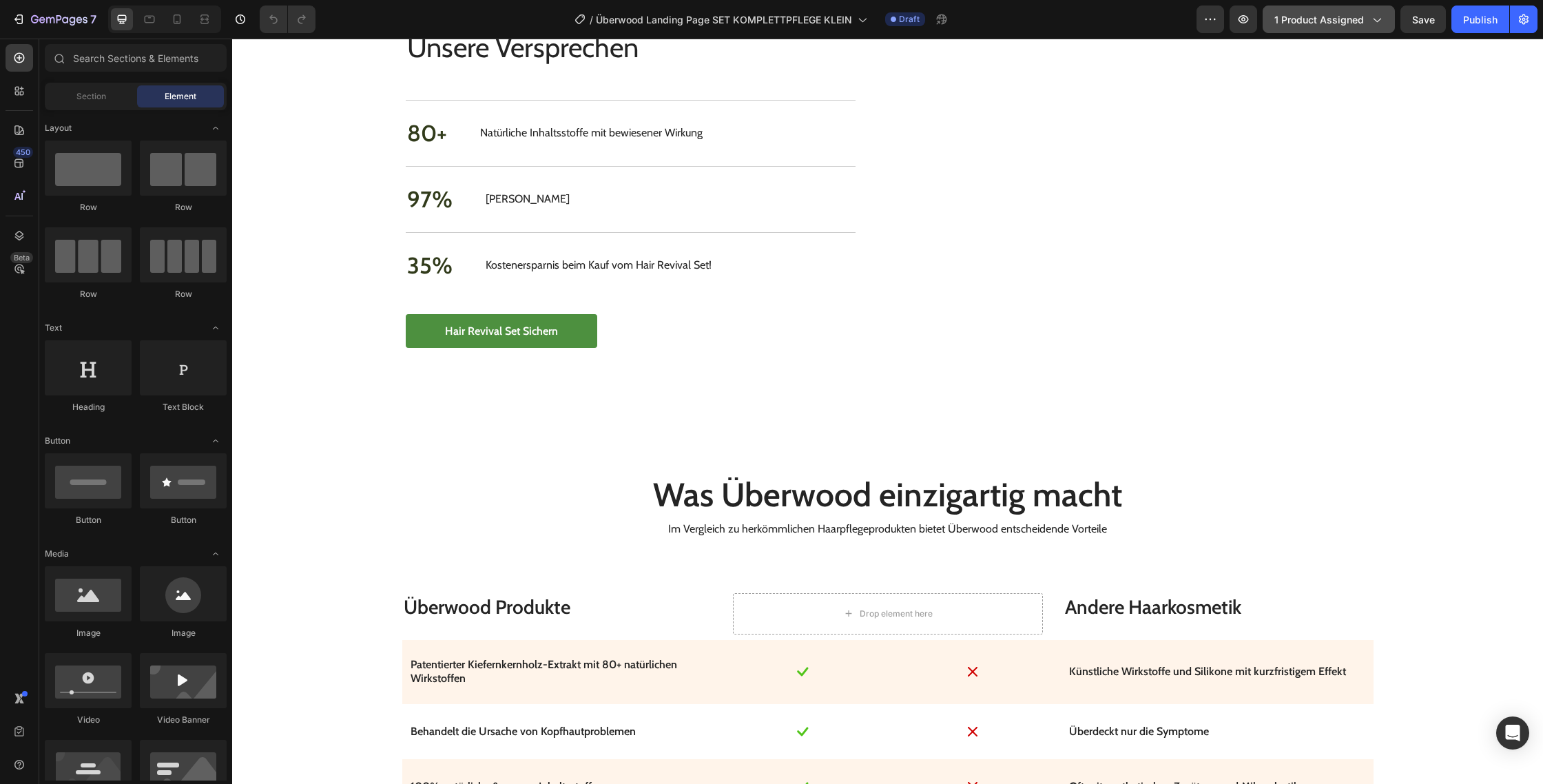
click at [1316, 15] on span "1 product assigned" at bounding box center [1319, 20] width 90 height 15
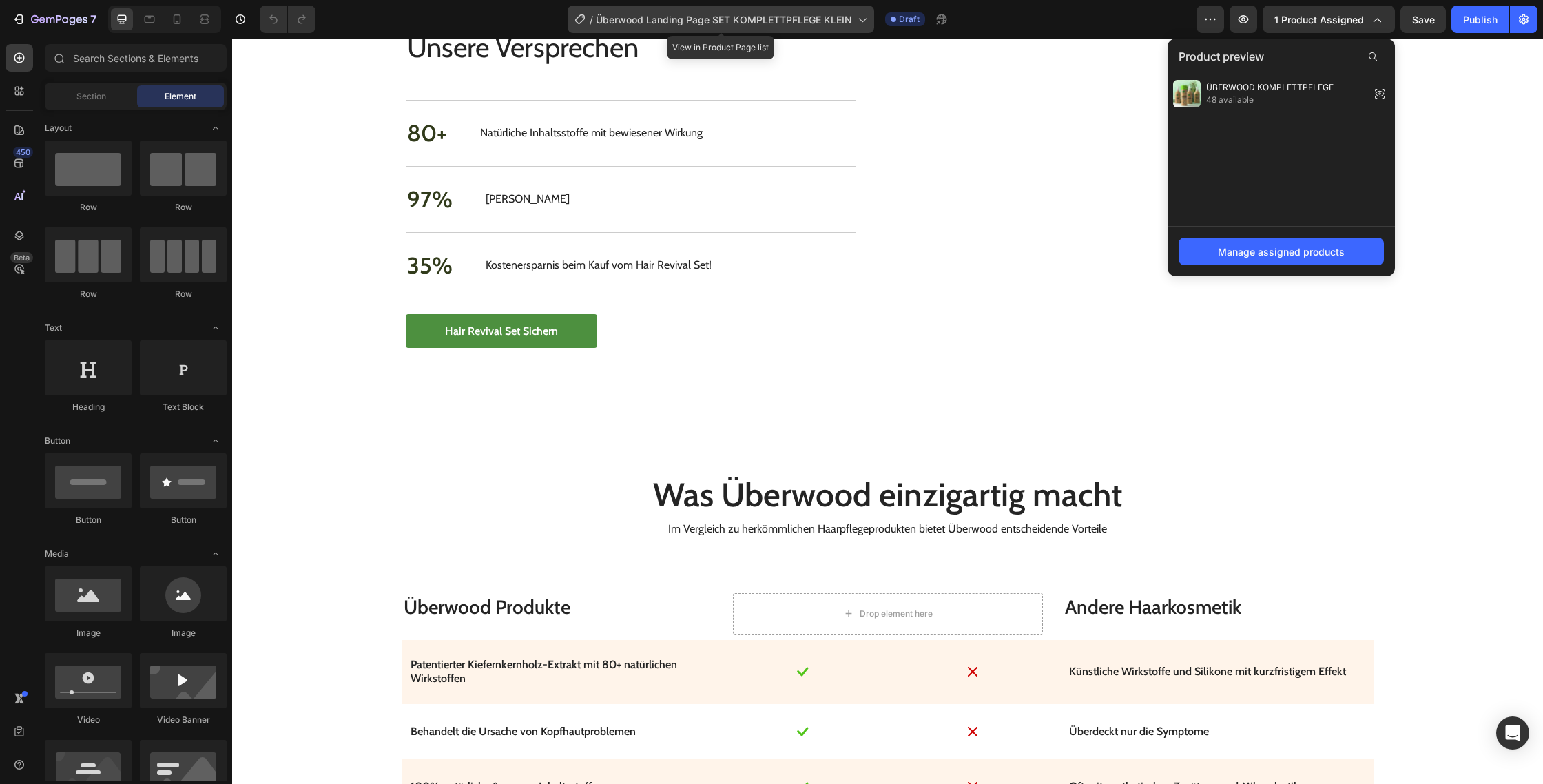
click at [861, 17] on icon at bounding box center [861, 19] width 14 height 14
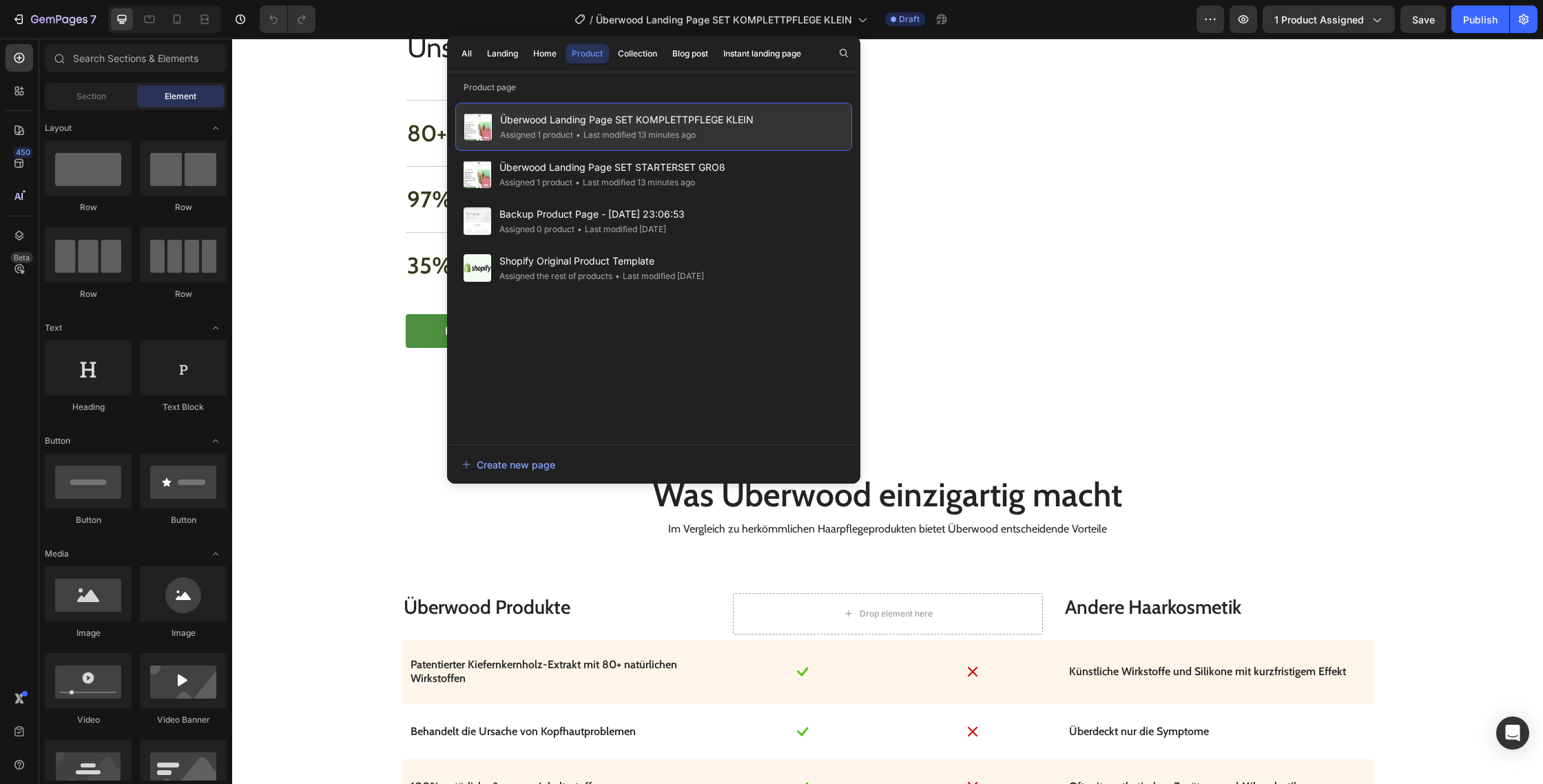
click at [693, 139] on div "• Last modified 13 minutes ago" at bounding box center [635, 134] width 123 height 14
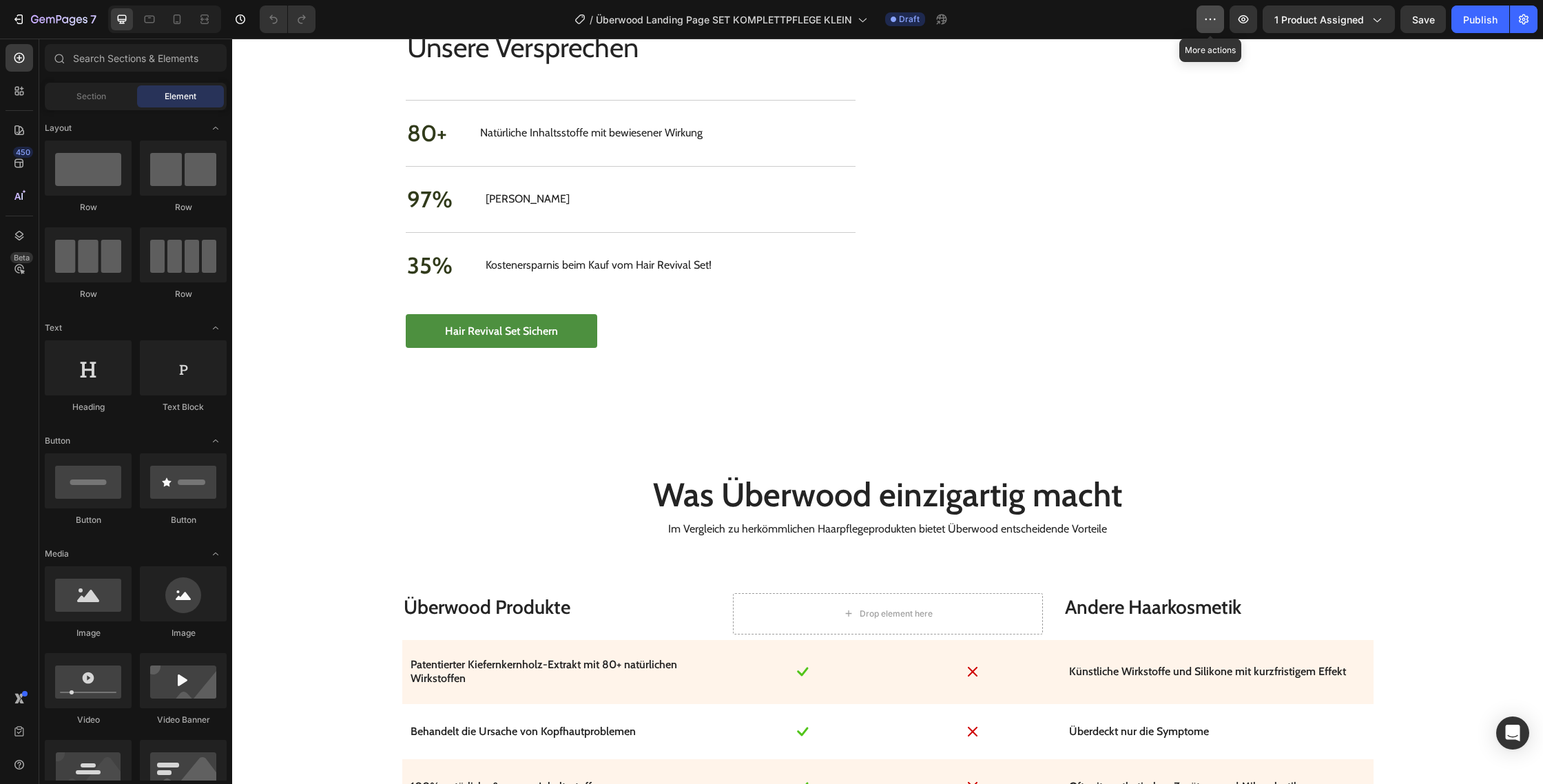
click at [1218, 17] on icon "button" at bounding box center [1210, 19] width 14 height 14
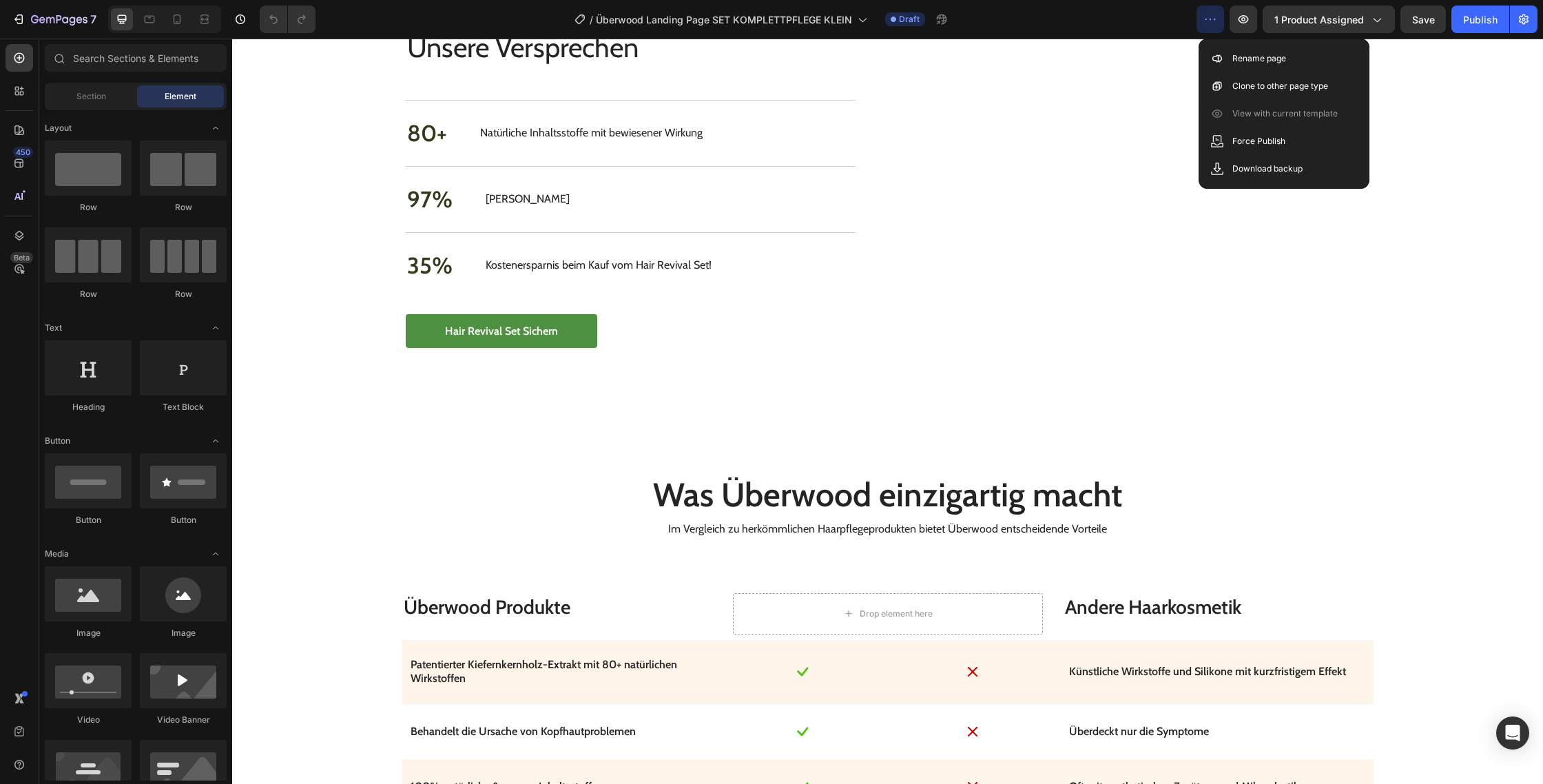
click at [1218, 17] on icon "button" at bounding box center [1210, 19] width 14 height 14
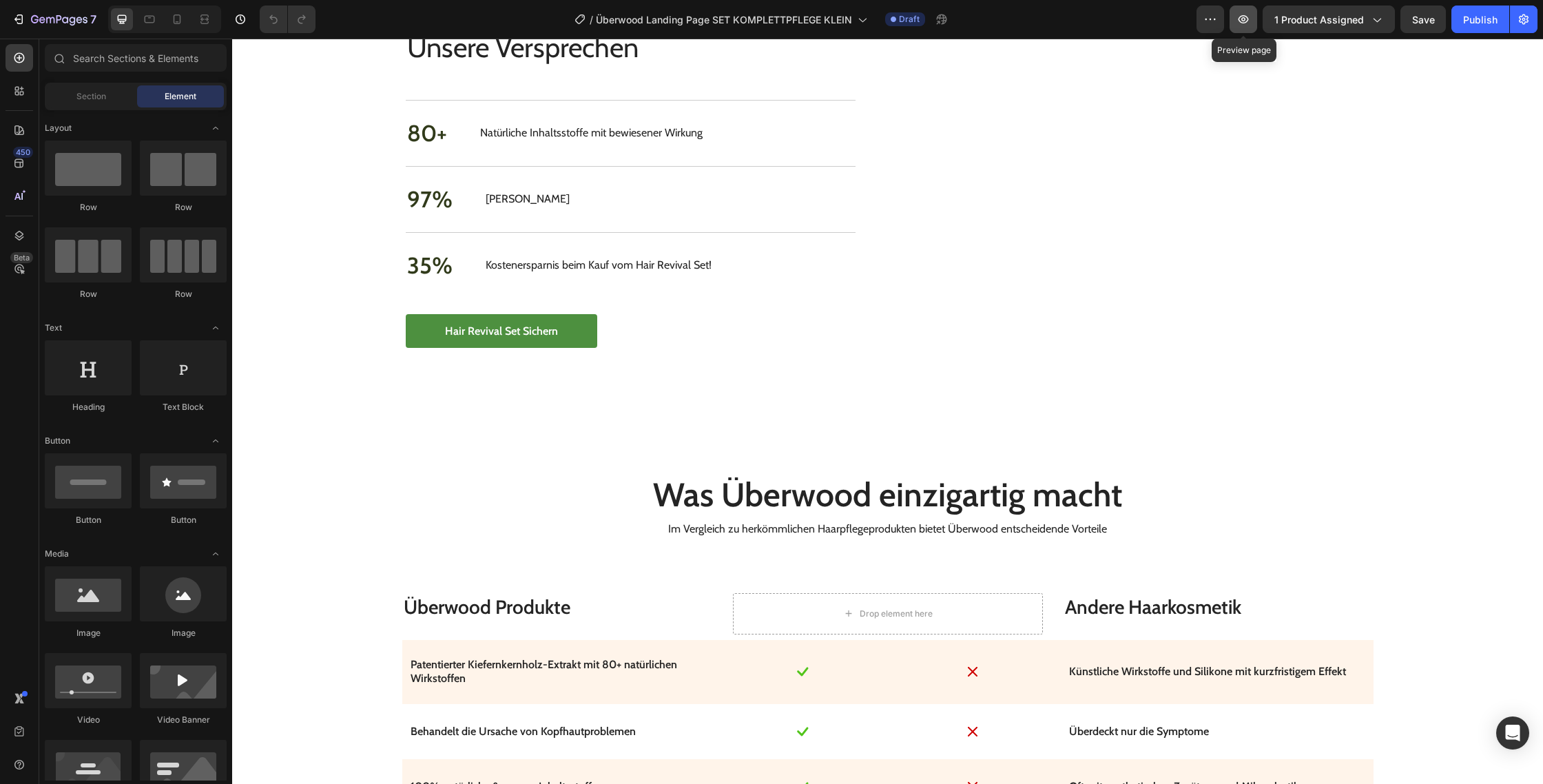
click at [1245, 12] on icon "button" at bounding box center [1244, 19] width 14 height 14
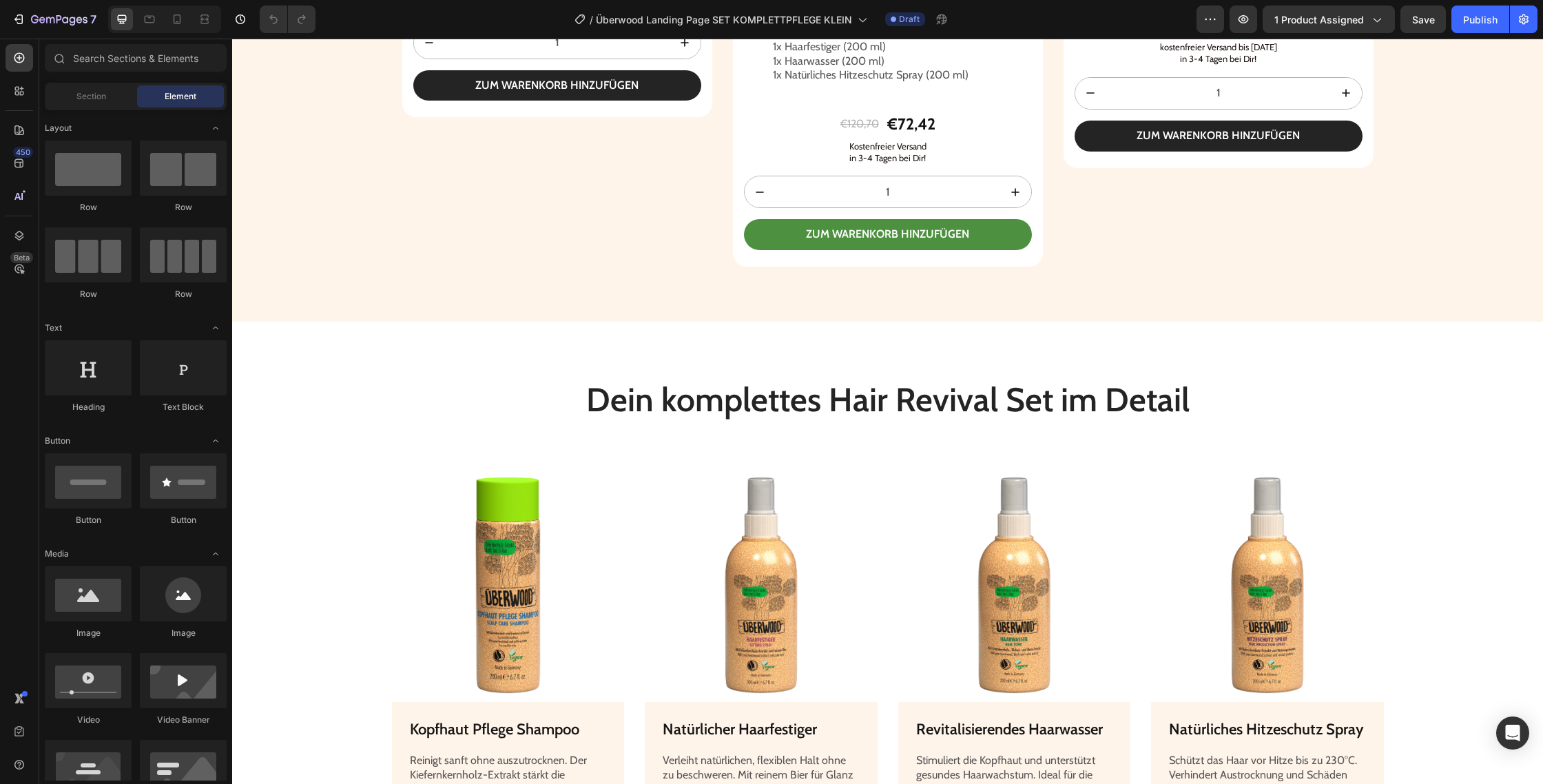
scroll to position [2567, 0]
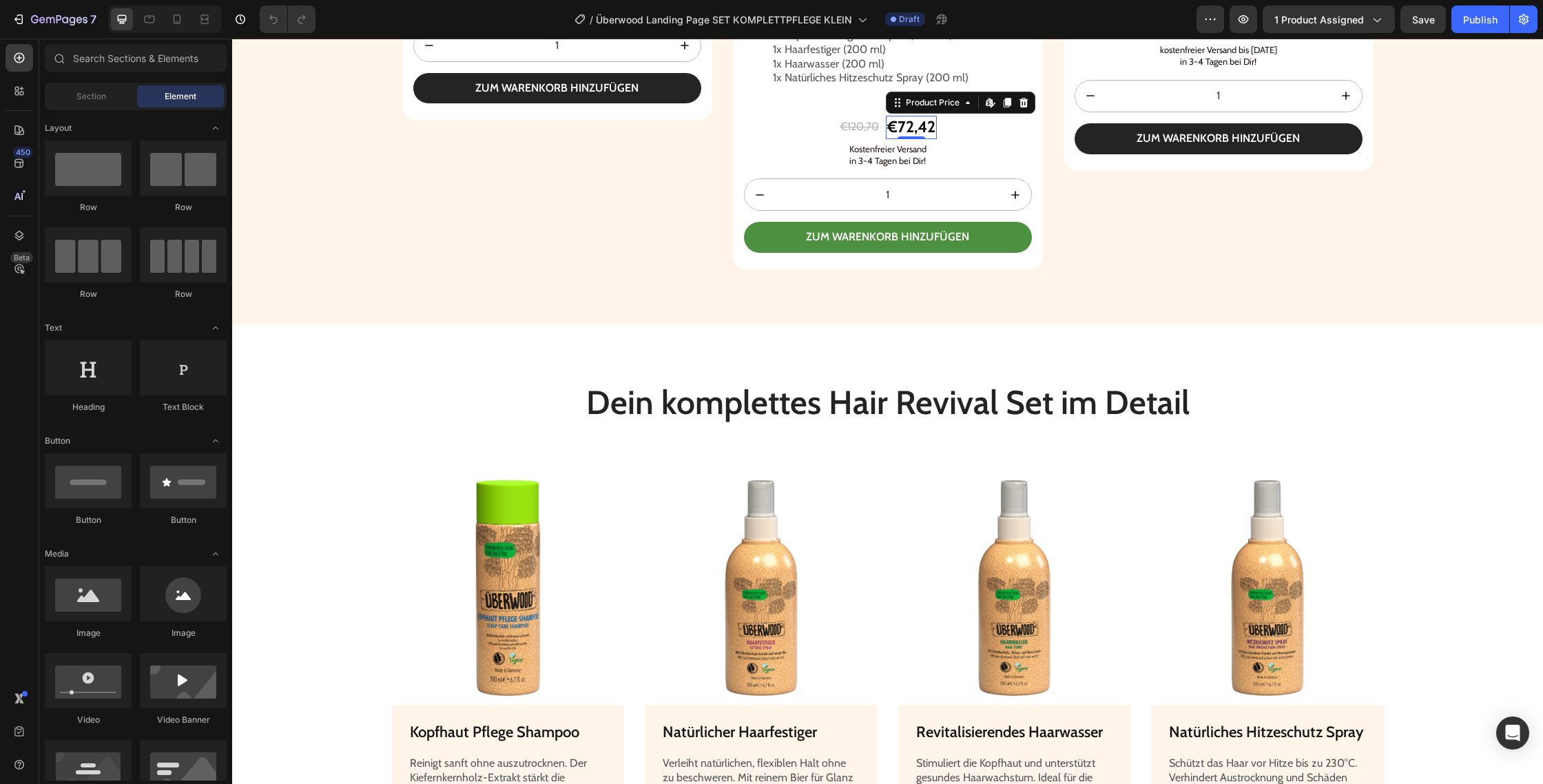
click at [916, 139] on div "€72,42" at bounding box center [911, 127] width 51 height 23
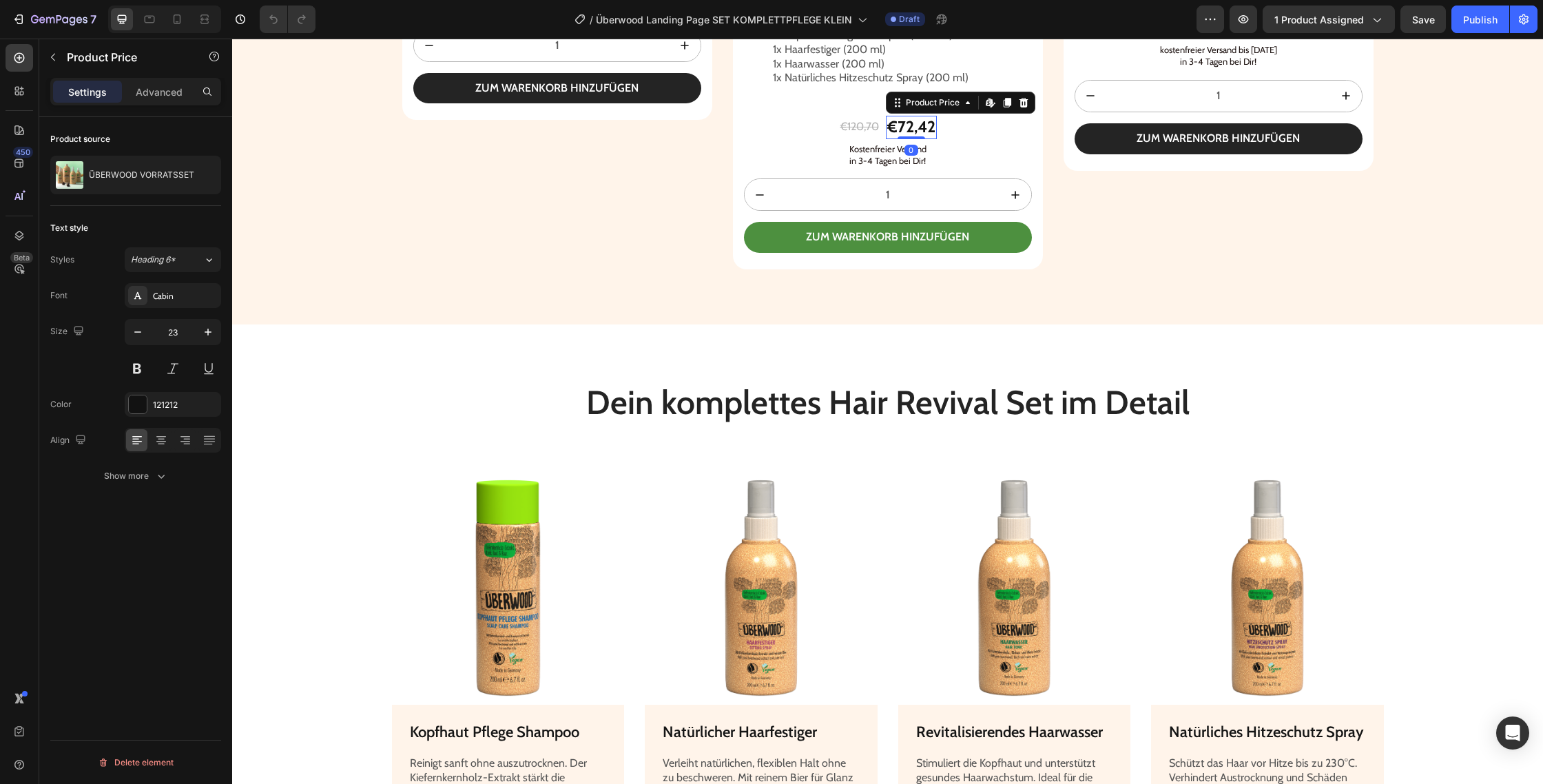
click at [921, 139] on div "€72,42" at bounding box center [911, 127] width 51 height 23
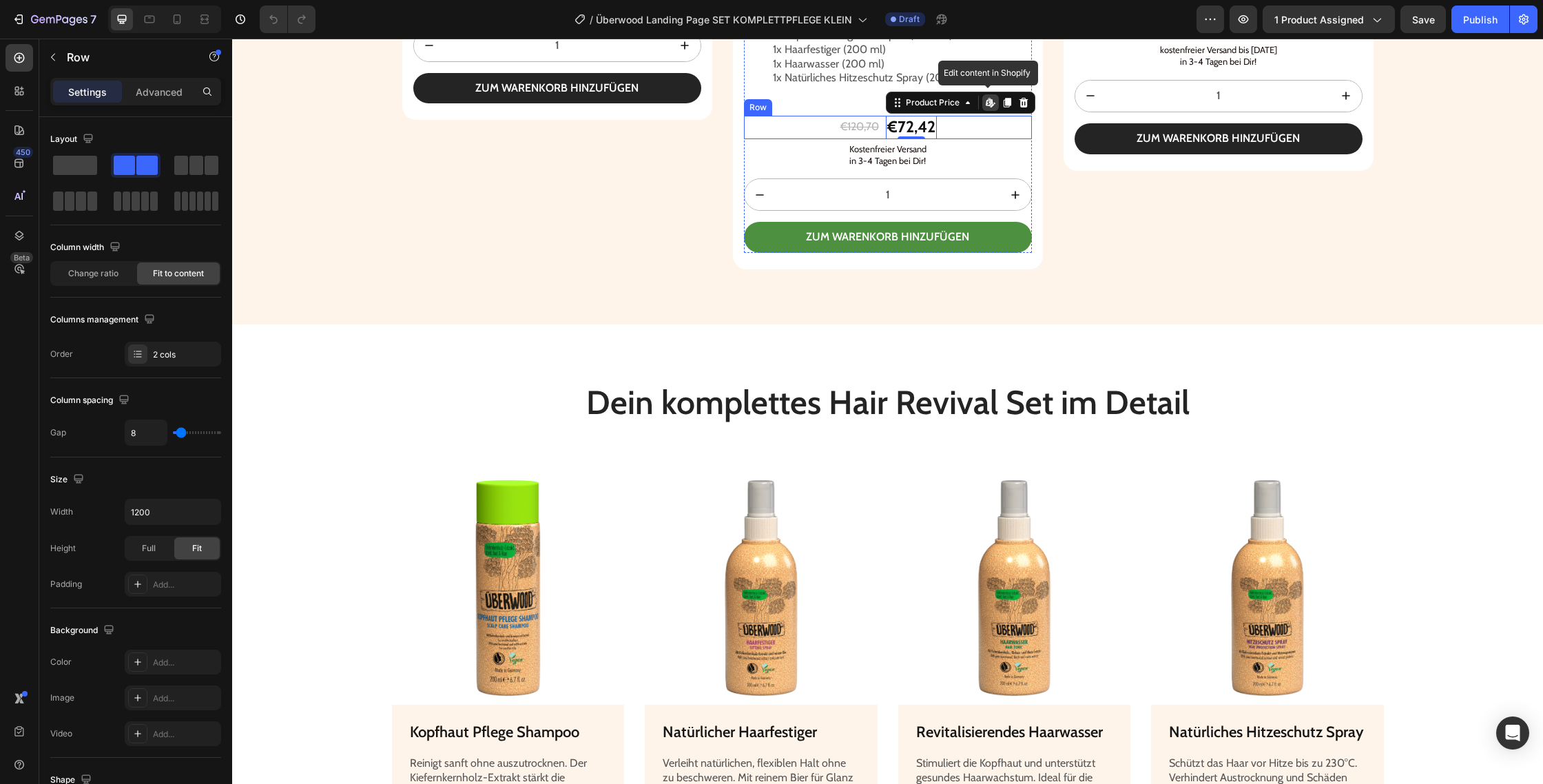
drag, startPoint x: 882, startPoint y: 421, endPoint x: 875, endPoint y: 420, distance: 7.1
click at [880, 139] on div "€120,70 Product Price Product Price €72,42 Product Price Edit content in Shopif…" at bounding box center [888, 127] width 288 height 23
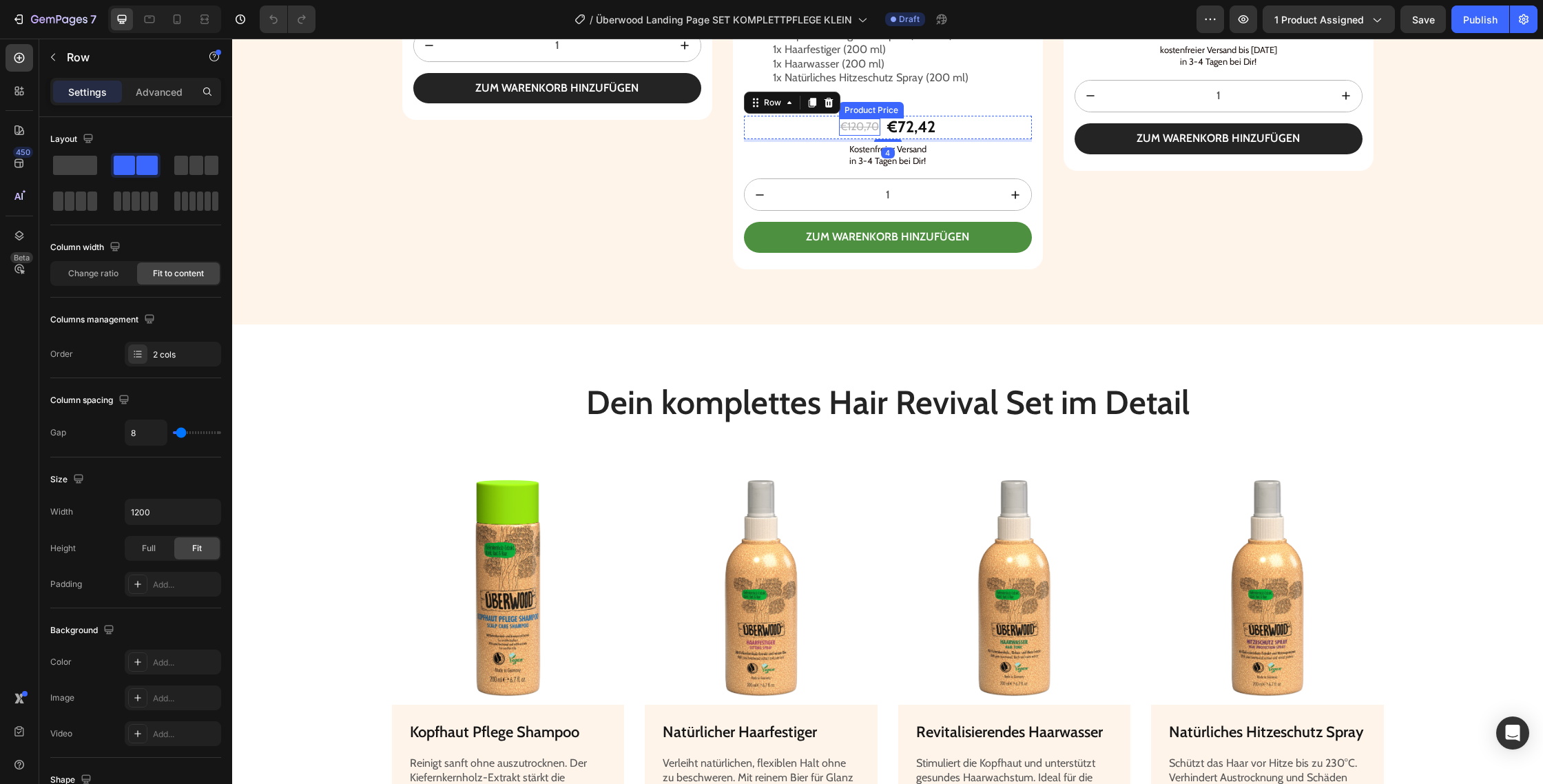
click at [873, 136] on div "€120,70" at bounding box center [860, 127] width 41 height 17
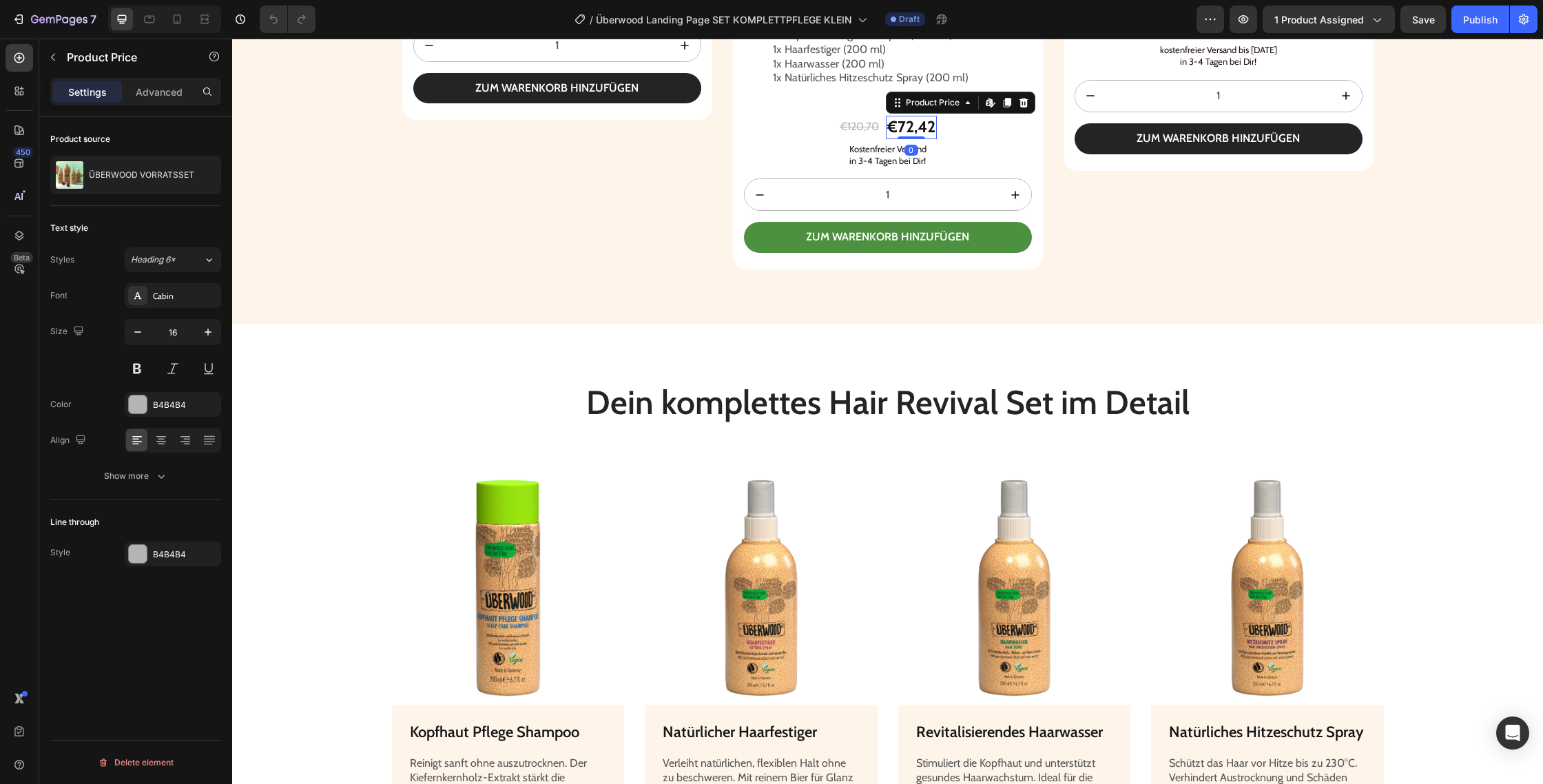
click at [916, 139] on div "€72,42" at bounding box center [911, 127] width 51 height 23
click at [866, 136] on div "€120,70" at bounding box center [860, 127] width 41 height 17
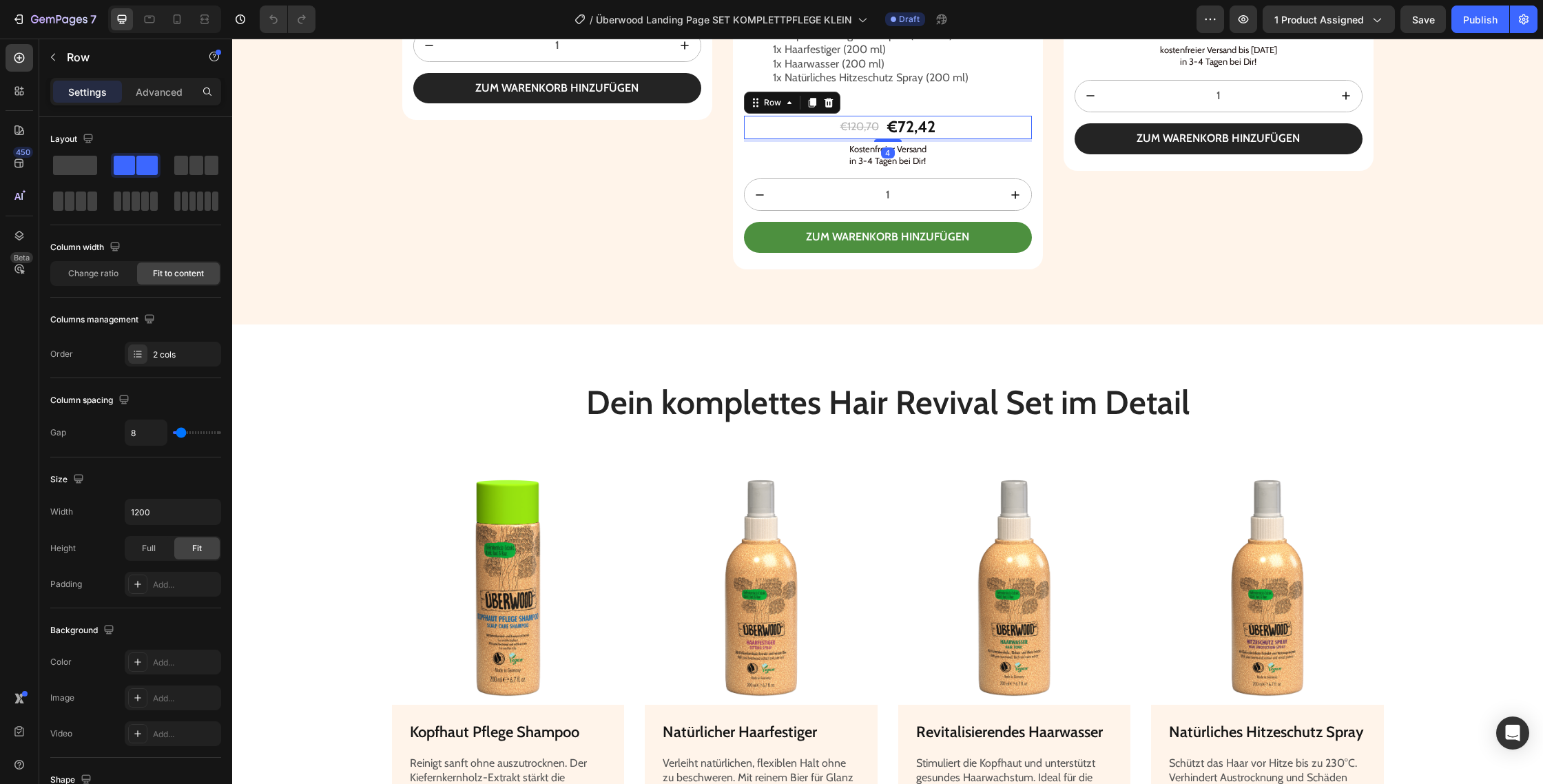
click at [957, 139] on div "€120,70 Product Price Product Price €72,42 Product Price Product Price Row 4" at bounding box center [888, 127] width 288 height 23
click at [941, 139] on div "€120,70 Product Price Product Price €72,42 Product Price Product Price Row 4" at bounding box center [888, 127] width 288 height 23
click at [933, 139] on div "€72,42" at bounding box center [911, 127] width 51 height 23
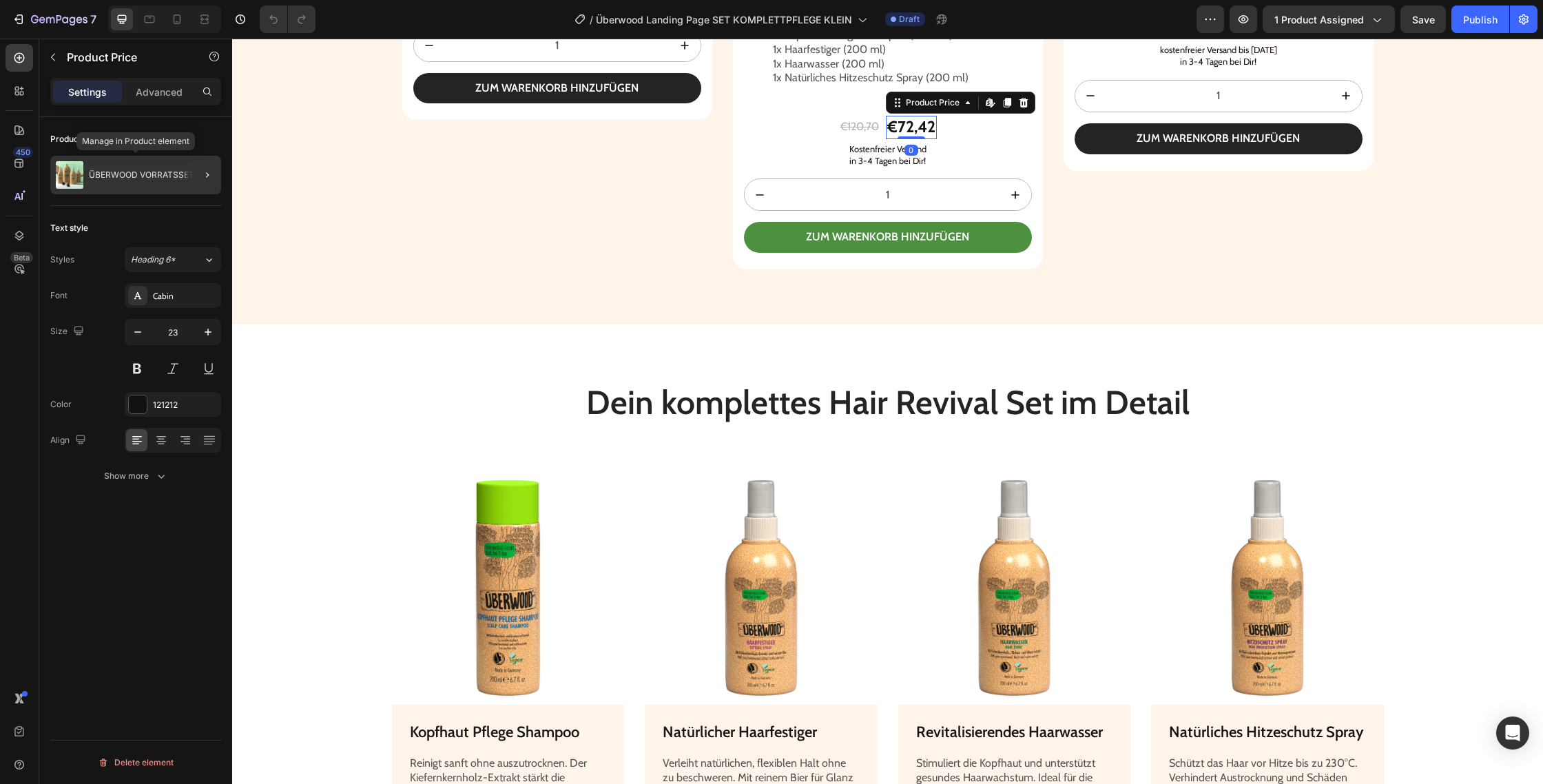
click at [153, 172] on p "ÜBERWOOD VORRATSSET" at bounding box center [141, 175] width 105 height 9
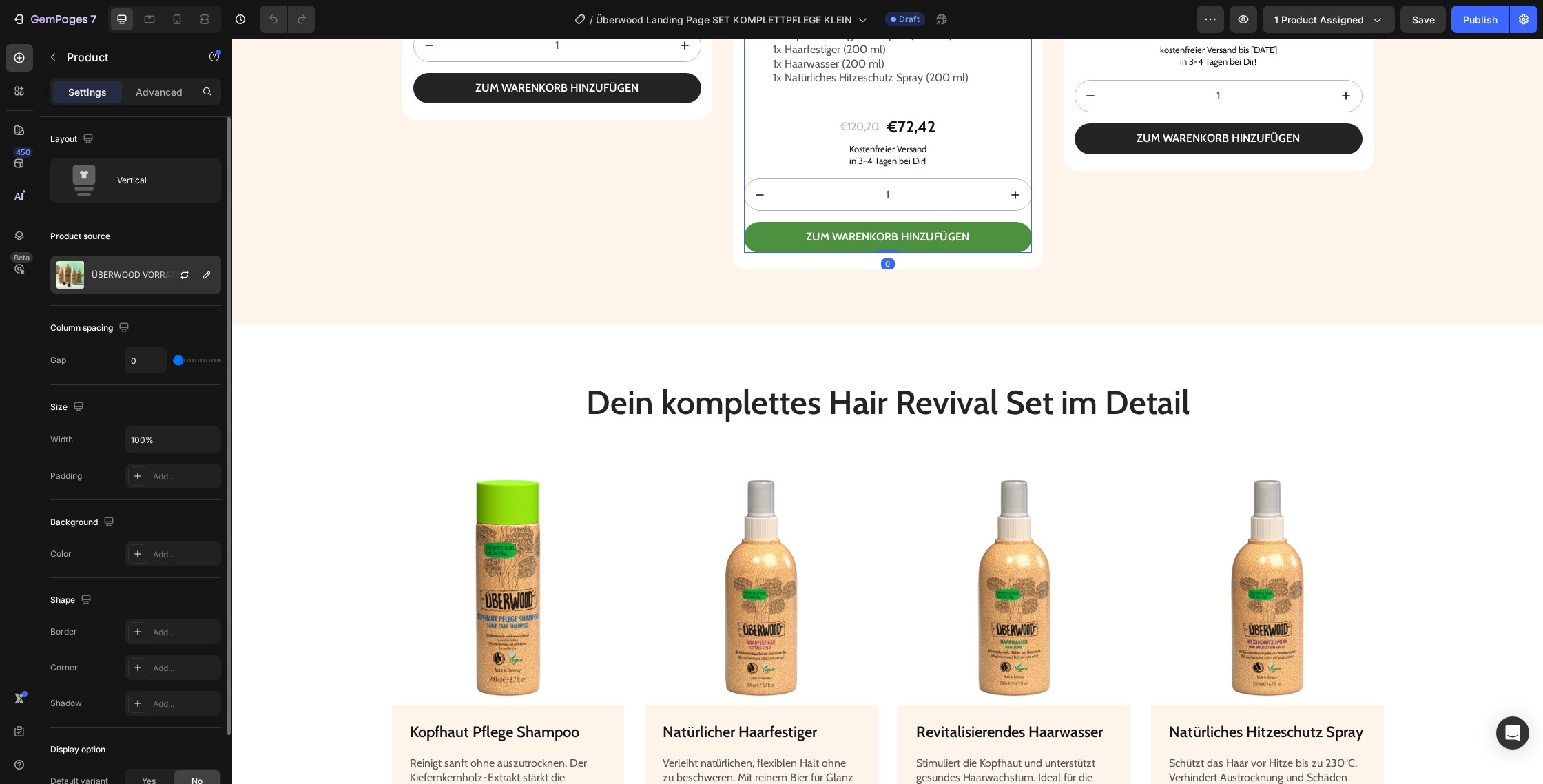
click at [136, 272] on p "ÜBERWOOD VORRATSSET" at bounding box center [144, 275] width 105 height 9
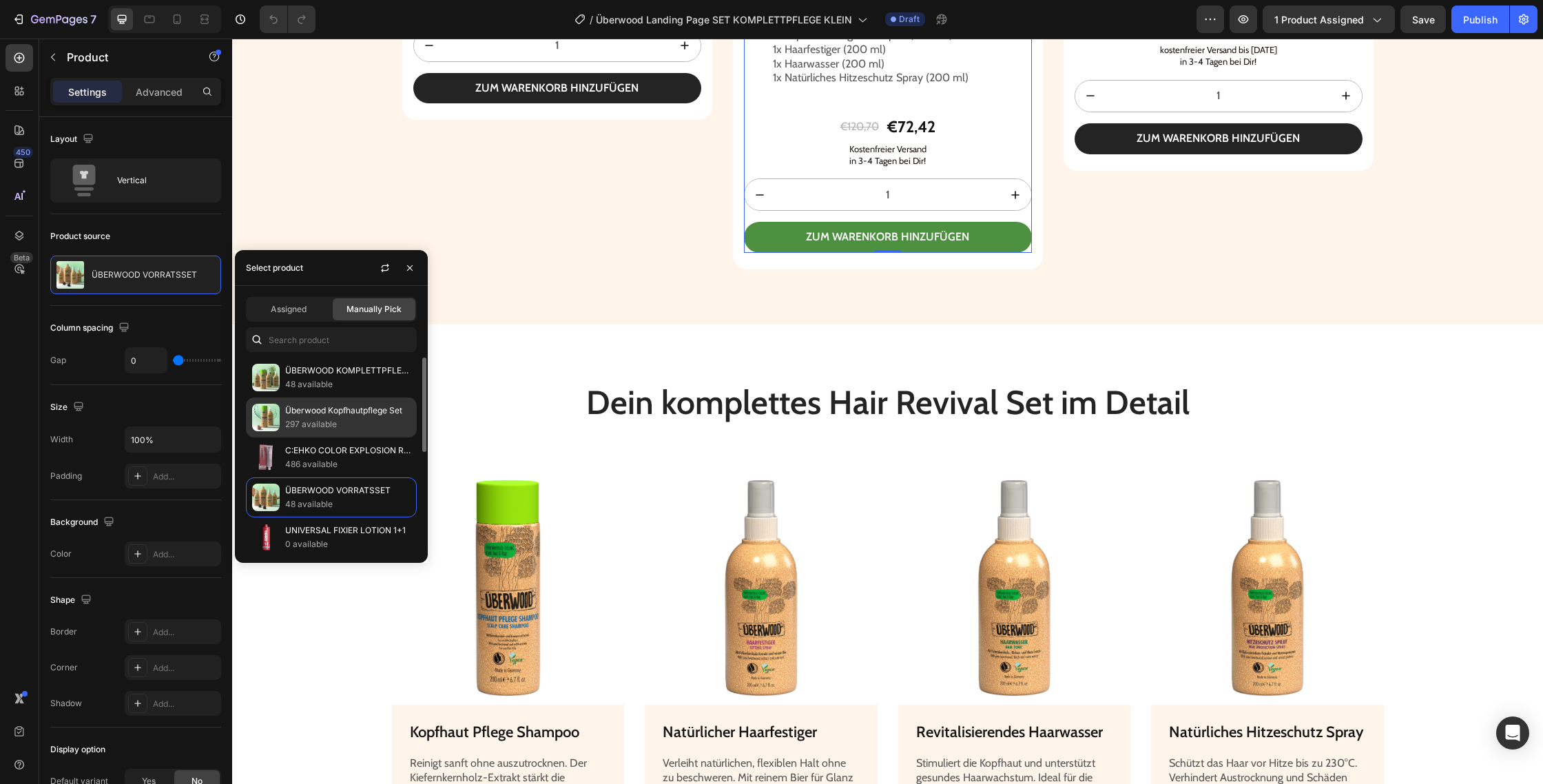
click at [313, 406] on p "Überwood Kopfhautpflege Set" at bounding box center [348, 410] width 125 height 14
click at [297, 410] on p "Überwood Kopfhautpflege Set" at bounding box center [348, 410] width 125 height 14
click at [326, 416] on p "Überwood Kopfhautpflege Set" at bounding box center [348, 410] width 125 height 14
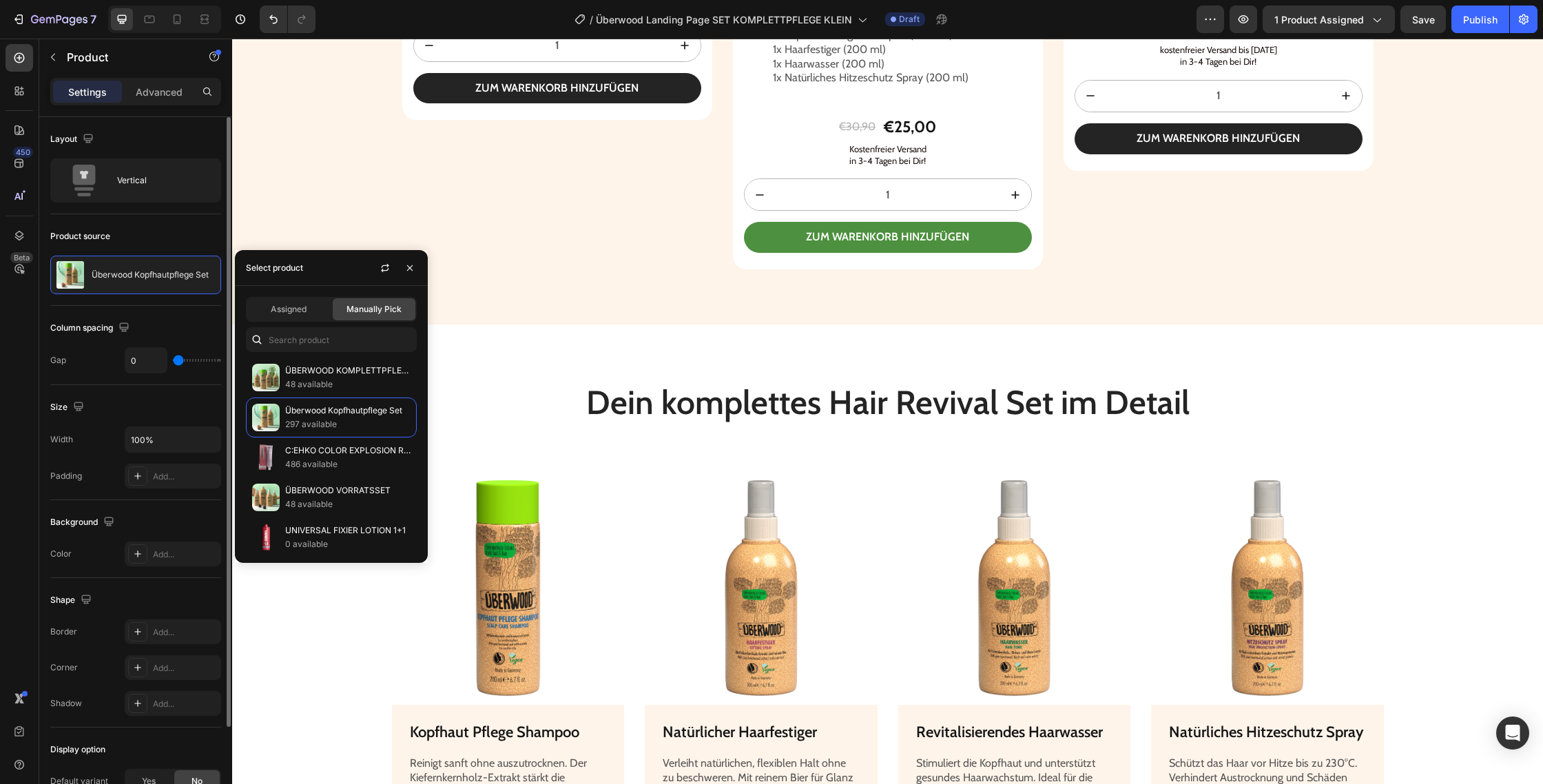
click at [150, 239] on div "Product source" at bounding box center [135, 237] width 171 height 22
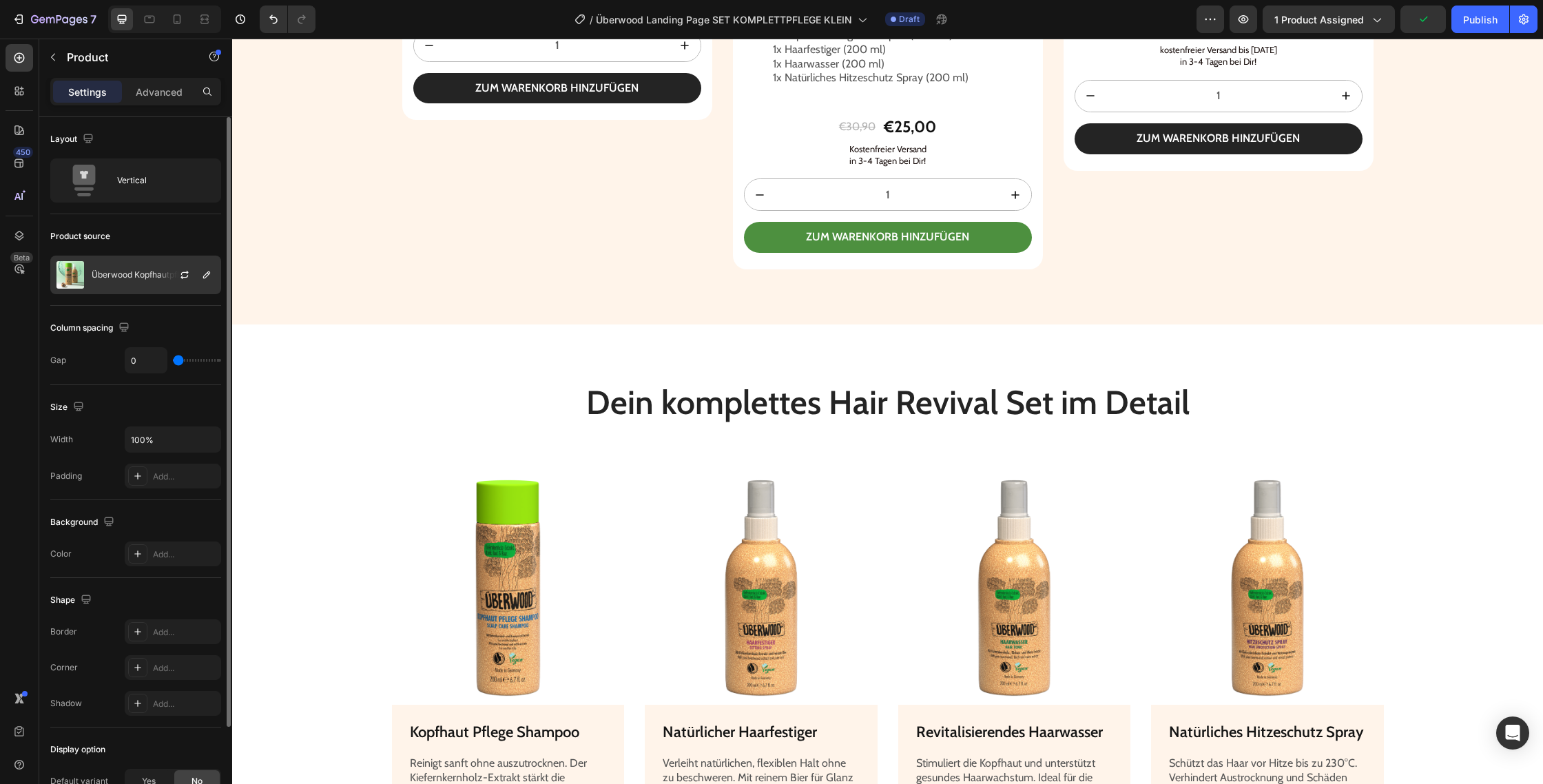
click at [171, 270] on div at bounding box center [189, 275] width 61 height 37
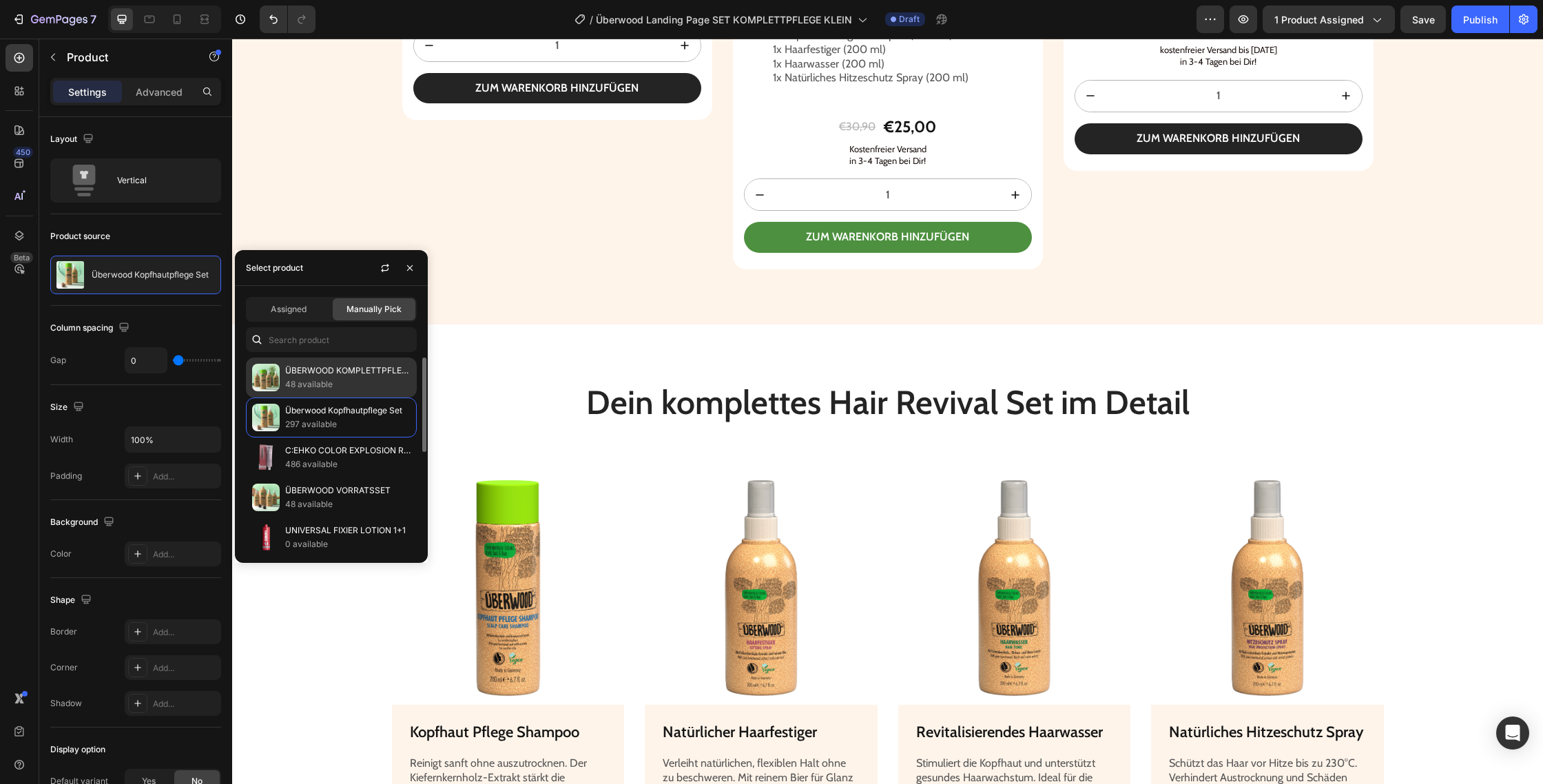
click at [360, 377] on p "ÜBERWOOD KOMPLETTPFLEGE" at bounding box center [348, 370] width 125 height 14
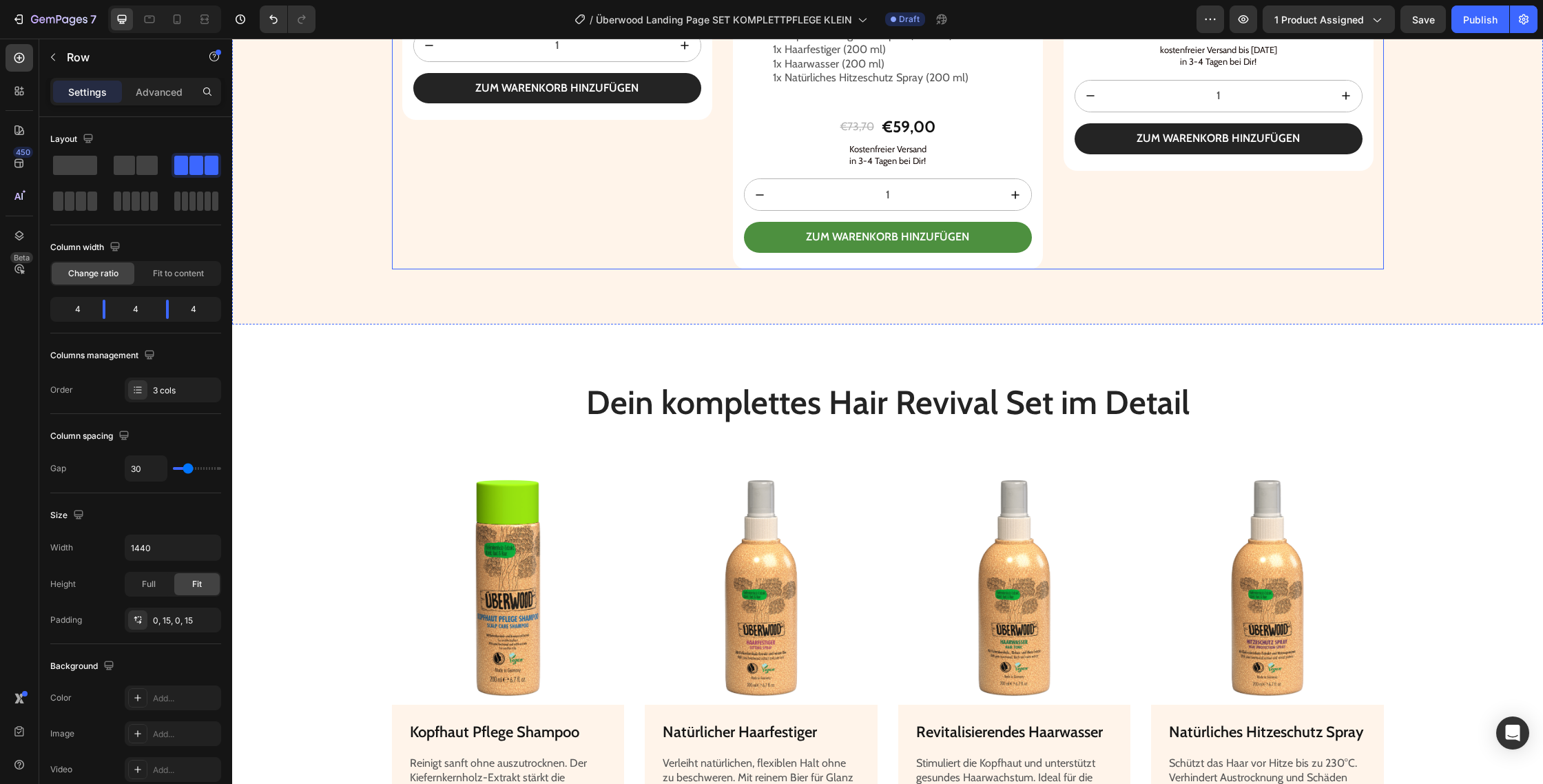
click at [519, 270] on div "UNSER BESTSELLER Text Block Image Kopfhaut Pflege Shampoo Heading zur Entspannu…" at bounding box center [558, 10] width 310 height 520
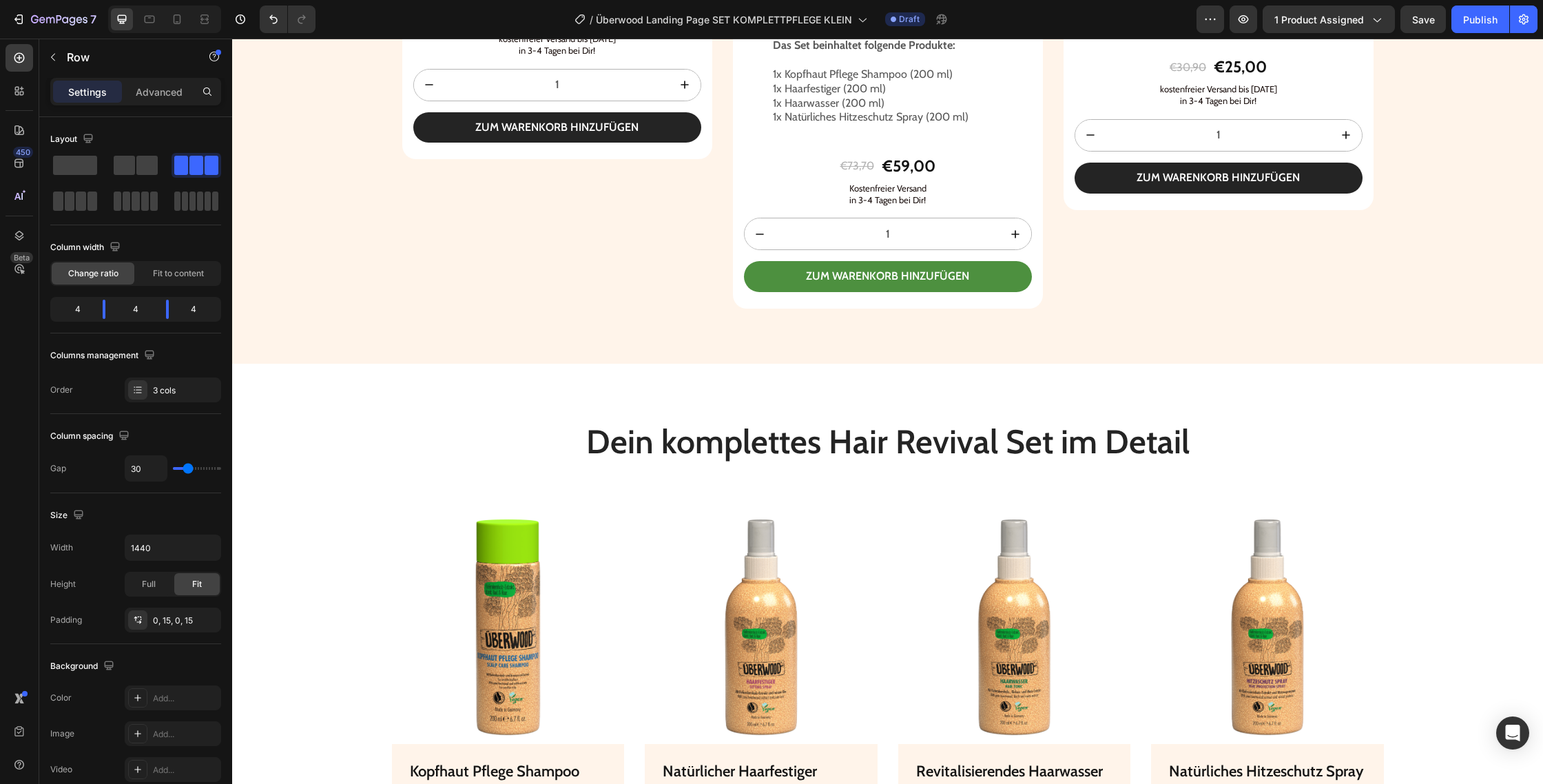
scroll to position [2524, 0]
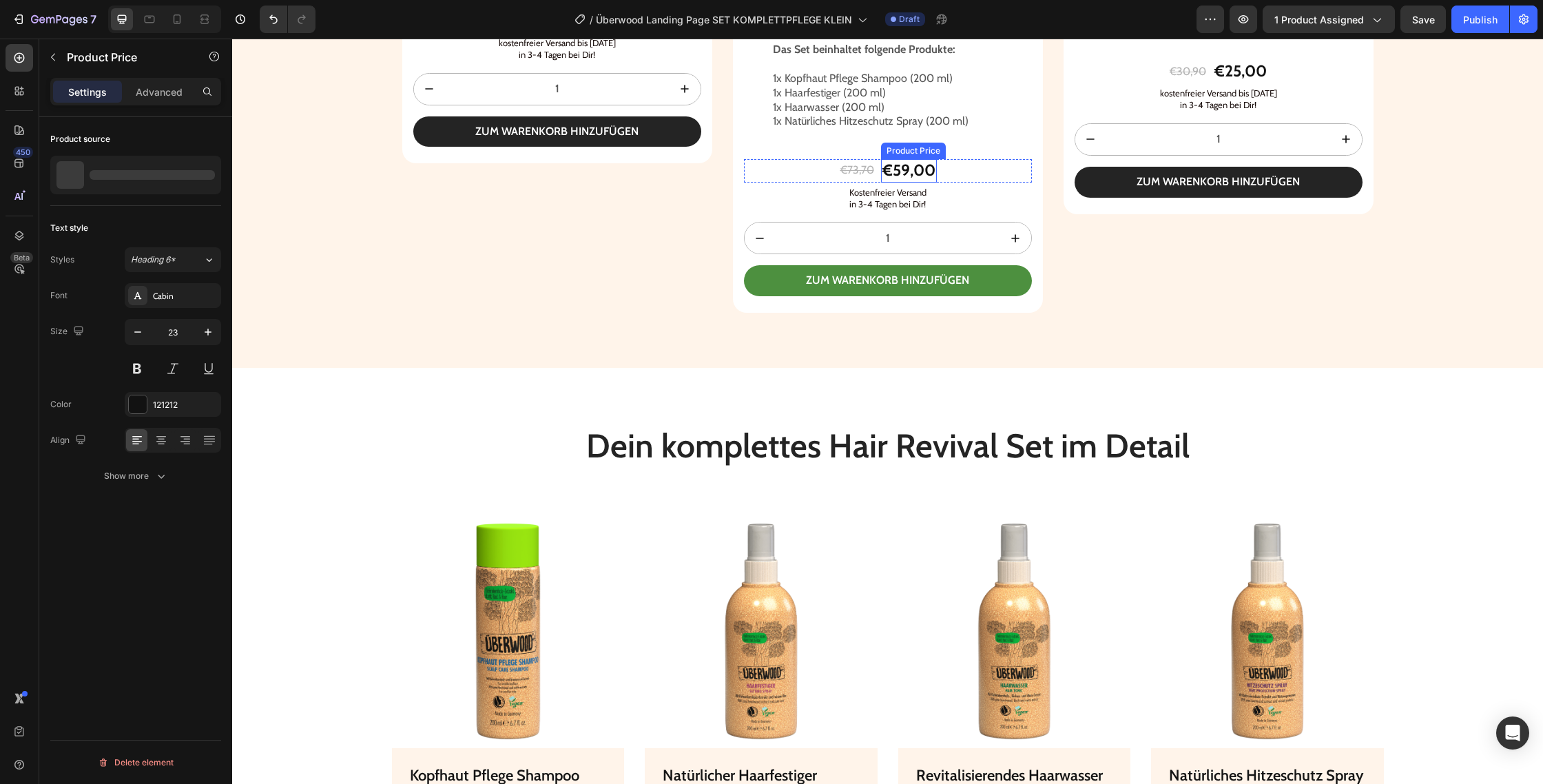
click at [917, 183] on div "€59,00" at bounding box center [909, 171] width 56 height 23
click at [923, 183] on div "€59,00" at bounding box center [909, 171] width 56 height 23
click at [159, 178] on p "ÜBERWOOD KOMPLETTPFLEGE" at bounding box center [152, 174] width 127 height 20
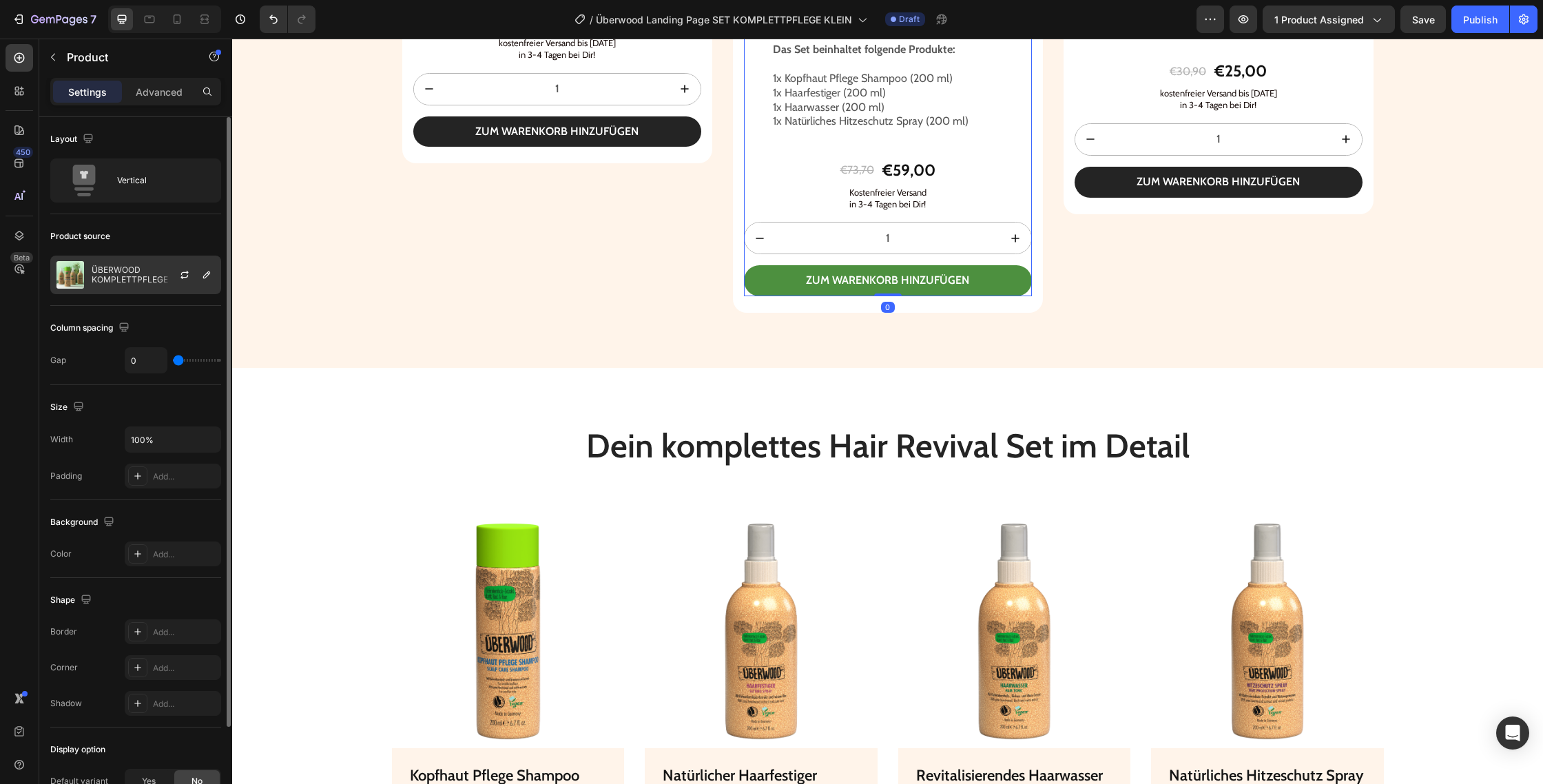
click at [137, 285] on div "ÜBERWOOD KOMPLETTPFLEGE" at bounding box center [135, 274] width 171 height 38
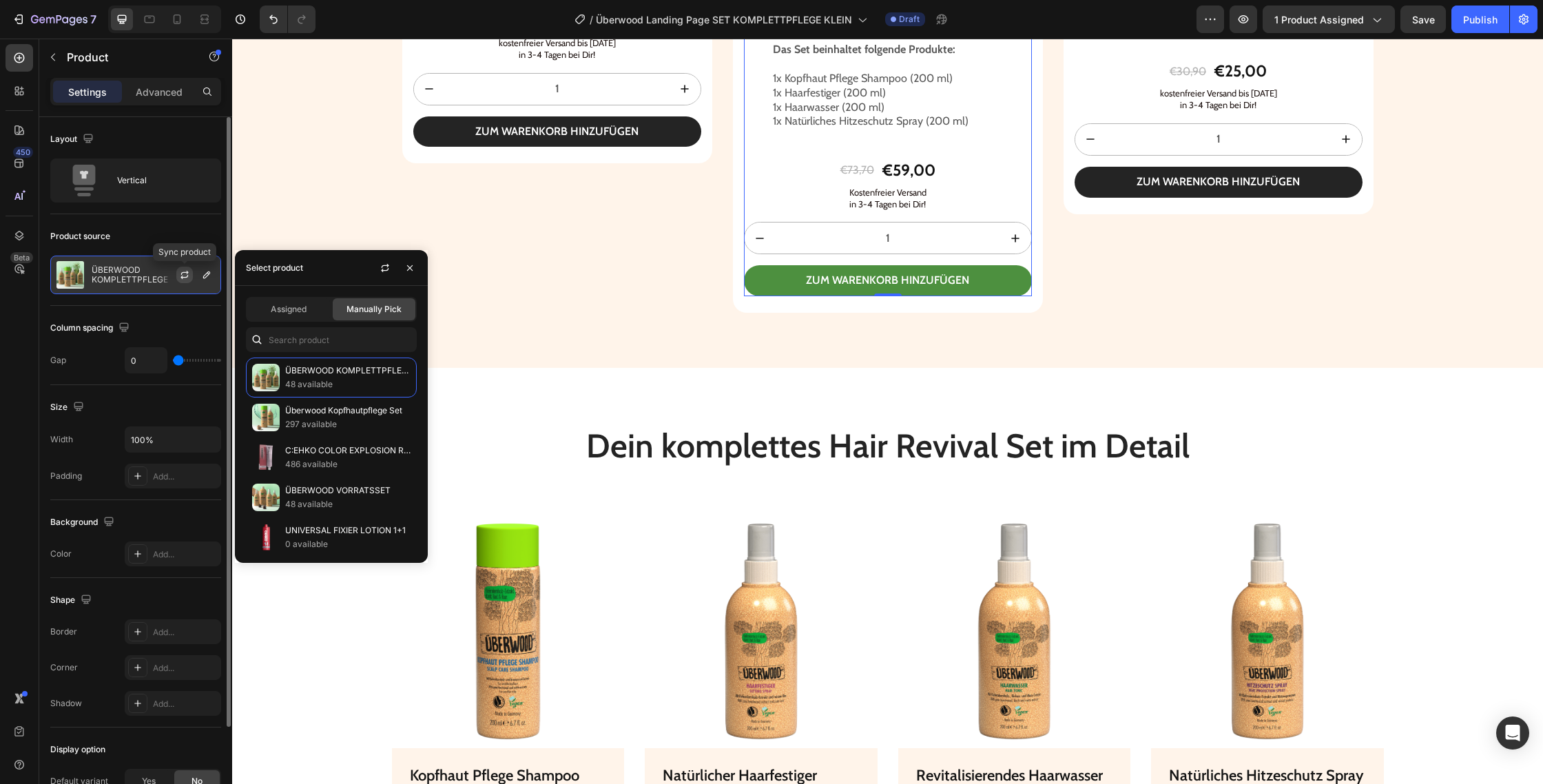
click at [186, 279] on icon "button" at bounding box center [185, 275] width 11 height 11
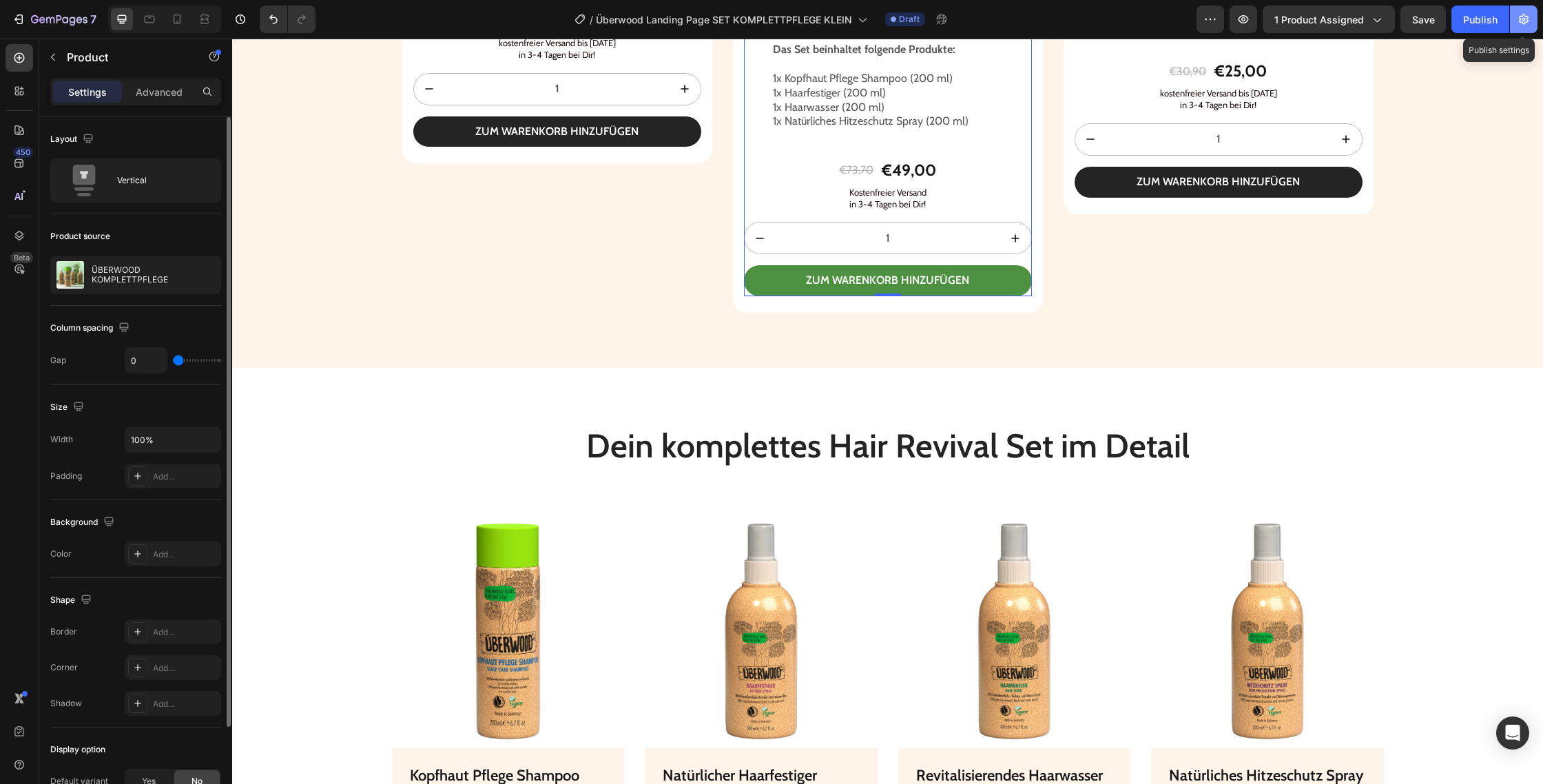
click at [1528, 18] on icon "button" at bounding box center [1524, 20] width 9 height 10
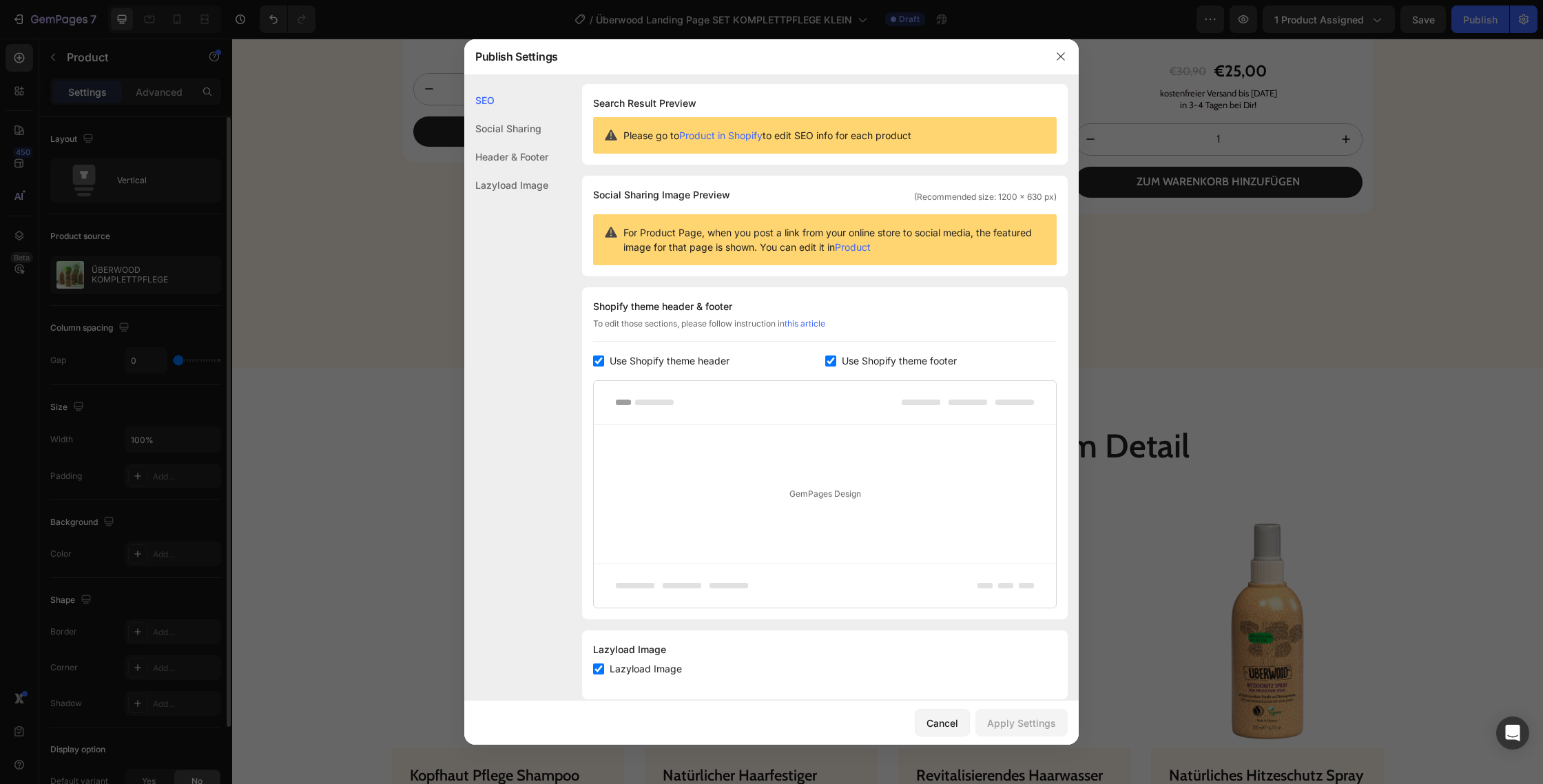
scroll to position [22, 0]
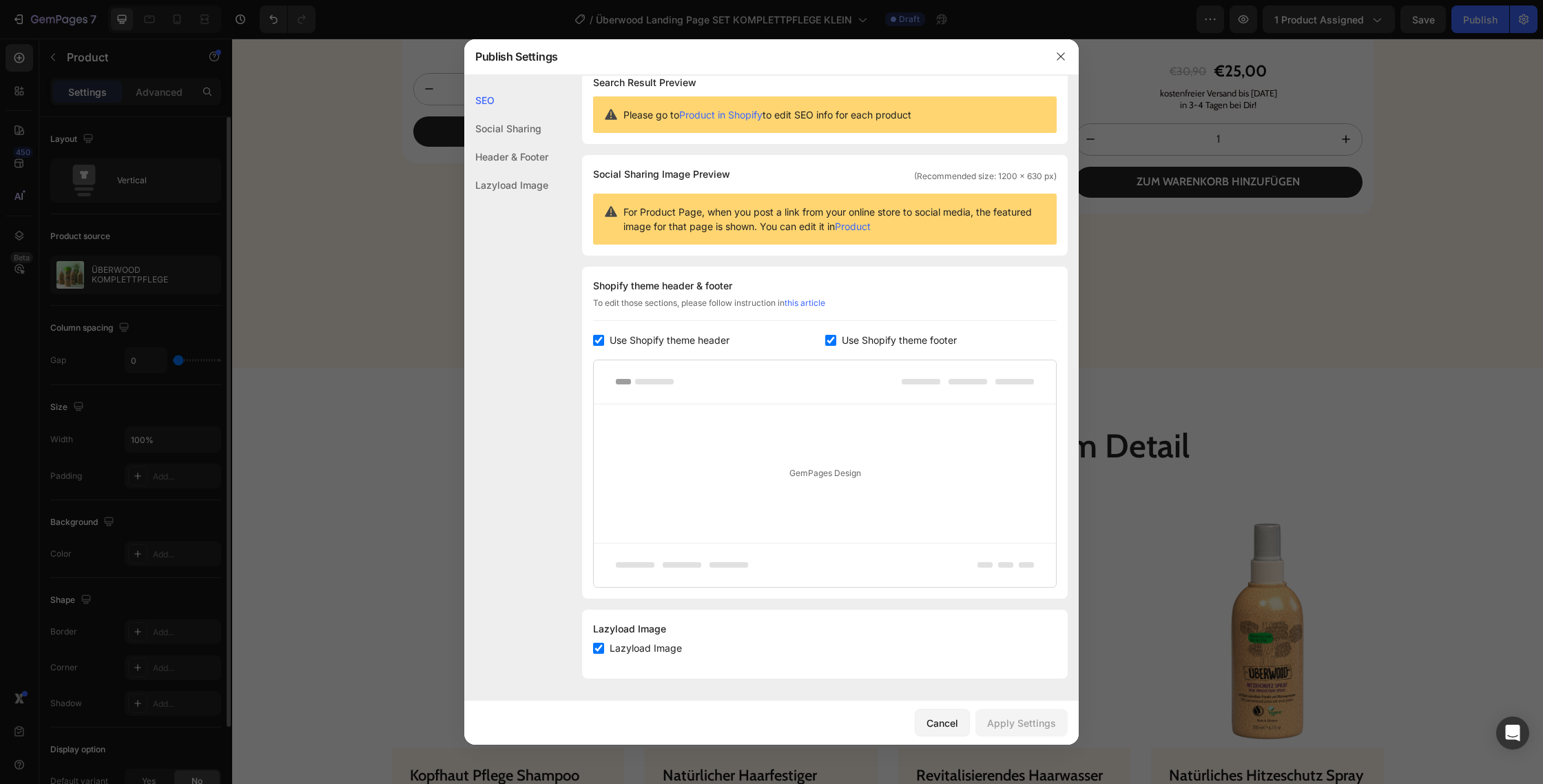
click at [512, 143] on div "Social Sharing" at bounding box center [506, 157] width 84 height 28
click at [524, 171] on div "Header & Footer" at bounding box center [506, 185] width 84 height 28
click at [522, 143] on div "Social Sharing" at bounding box center [506, 157] width 84 height 28
click at [521, 171] on div "Header & Footer" at bounding box center [506, 185] width 84 height 28
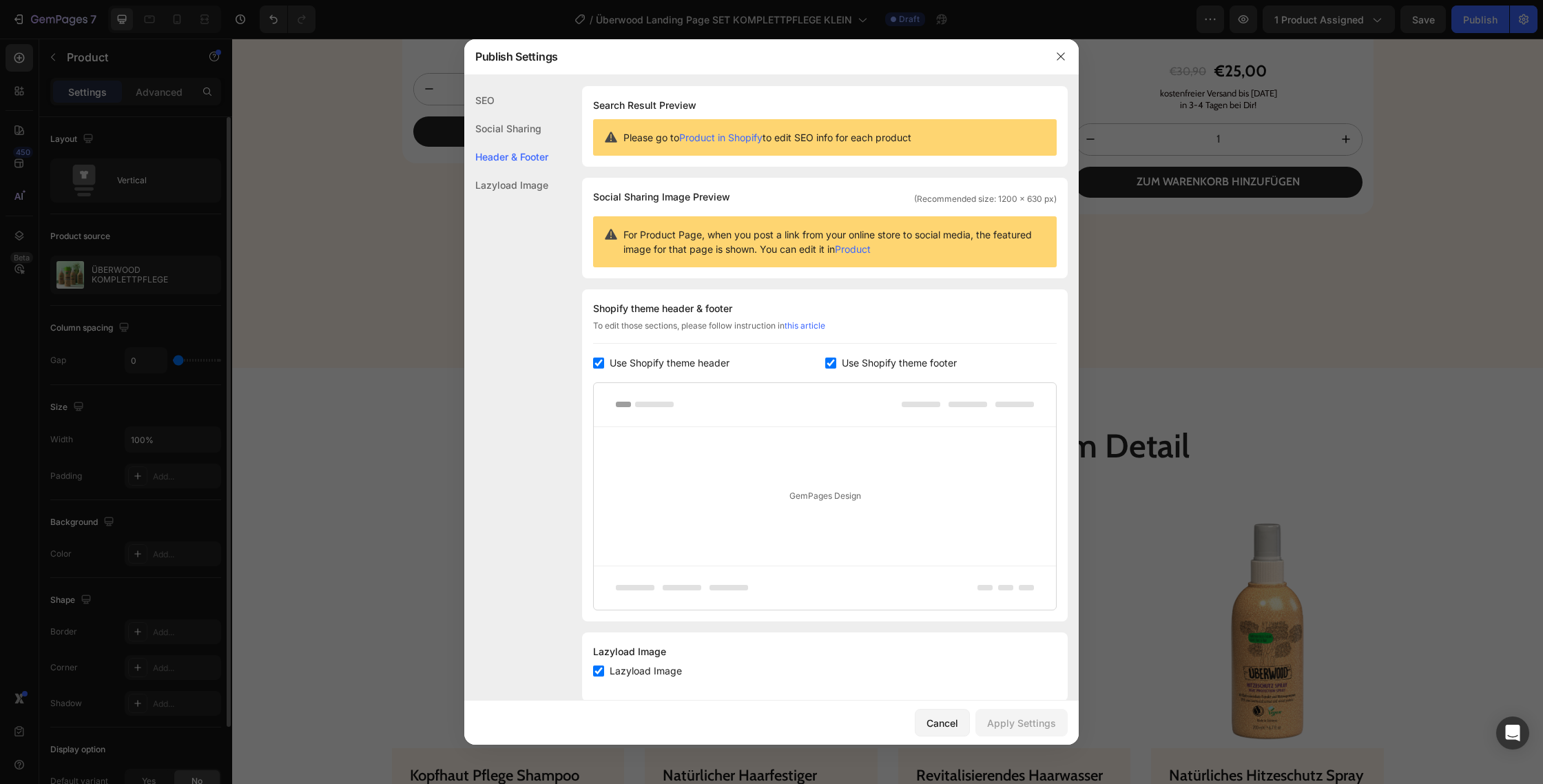
click at [526, 157] on div "Header & Footer" at bounding box center [506, 157] width 84 height 28
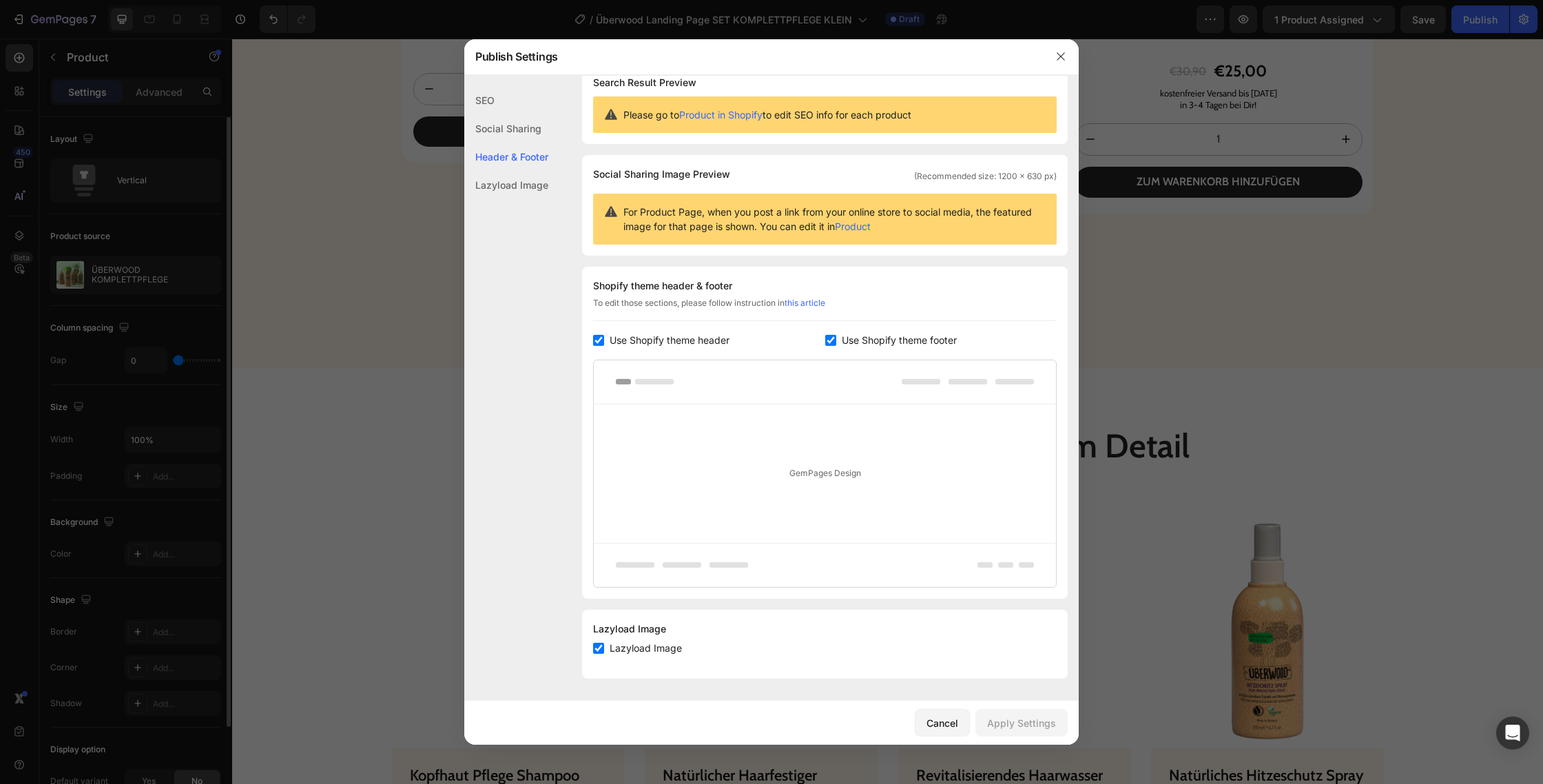
click at [513, 190] on div "Lazyload Image" at bounding box center [506, 185] width 84 height 28
click at [1057, 52] on icon "button" at bounding box center [1061, 57] width 11 height 11
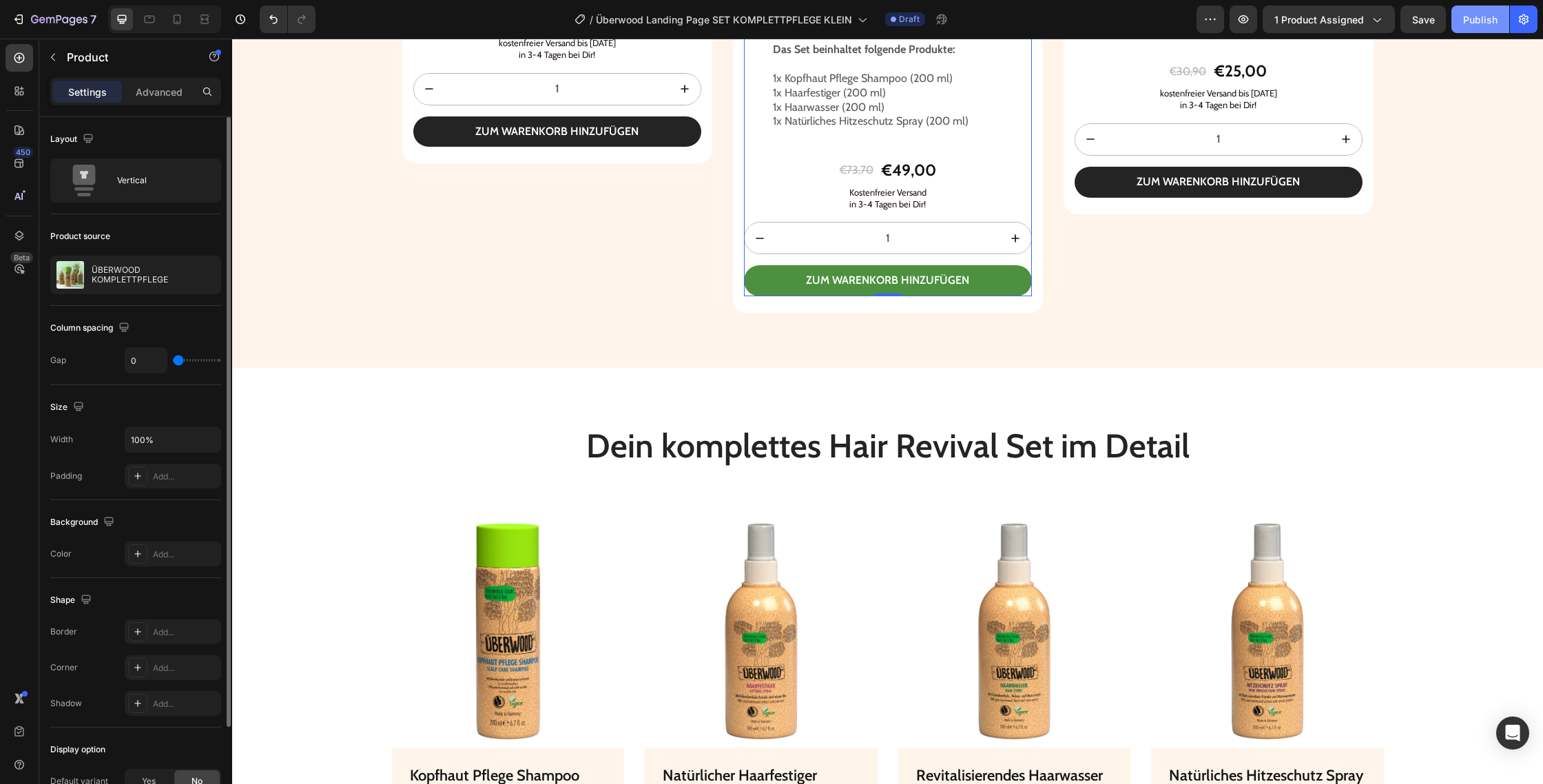
click at [1482, 19] on div "Publish" at bounding box center [1481, 20] width 34 height 15
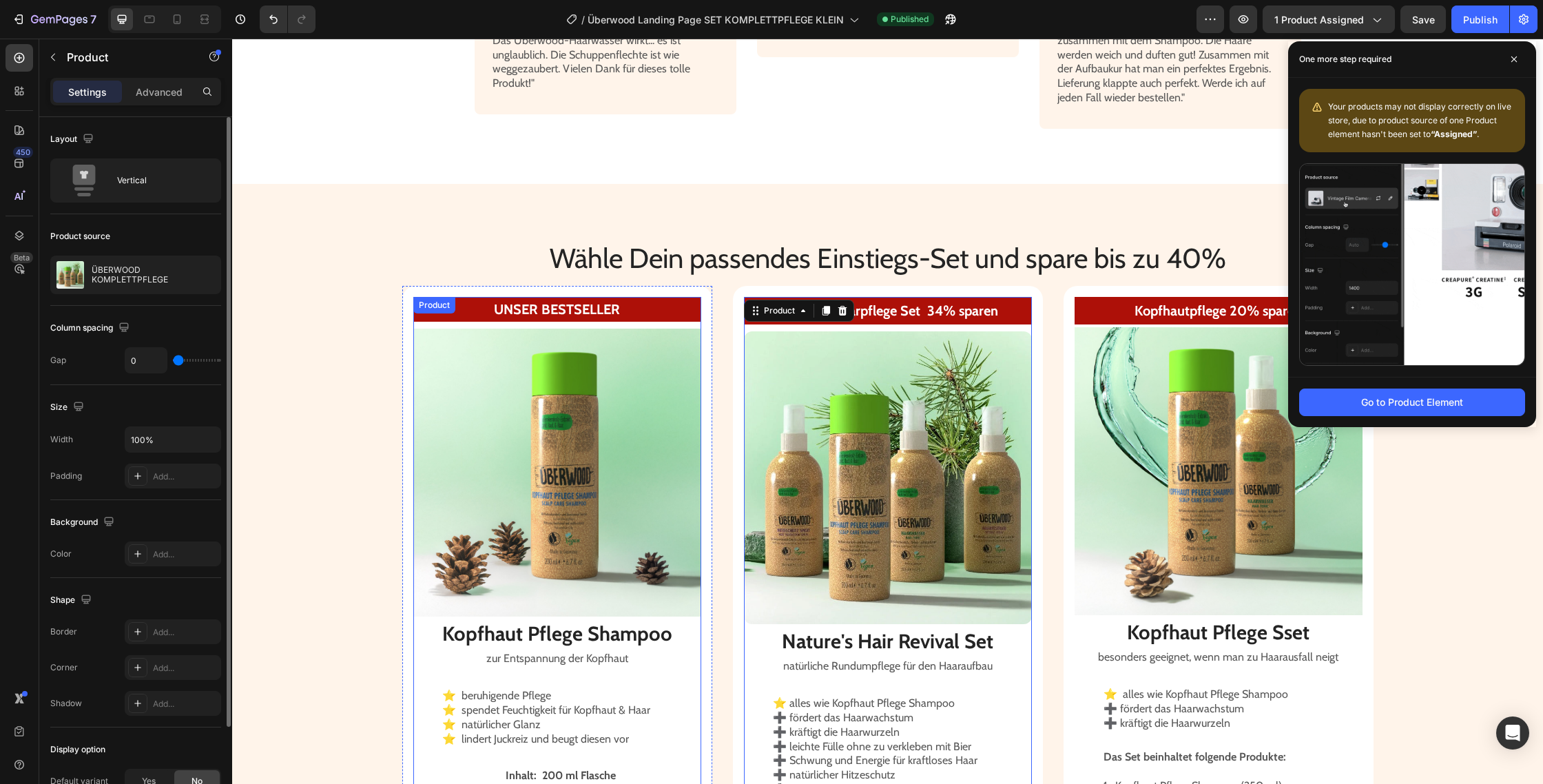
scroll to position [2028, 0]
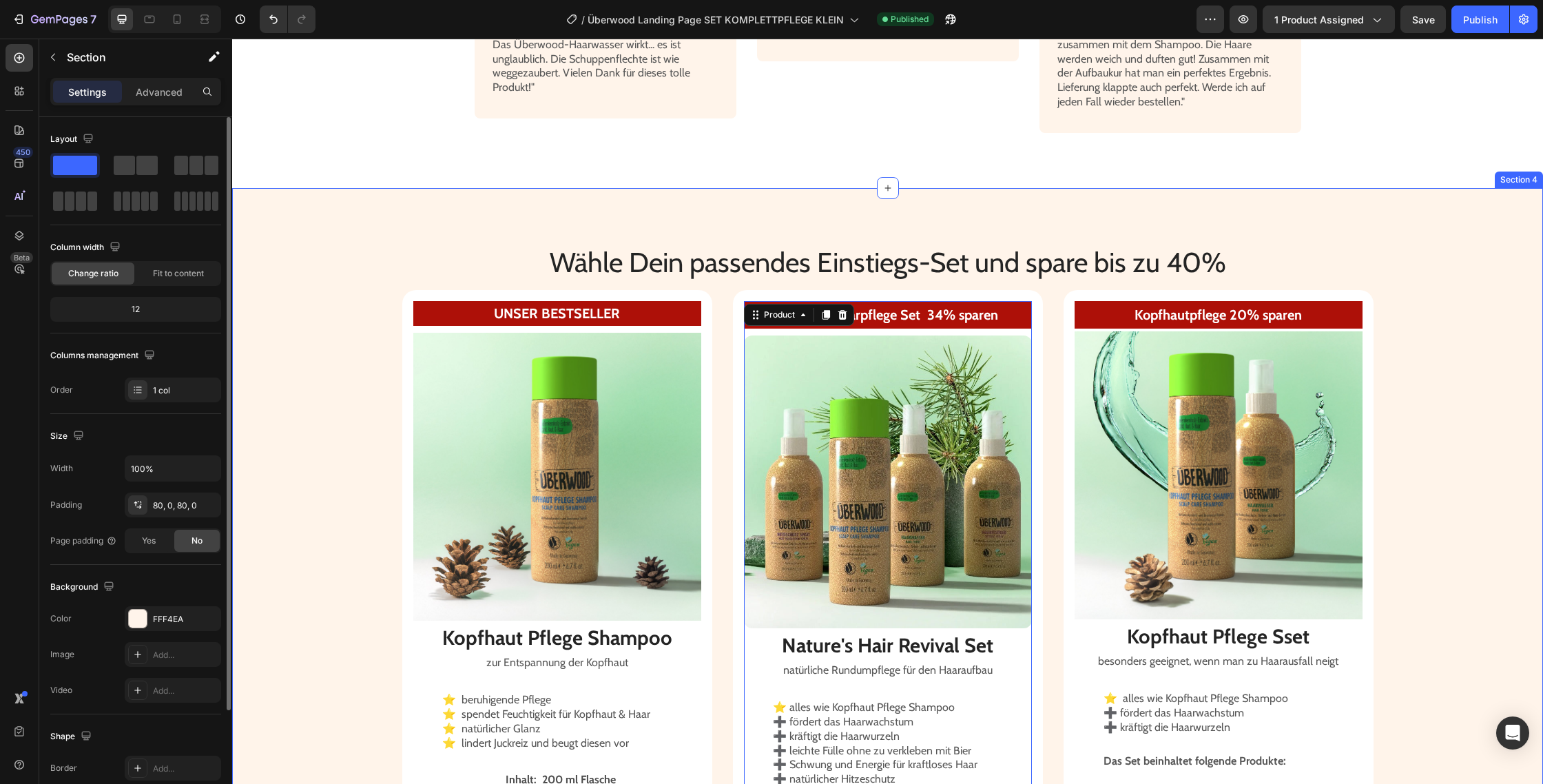
click at [424, 236] on div "Wähle Dein passendes Einstiegs-Set und spare bis zu 40% Heading UNSER BESTSELLE…" at bounding box center [888, 673] width 1311 height 970
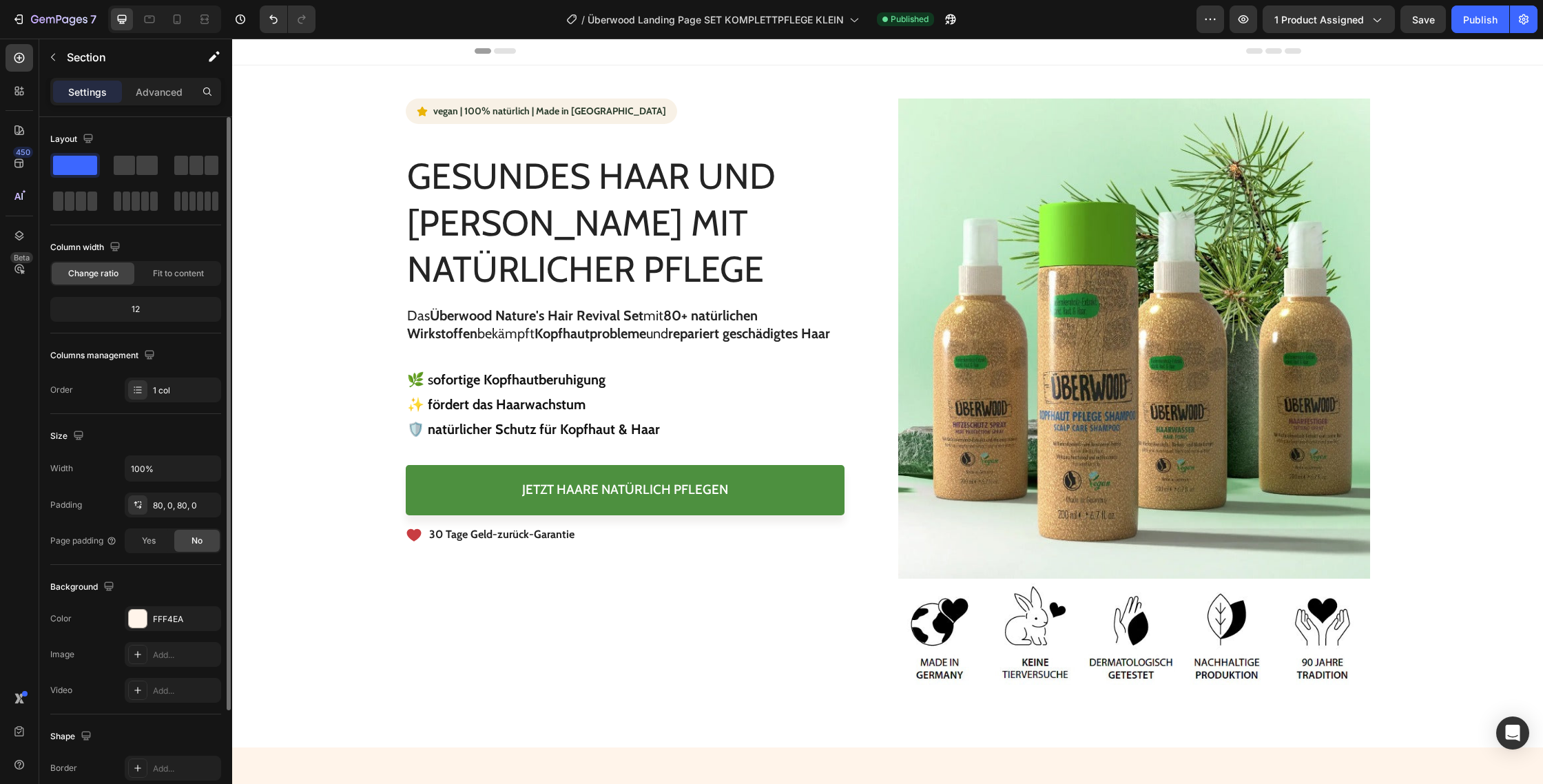
scroll to position [0, 0]
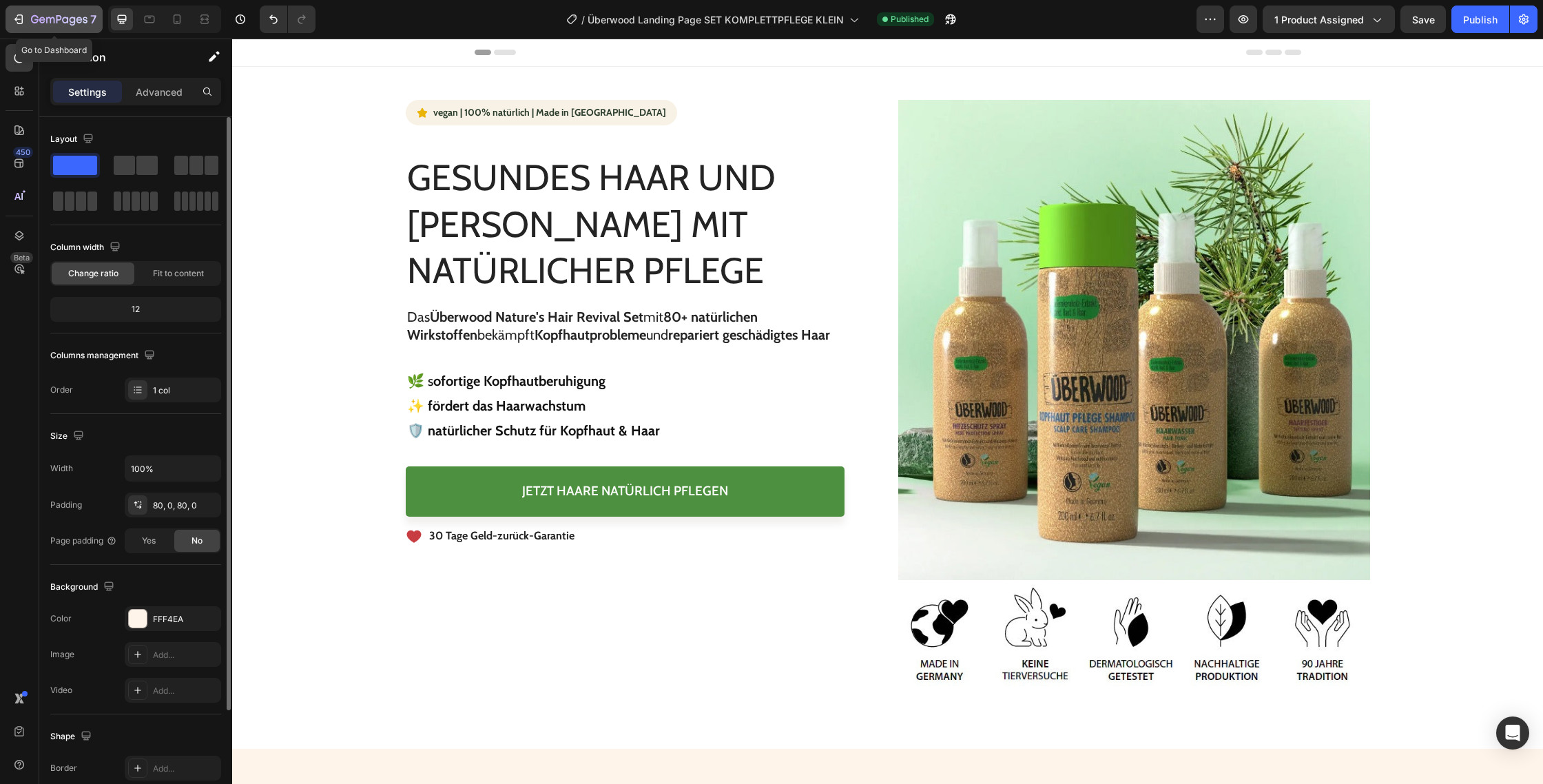
click at [42, 21] on icon "button" at bounding box center [59, 21] width 57 height 12
